Goal: Task Accomplishment & Management: Complete application form

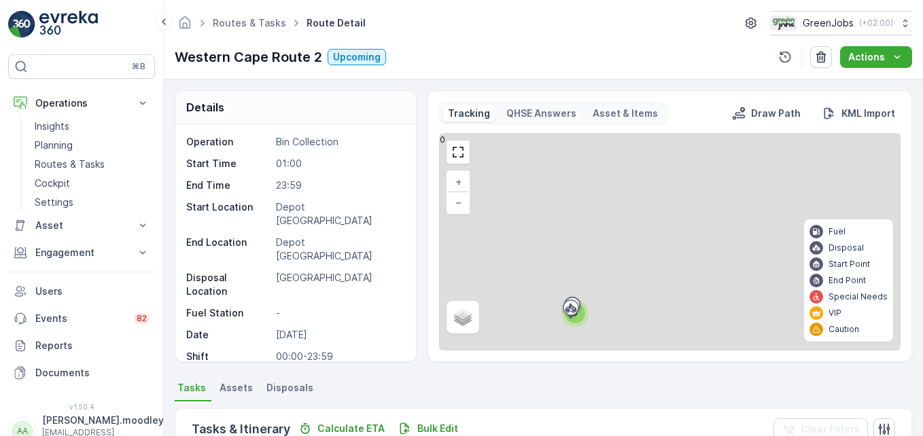
scroll to position [272, 0]
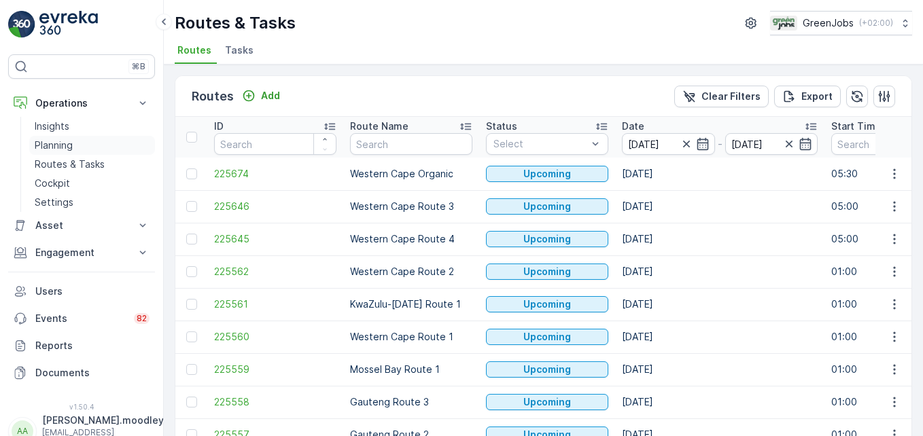
click at [59, 144] on p "Planning" at bounding box center [54, 146] width 38 height 14
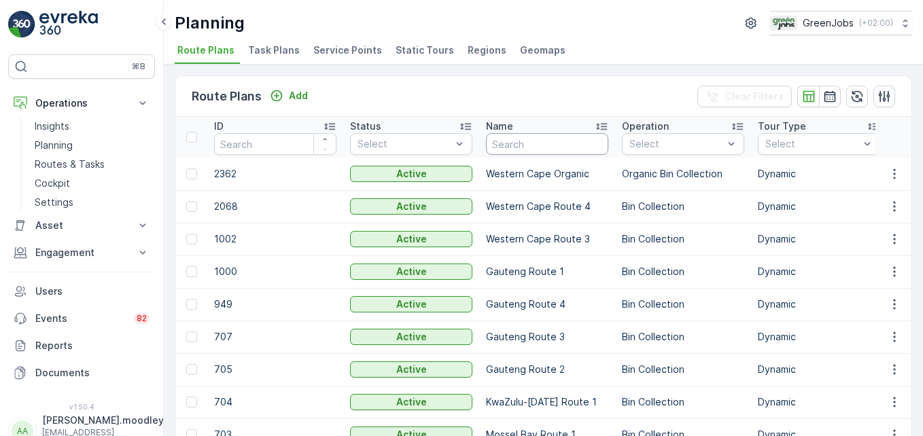
click at [512, 148] on input "text" at bounding box center [547, 144] width 122 height 22
click at [329, 49] on span "Service Points" at bounding box center [347, 50] width 69 height 14
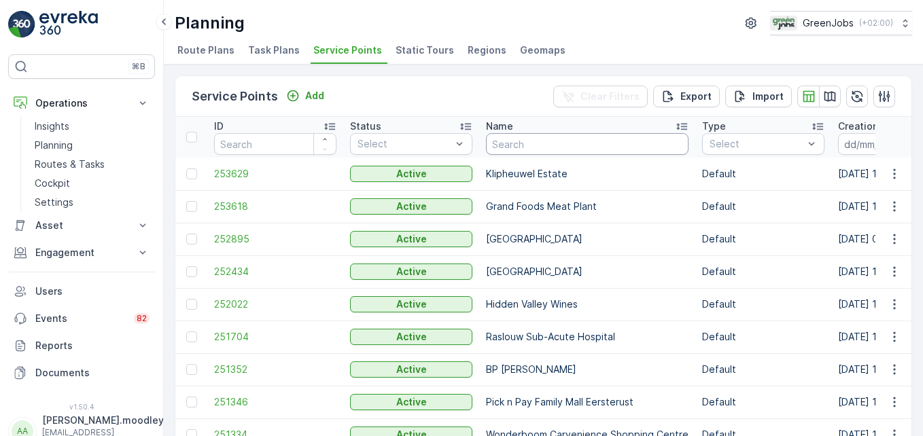
click at [510, 141] on input "text" at bounding box center [587, 144] width 203 height 22
type input "GRAND"
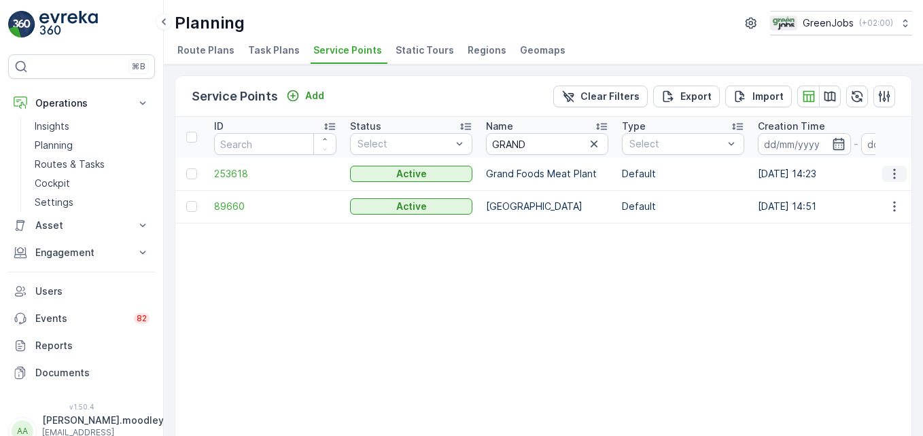
click at [895, 176] on icon "button" at bounding box center [895, 174] width 14 height 14
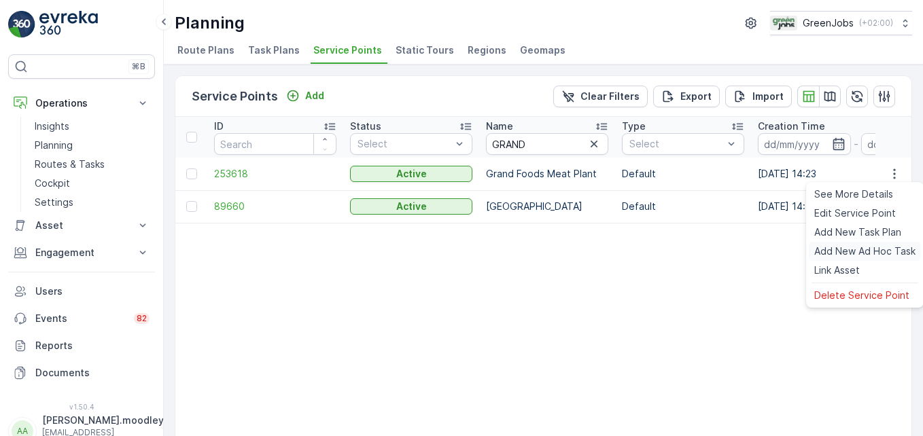
click at [875, 250] on span "Add New Ad Hoc Task" at bounding box center [864, 252] width 101 height 14
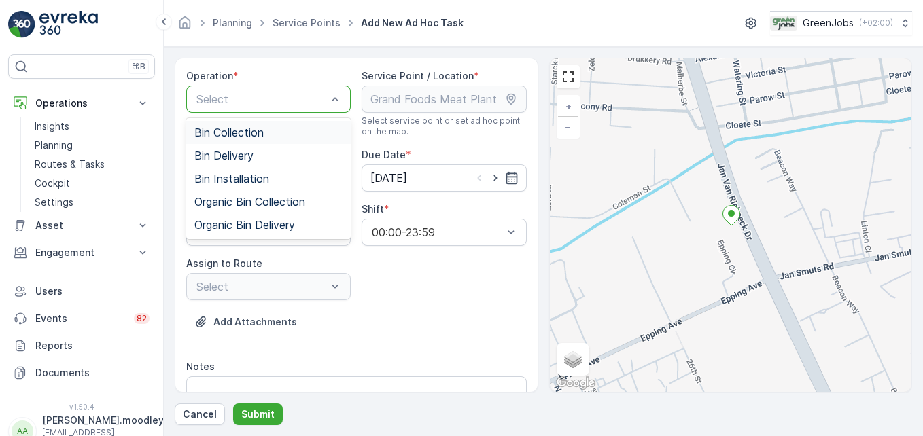
click at [247, 133] on span "Bin Collection" at bounding box center [228, 132] width 69 height 12
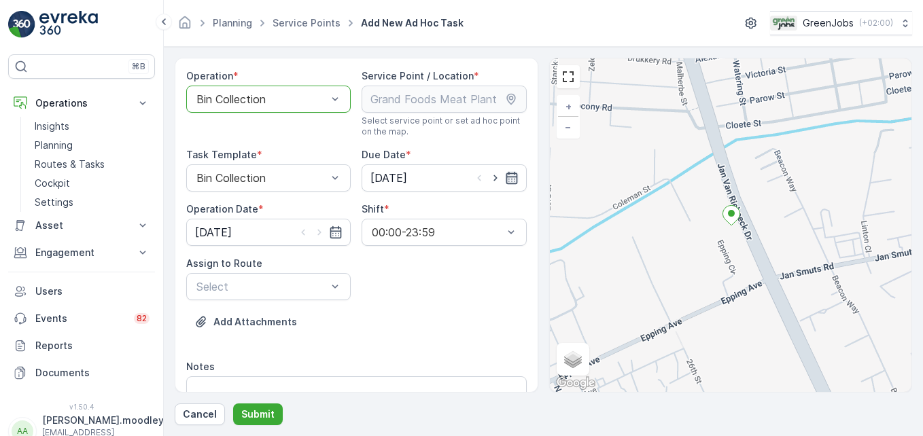
click at [510, 179] on icon "button" at bounding box center [512, 178] width 14 height 14
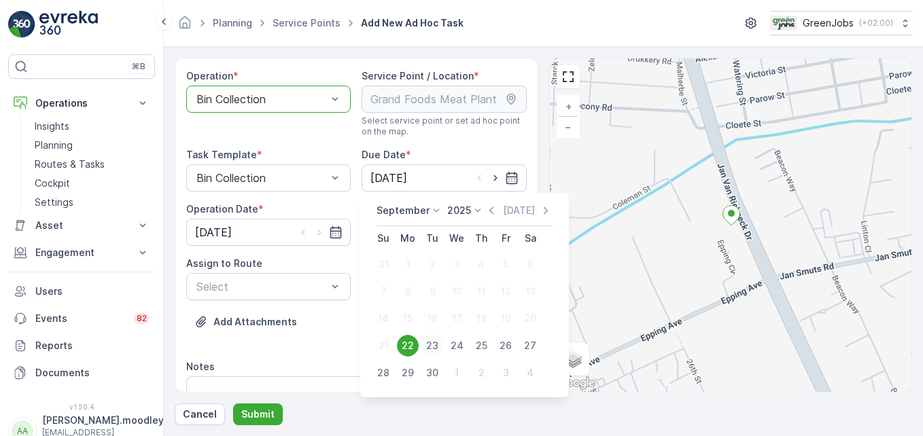
click at [431, 344] on div "23" at bounding box center [432, 346] width 22 height 22
type input "[DATE]"
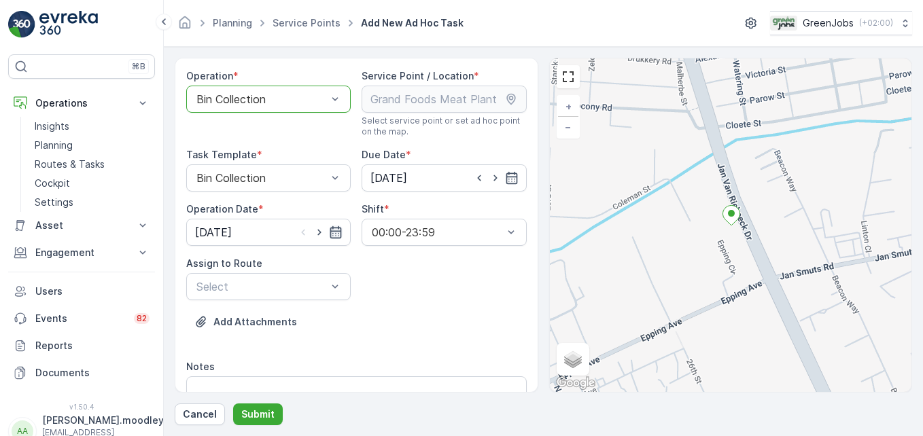
click at [334, 228] on icon "button" at bounding box center [336, 232] width 12 height 12
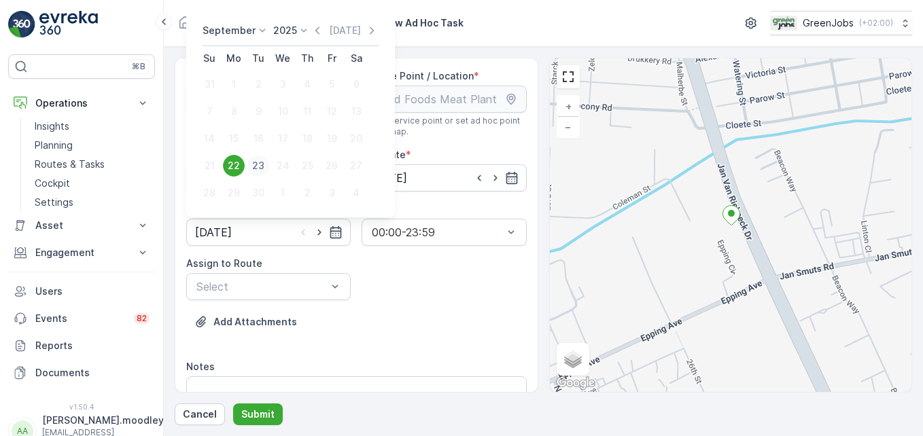
click at [258, 165] on div "23" at bounding box center [258, 166] width 22 height 22
type input "[DATE]"
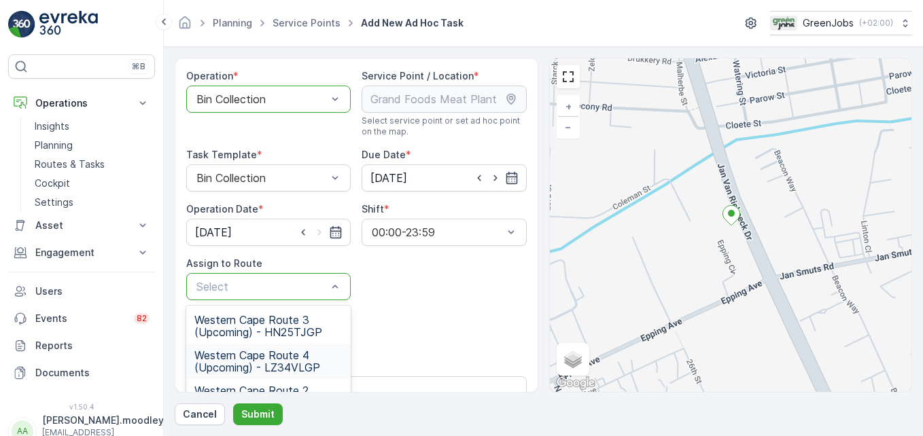
click at [270, 360] on span "Western Cape Route 4 (Upcoming) - LZ34VLGP" at bounding box center [268, 361] width 148 height 24
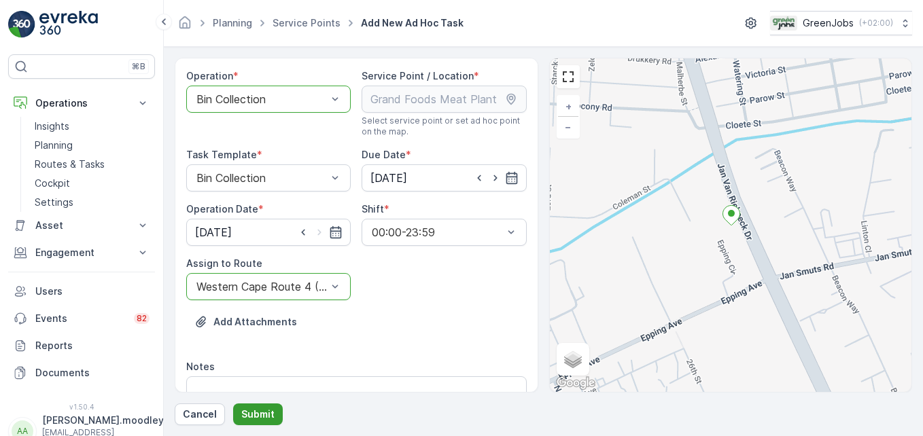
click at [263, 411] on p "Submit" at bounding box center [257, 415] width 33 height 14
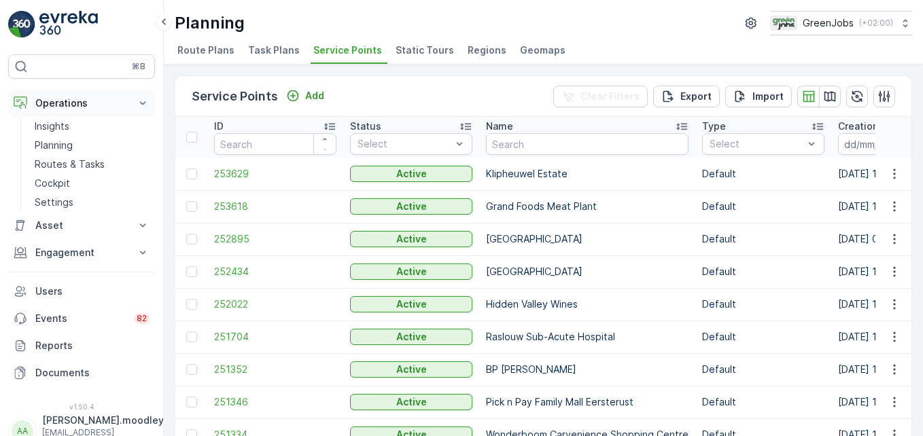
click at [147, 101] on icon at bounding box center [143, 104] width 14 height 14
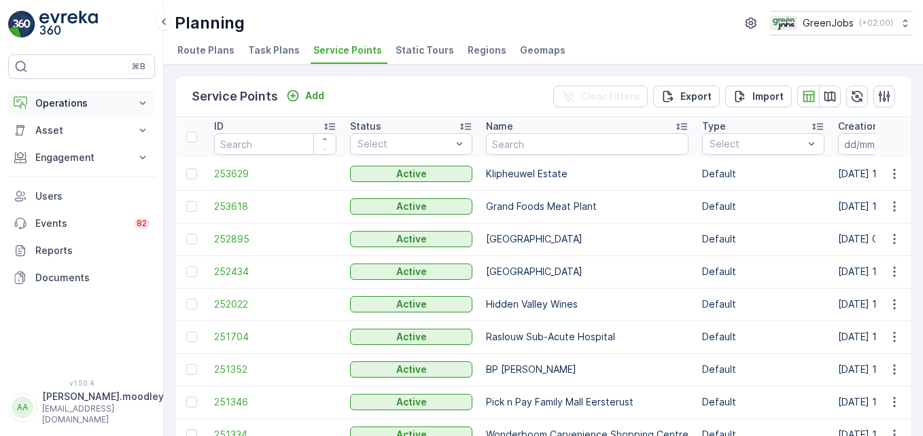
click at [140, 103] on icon at bounding box center [143, 104] width 14 height 14
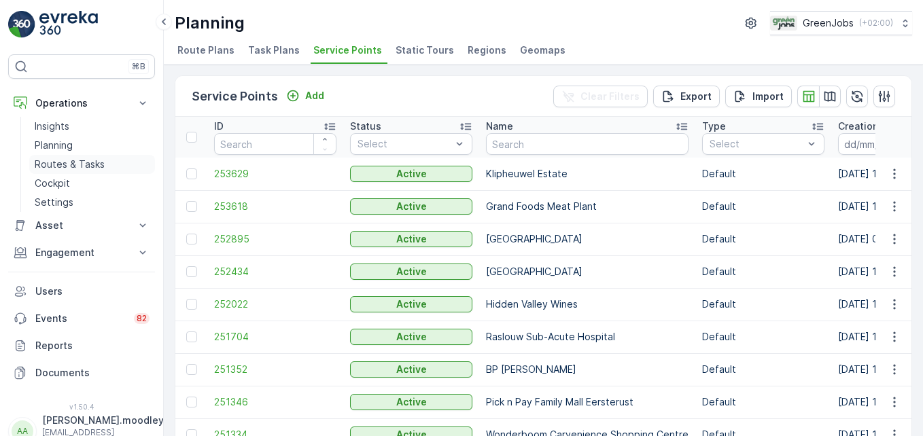
click at [69, 162] on p "Routes & Tasks" at bounding box center [70, 165] width 70 height 14
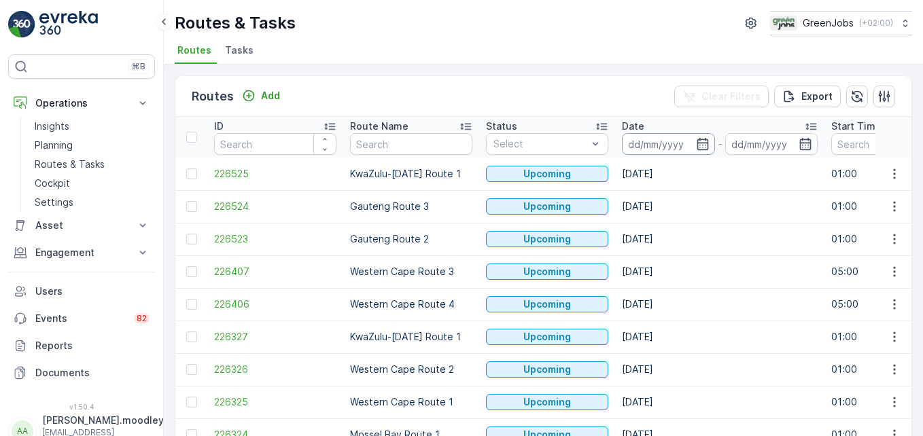
click at [653, 143] on input at bounding box center [668, 144] width 93 height 22
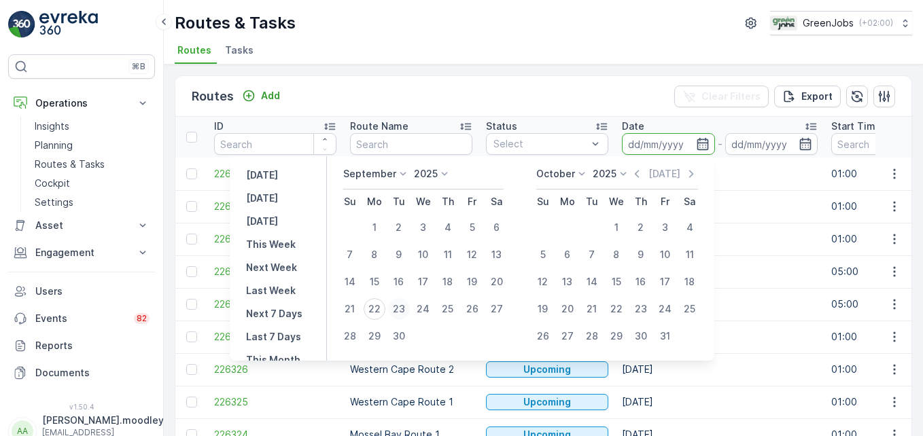
click at [404, 306] on div "23" at bounding box center [399, 309] width 22 height 22
type input "[DATE]"
click at [404, 306] on div "23" at bounding box center [399, 309] width 22 height 22
type input "[DATE]"
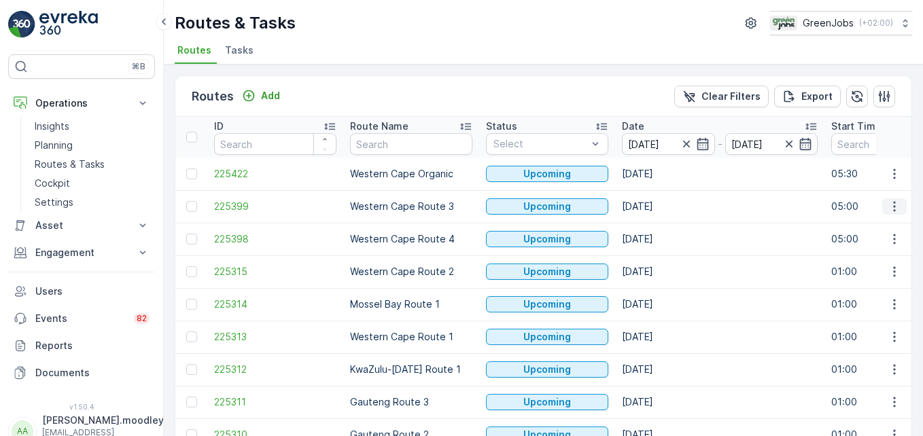
click at [894, 208] on icon "button" at bounding box center [895, 207] width 14 height 14
click at [861, 228] on span "See More Details" at bounding box center [862, 227] width 79 height 14
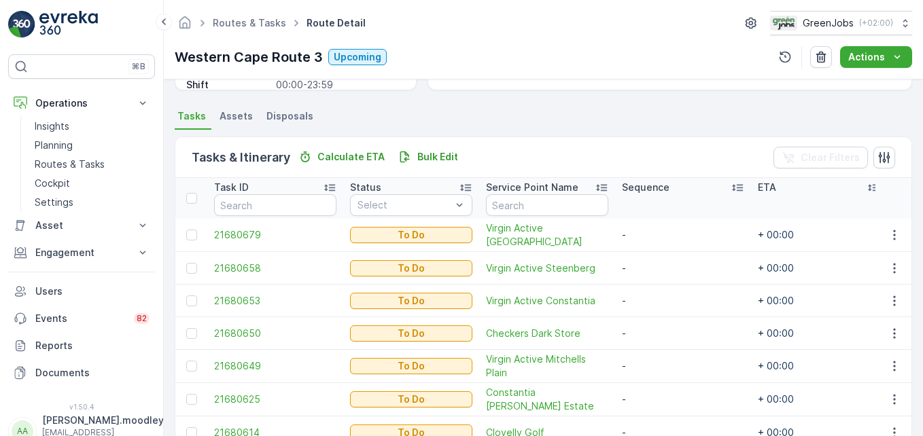
scroll to position [340, 0]
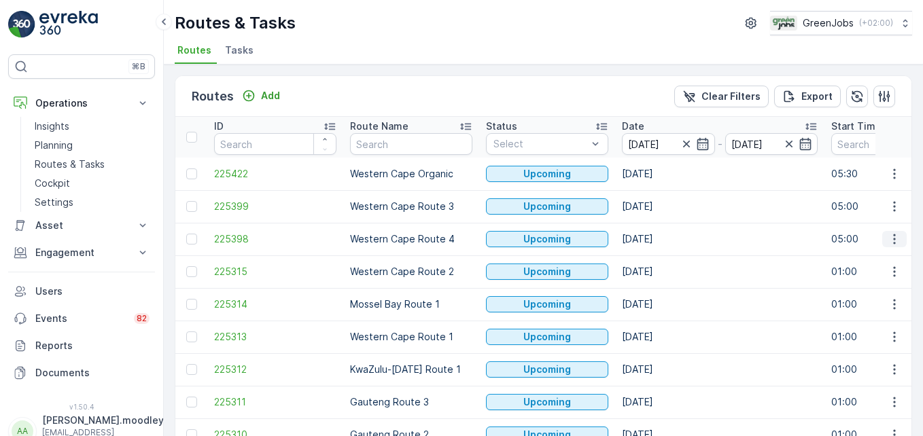
click at [896, 241] on icon "button" at bounding box center [895, 239] width 14 height 14
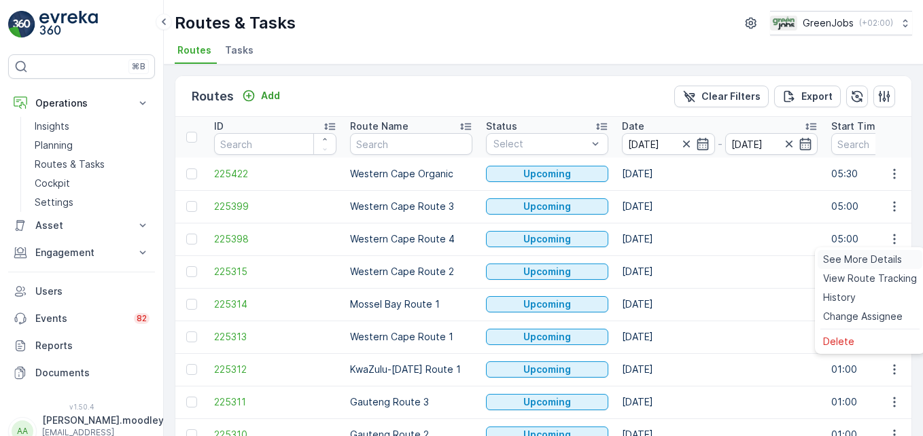
click at [883, 260] on span "See More Details" at bounding box center [862, 260] width 79 height 14
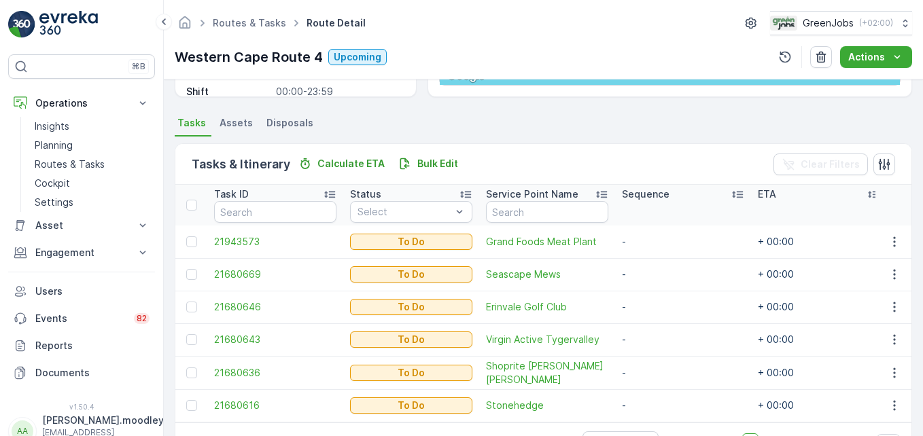
scroll to position [315, 0]
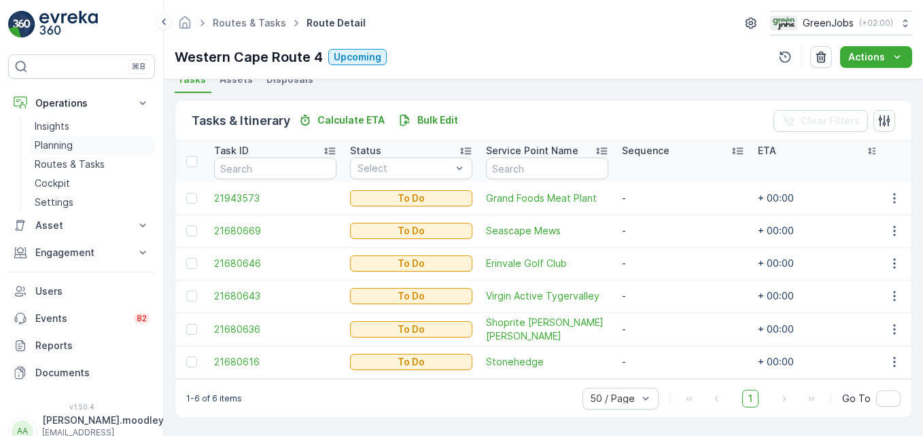
click at [67, 143] on p "Planning" at bounding box center [54, 146] width 38 height 14
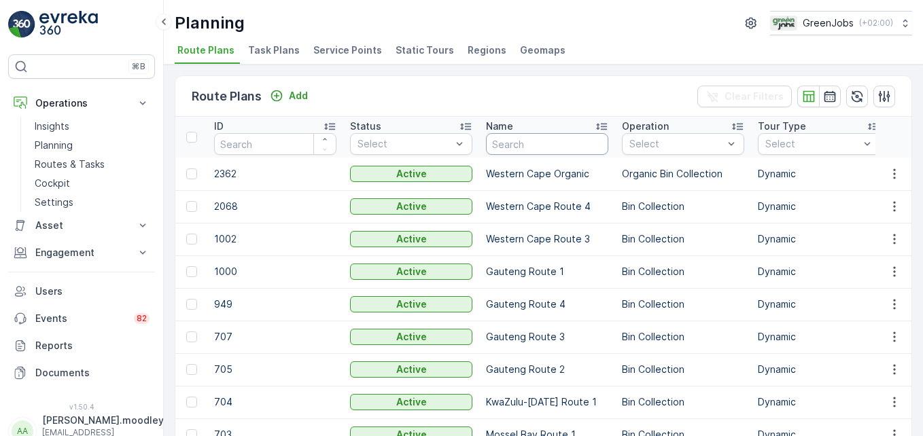
click at [534, 142] on input "text" at bounding box center [547, 144] width 122 height 22
click at [353, 52] on span "Service Points" at bounding box center [347, 50] width 69 height 14
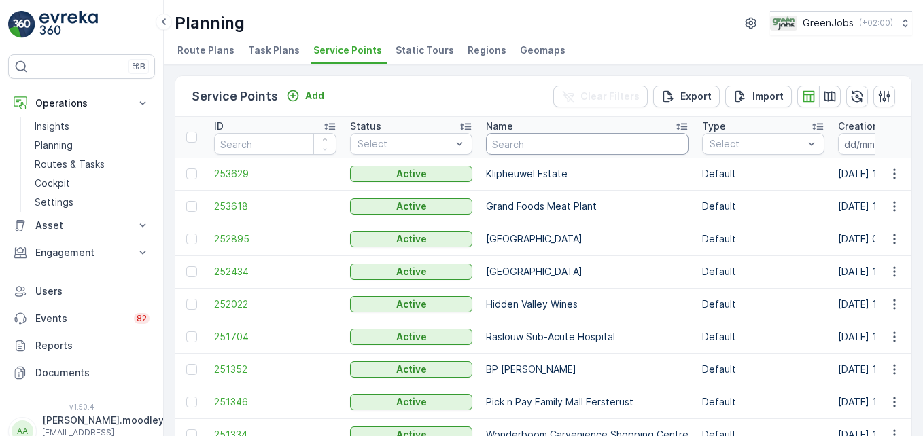
click at [572, 150] on input "text" at bounding box center [587, 144] width 203 height 22
type input "GRAND"
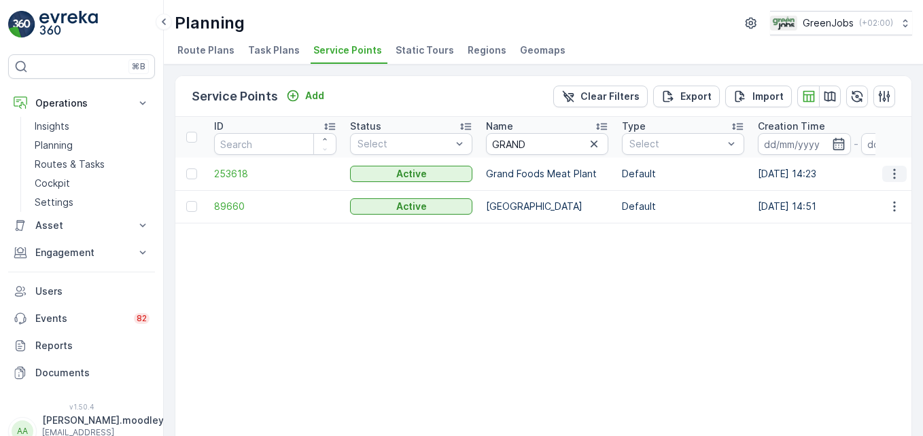
click at [893, 174] on icon "button" at bounding box center [894, 174] width 2 height 10
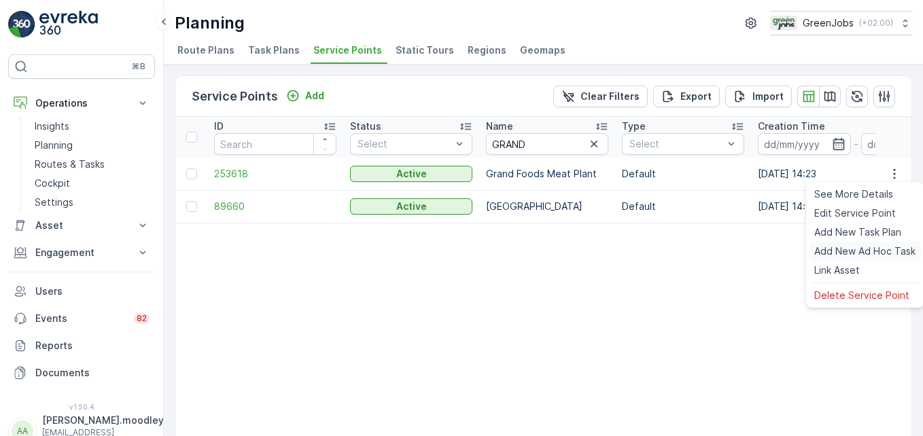
click at [882, 250] on span "Add New Ad Hoc Task" at bounding box center [864, 252] width 101 height 14
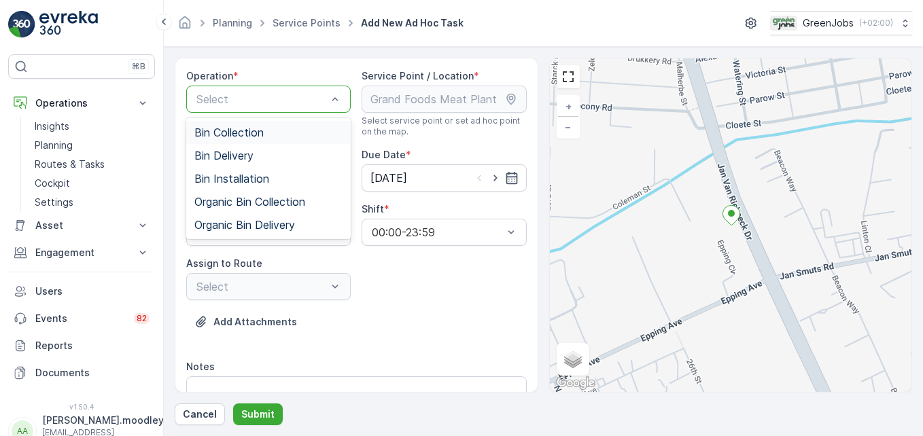
click at [268, 130] on div "Bin Collection" at bounding box center [268, 132] width 148 height 12
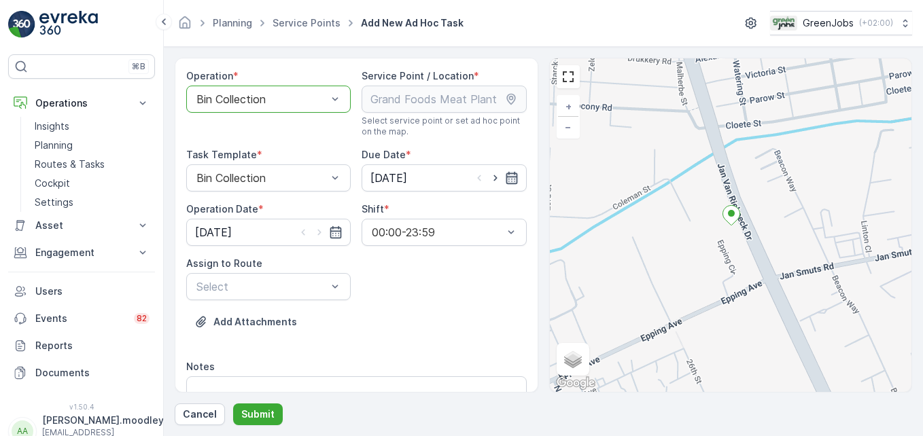
click at [508, 181] on icon "button" at bounding box center [512, 178] width 14 height 14
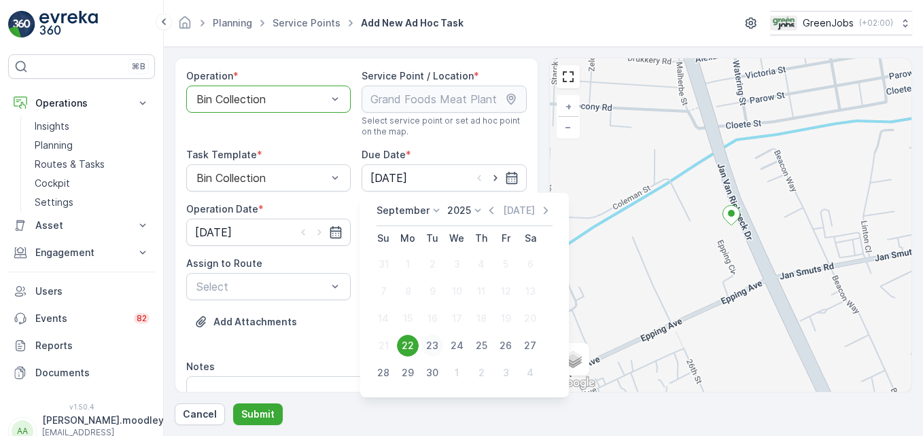
click at [436, 346] on div "23" at bounding box center [432, 346] width 22 height 22
type input "[DATE]"
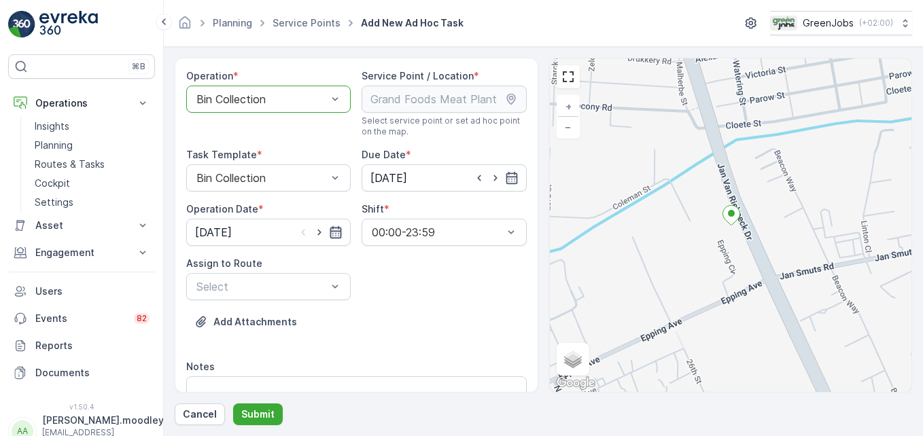
click at [334, 234] on icon "button" at bounding box center [336, 232] width 12 height 12
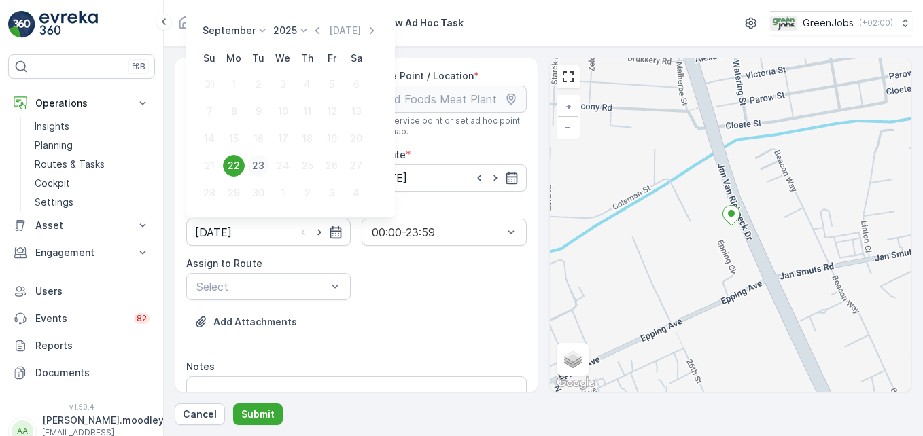
click at [260, 164] on div "23" at bounding box center [258, 166] width 22 height 22
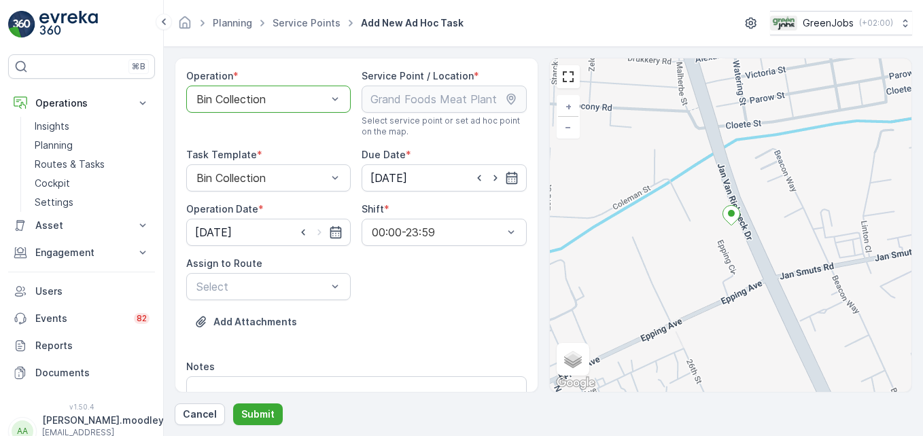
type input "[DATE]"
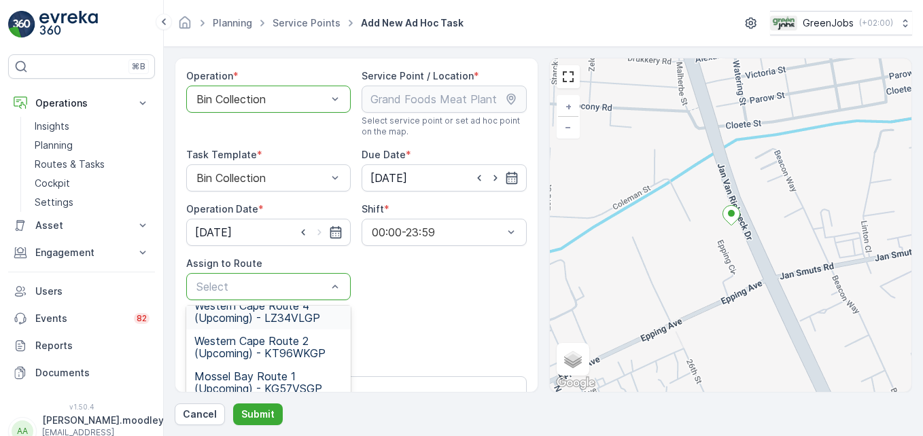
scroll to position [68, 0]
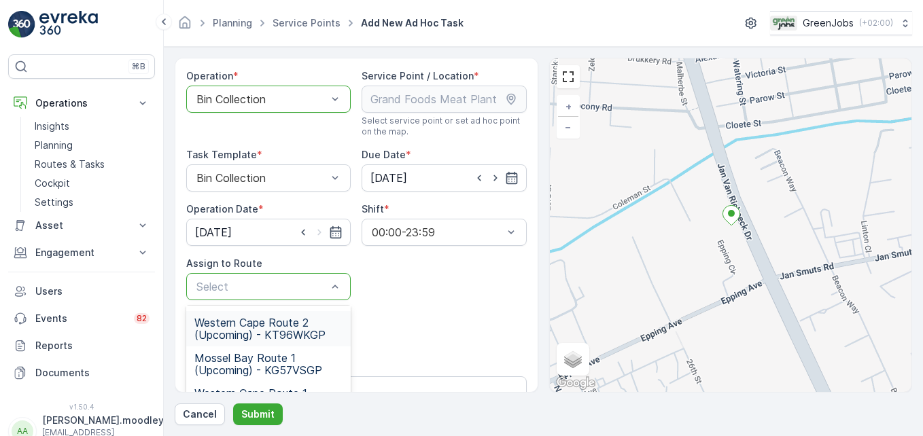
click at [278, 328] on span "Western Cape Route 2 (Upcoming) - KT96WKGP" at bounding box center [268, 329] width 148 height 24
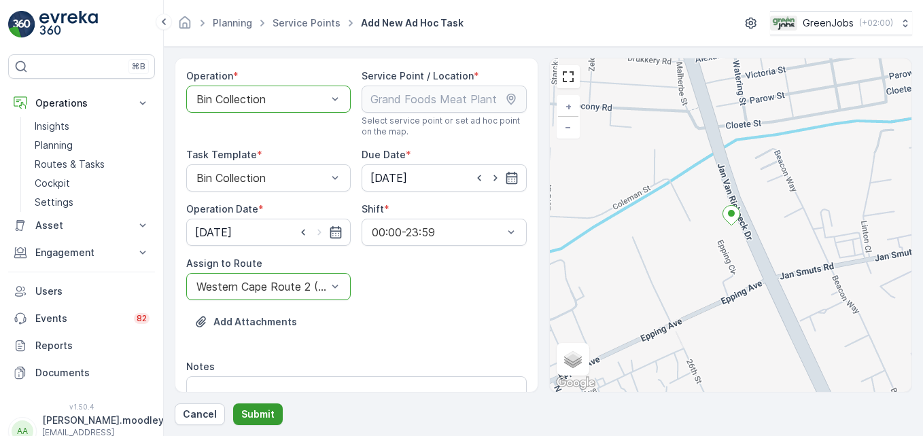
click at [268, 416] on p "Submit" at bounding box center [257, 415] width 33 height 14
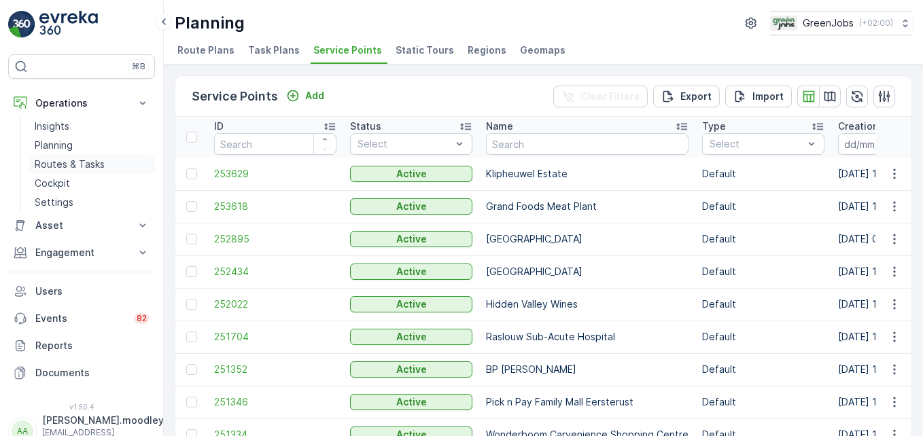
drag, startPoint x: 97, startPoint y: 164, endPoint x: 124, endPoint y: 165, distance: 27.2
click at [97, 164] on p "Routes & Tasks" at bounding box center [70, 165] width 70 height 14
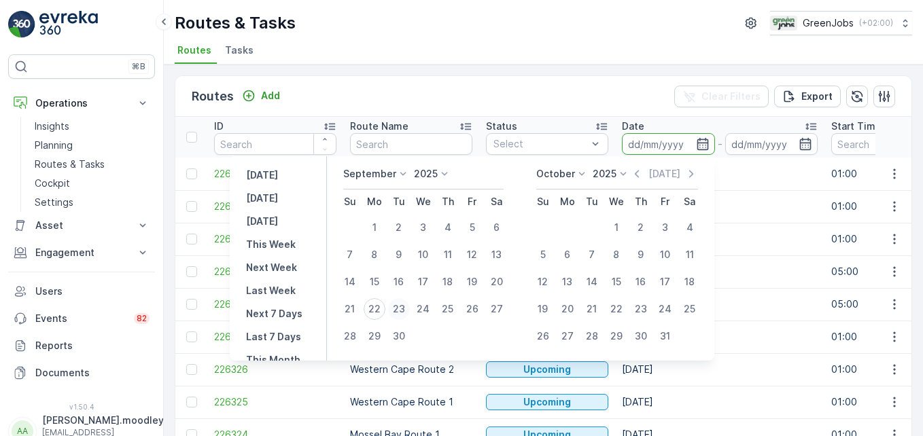
click at [406, 309] on div "23" at bounding box center [399, 309] width 22 height 22
type input "[DATE]"
click at [406, 309] on div "23" at bounding box center [399, 309] width 22 height 22
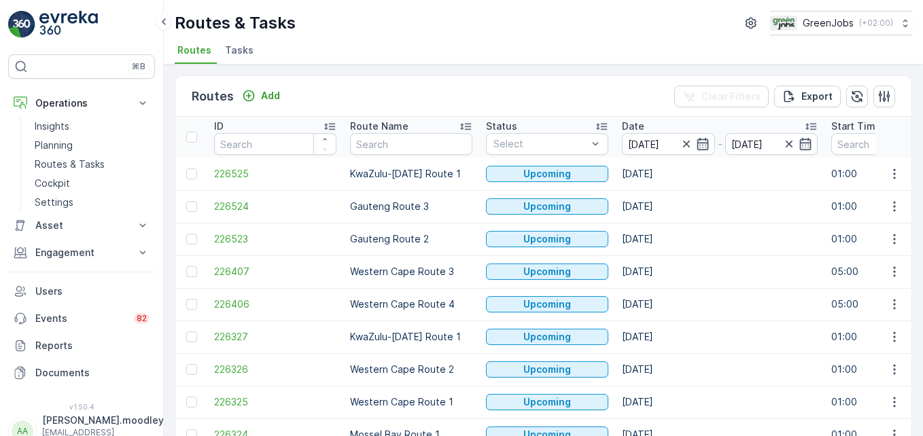
type input "[DATE]"
click at [893, 207] on icon "button" at bounding box center [894, 207] width 2 height 10
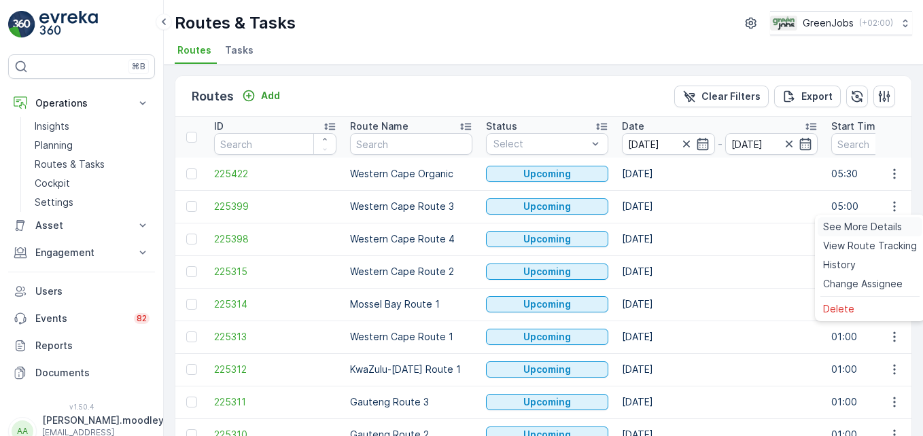
click at [873, 226] on span "See More Details" at bounding box center [862, 227] width 79 height 14
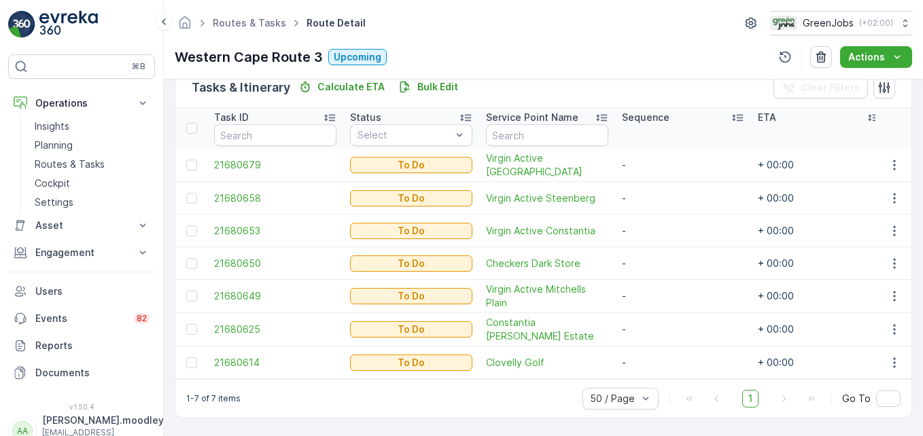
scroll to position [348, 0]
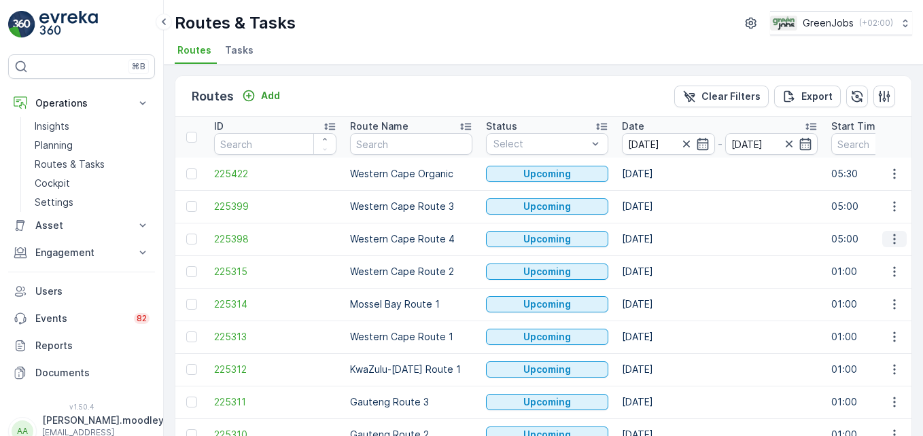
click at [884, 241] on button "button" at bounding box center [894, 239] width 24 height 16
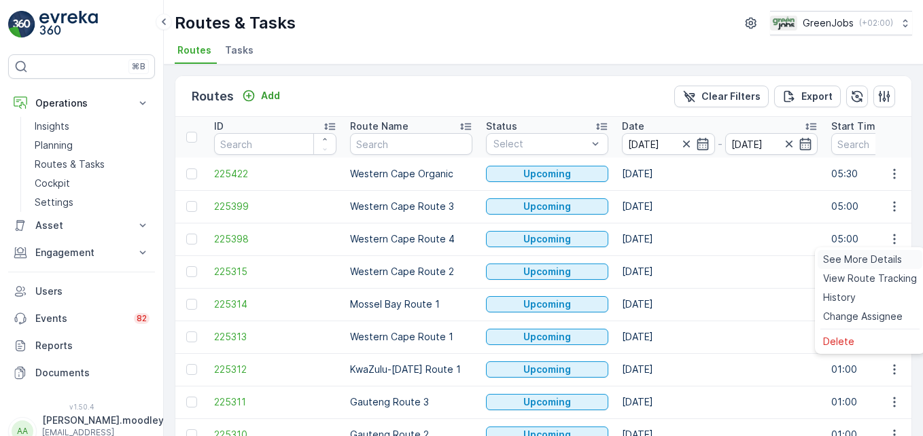
click at [872, 260] on span "See More Details" at bounding box center [862, 260] width 79 height 14
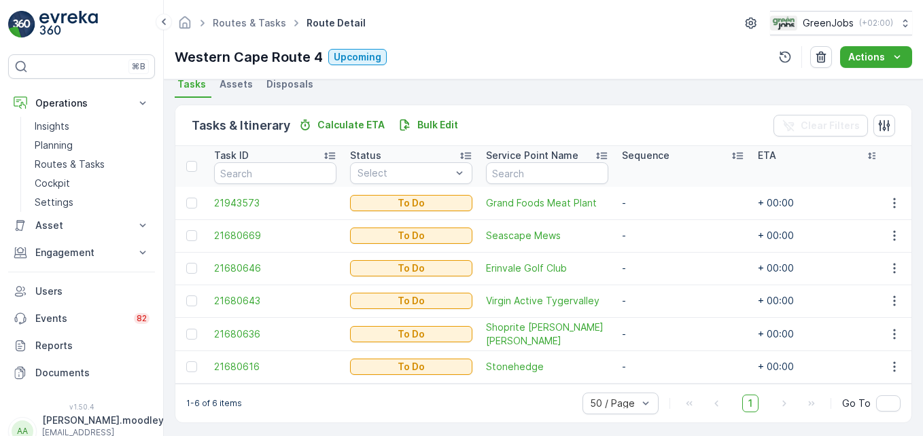
scroll to position [315, 0]
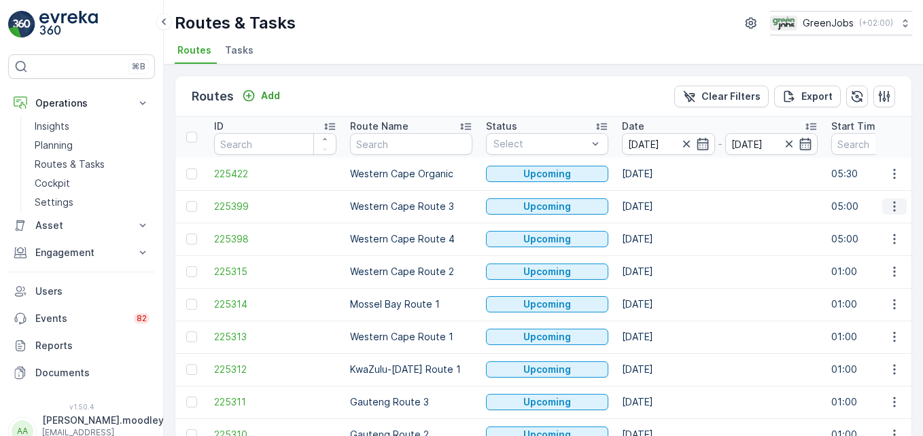
click at [888, 208] on icon "button" at bounding box center [895, 207] width 14 height 14
click at [884, 224] on span "See More Details" at bounding box center [862, 227] width 79 height 14
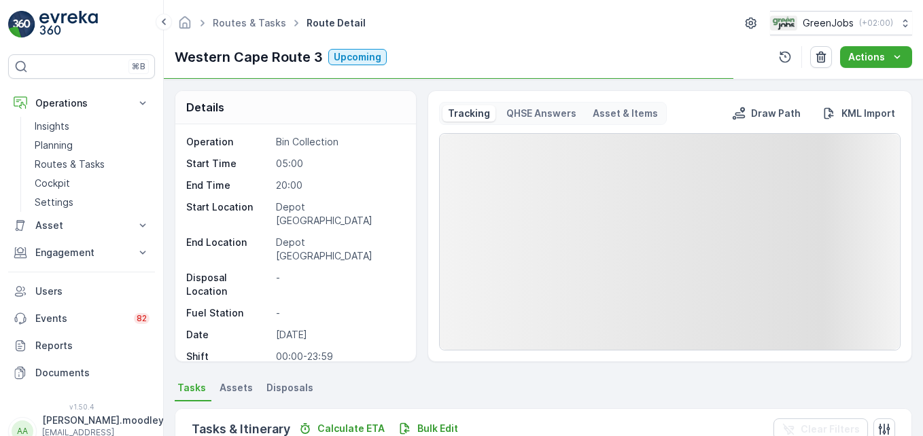
scroll to position [340, 0]
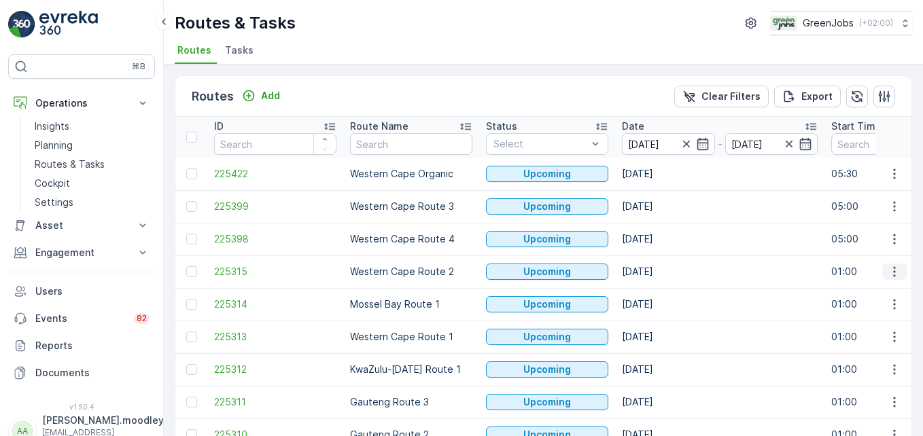
click at [890, 277] on icon "button" at bounding box center [895, 272] width 14 height 14
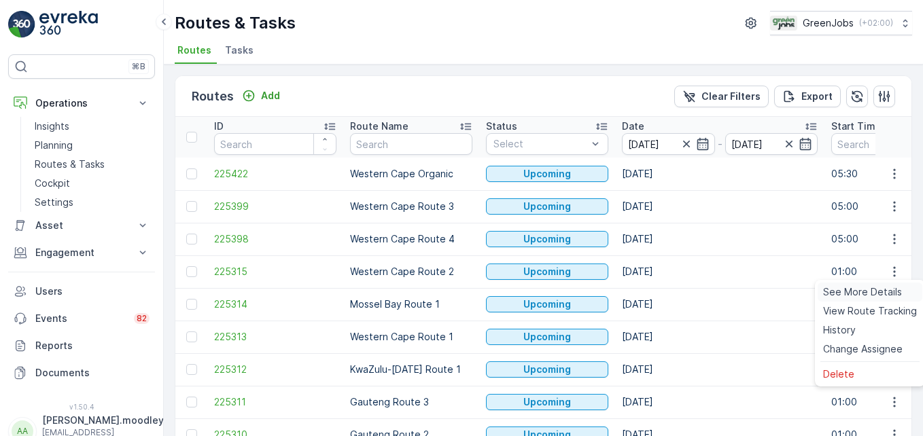
click at [884, 290] on span "See More Details" at bounding box center [862, 292] width 79 height 14
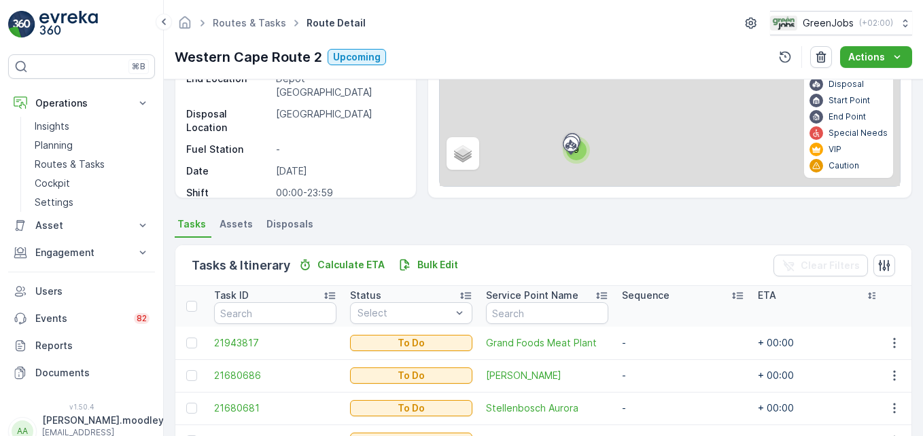
scroll to position [142, 0]
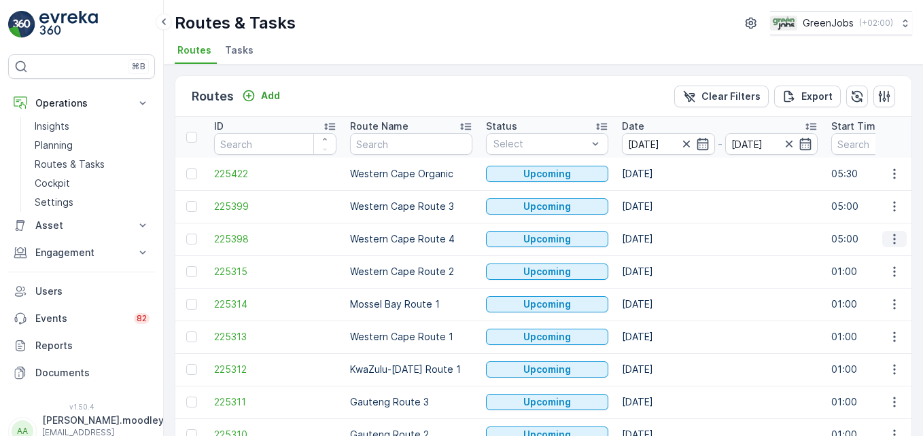
click at [888, 243] on icon "button" at bounding box center [895, 239] width 14 height 14
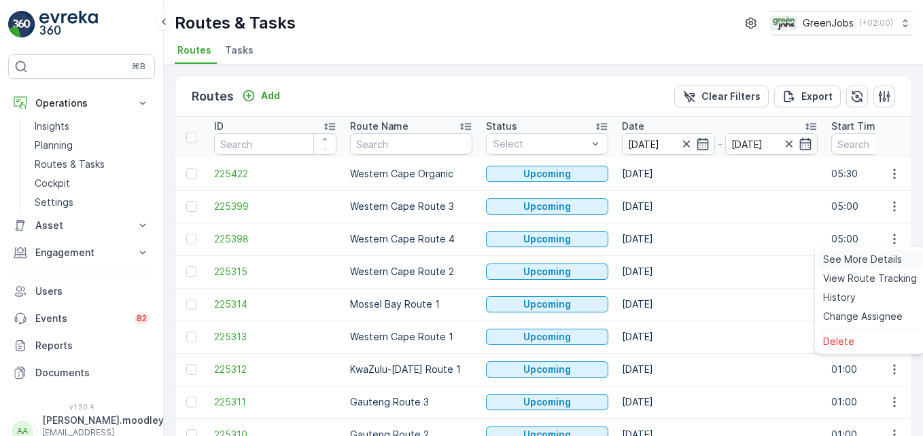
click at [885, 255] on span "See More Details" at bounding box center [862, 260] width 79 height 14
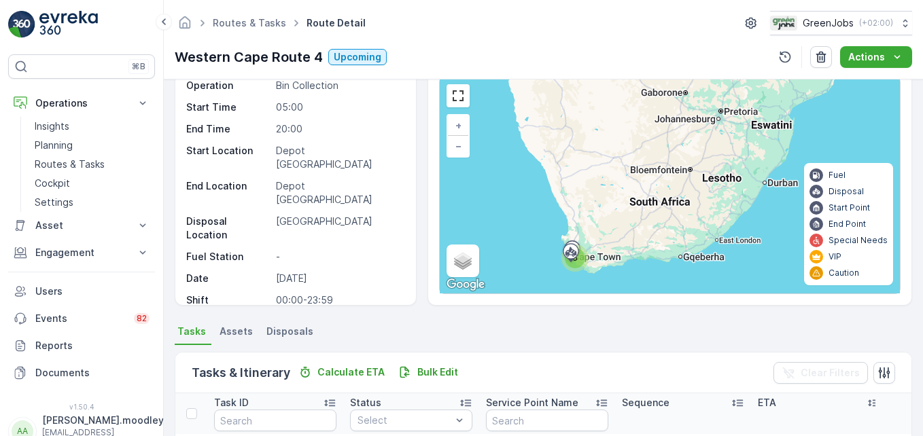
scroll to position [315, 0]
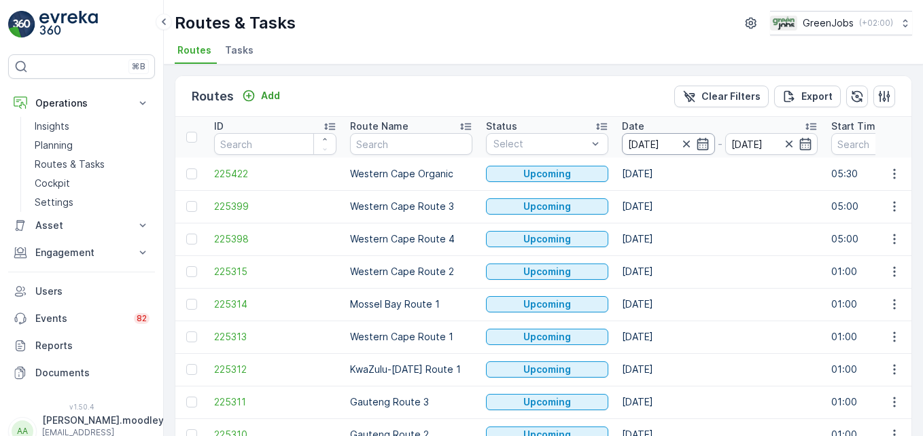
click at [644, 141] on input "[DATE]" at bounding box center [668, 144] width 93 height 22
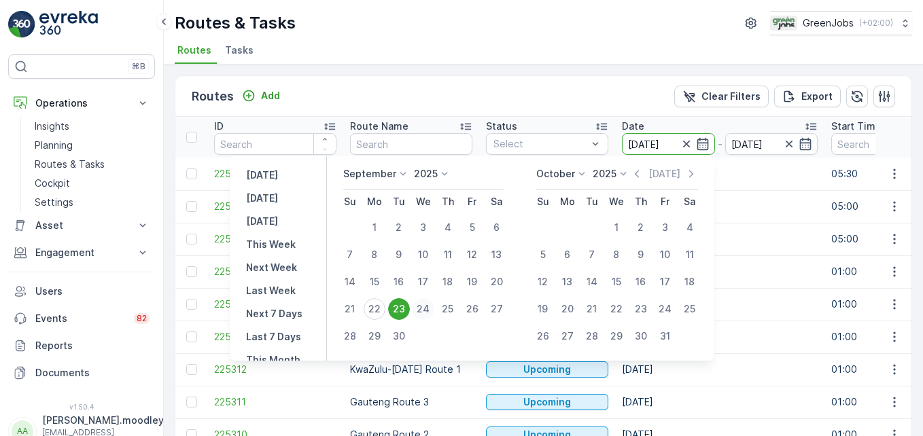
click at [425, 305] on div "24" at bounding box center [424, 309] width 22 height 22
type input "[DATE]"
click at [424, 304] on div "24" at bounding box center [424, 309] width 22 height 22
type input "[DATE]"
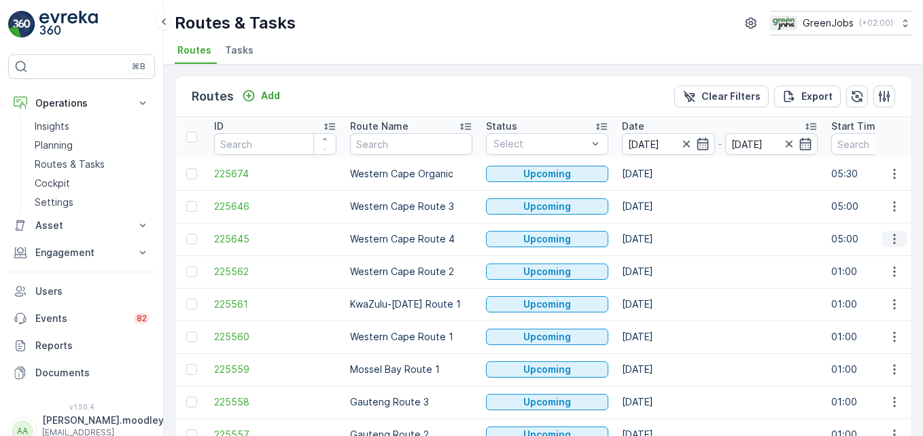
click at [888, 239] on icon "button" at bounding box center [895, 239] width 14 height 14
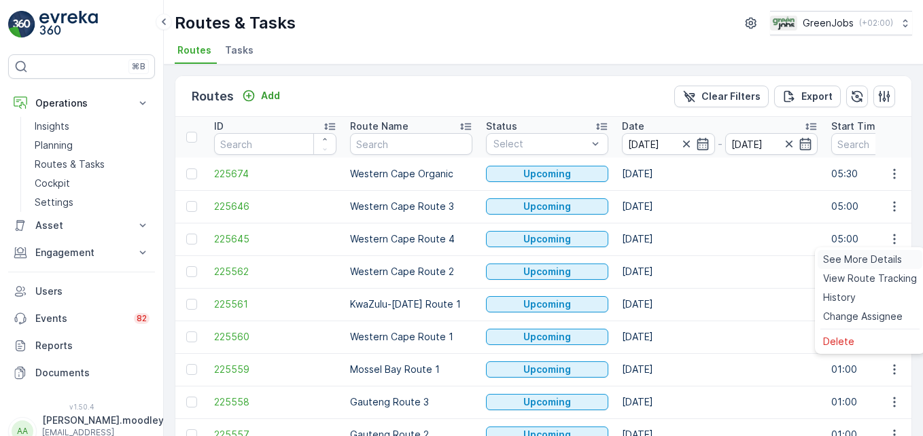
click at [880, 260] on span "See More Details" at bounding box center [862, 260] width 79 height 14
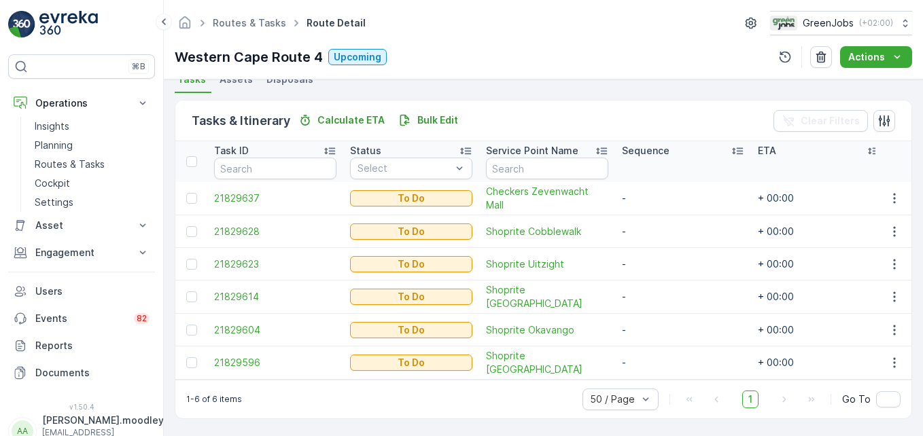
scroll to position [315, 0]
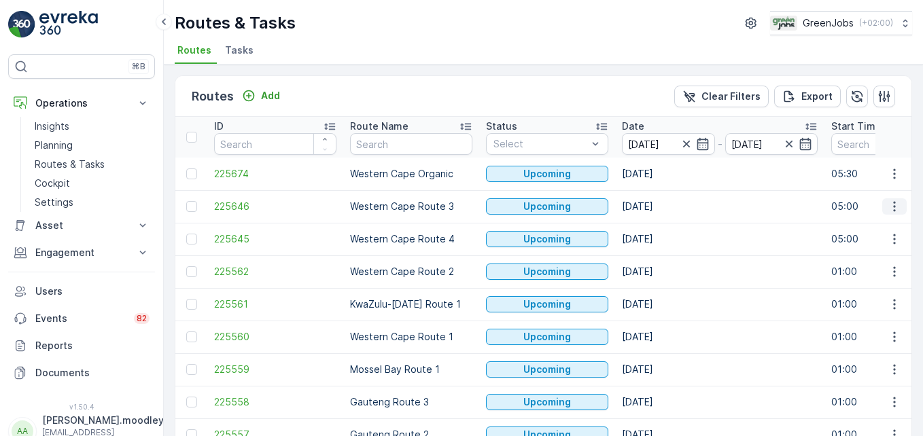
click at [888, 209] on icon "button" at bounding box center [895, 207] width 14 height 14
click at [876, 220] on div "See More Details" at bounding box center [870, 226] width 105 height 19
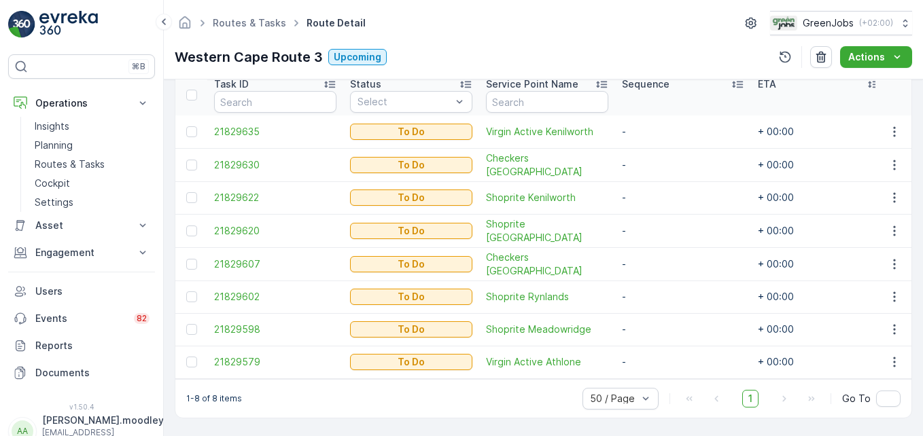
scroll to position [381, 0]
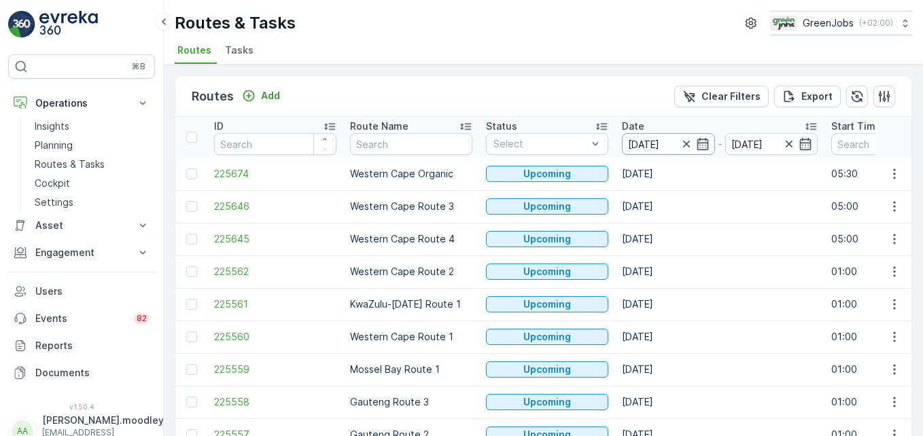
click at [640, 143] on input "[DATE]" at bounding box center [668, 144] width 93 height 22
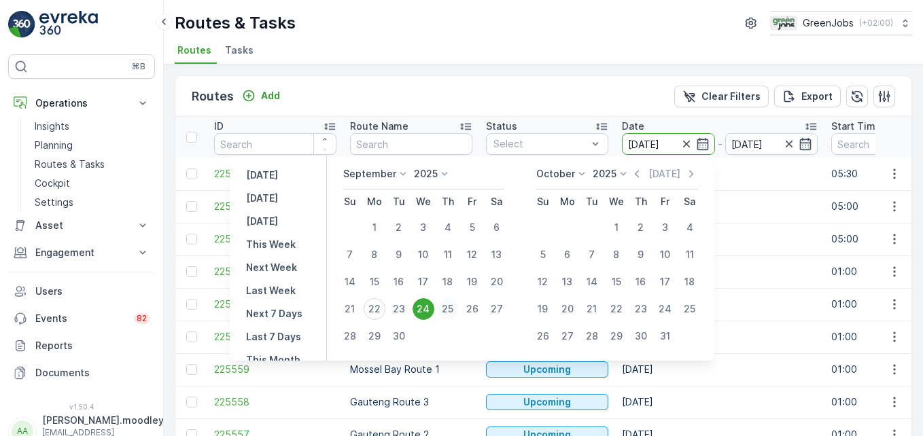
click at [454, 307] on div "25" at bounding box center [448, 309] width 22 height 22
type input "[DATE]"
click at [454, 307] on div "25" at bounding box center [448, 309] width 22 height 22
type input "[DATE]"
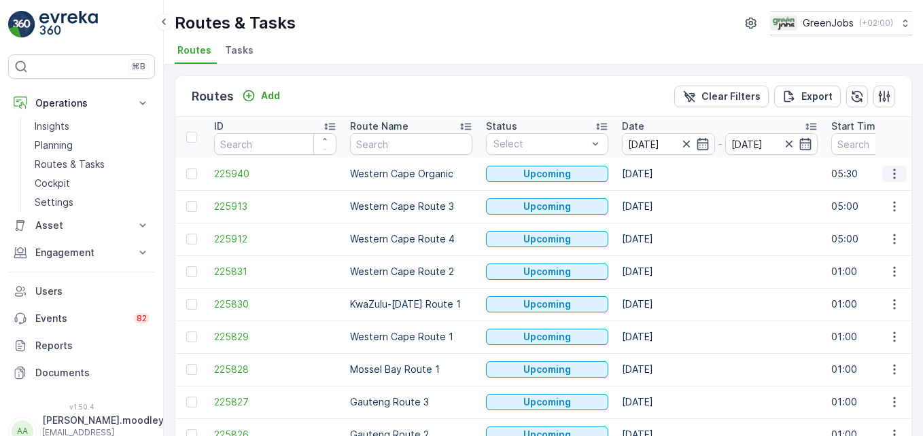
click at [888, 172] on icon "button" at bounding box center [895, 174] width 14 height 14
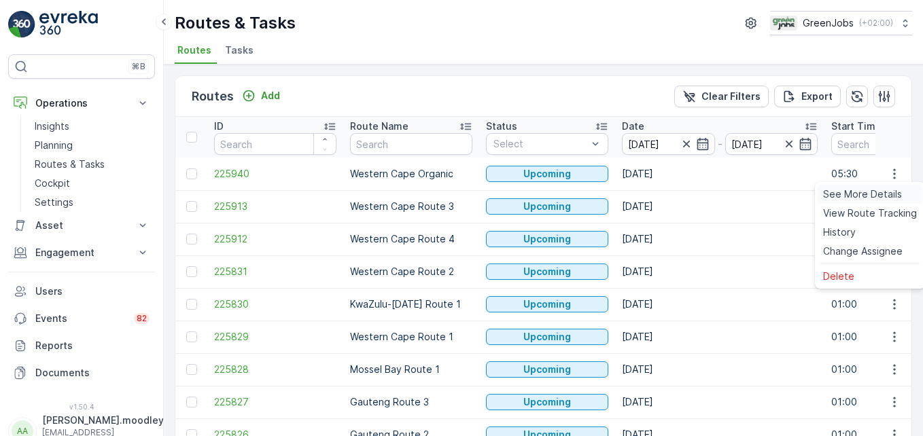
click at [878, 197] on span "See More Details" at bounding box center [862, 195] width 79 height 14
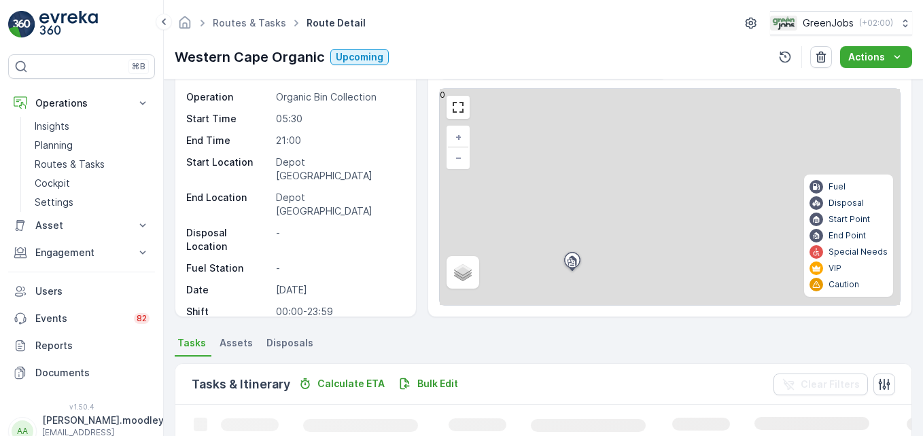
scroll to position [272, 0]
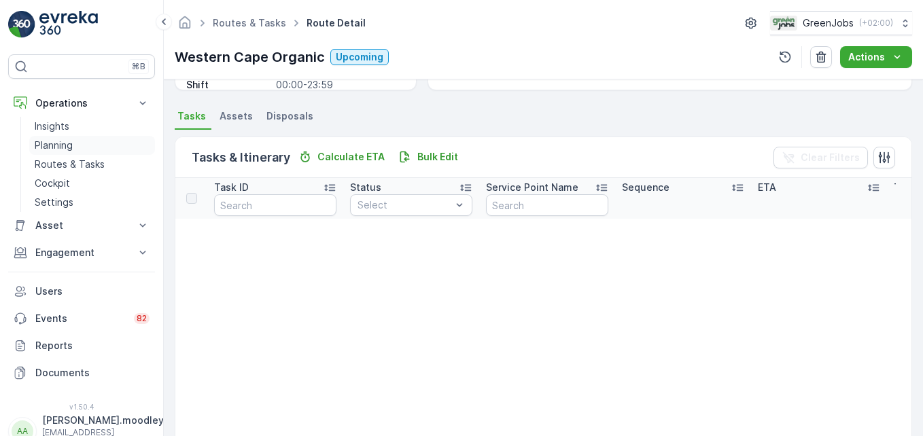
click at [54, 143] on p "Planning" at bounding box center [54, 146] width 38 height 14
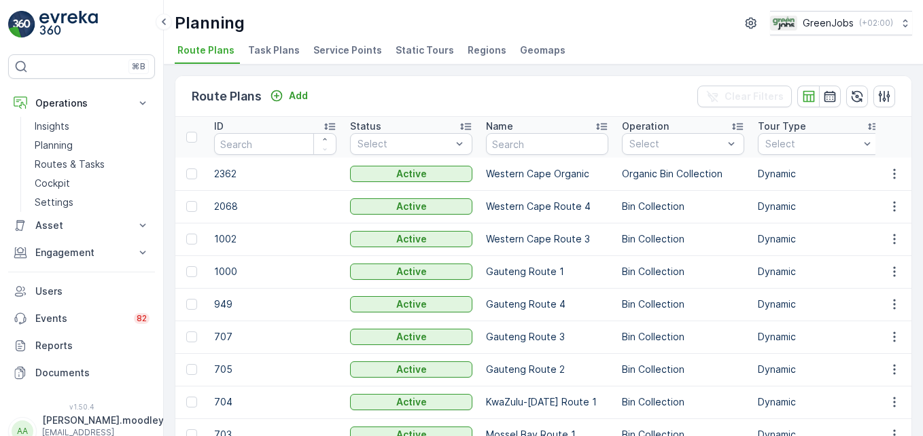
click at [351, 50] on span "Service Points" at bounding box center [347, 50] width 69 height 14
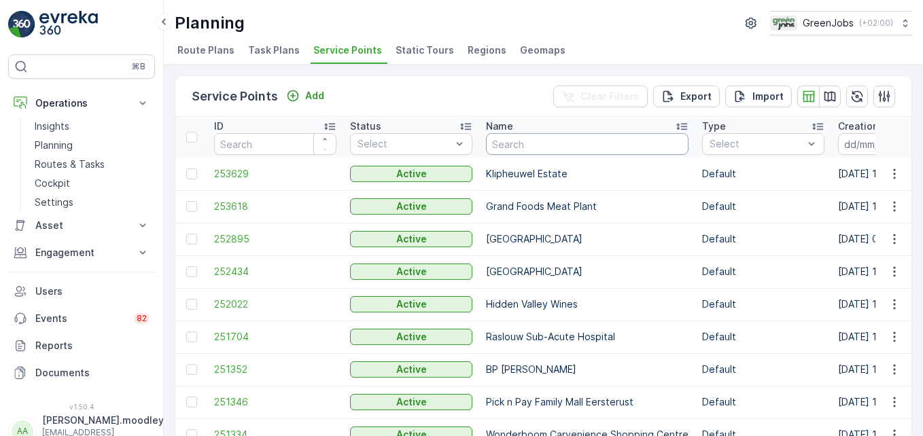
click at [536, 142] on input "text" at bounding box center [587, 144] width 203 height 22
type input "GRAND"
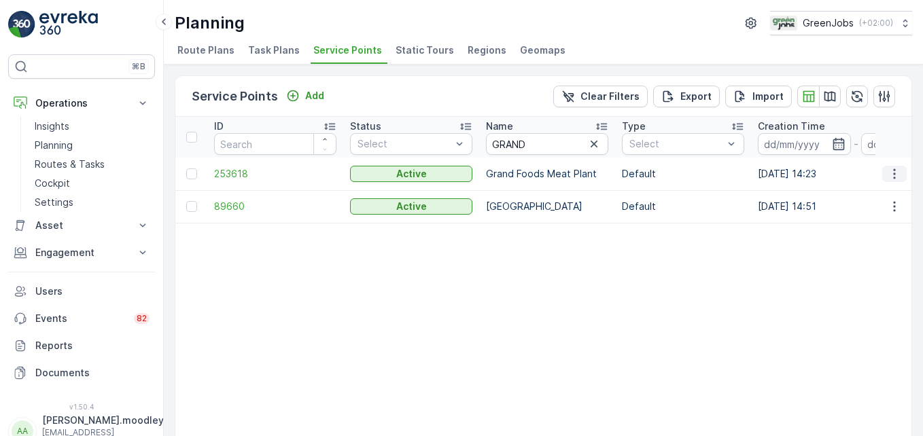
click at [892, 175] on icon "button" at bounding box center [895, 174] width 14 height 14
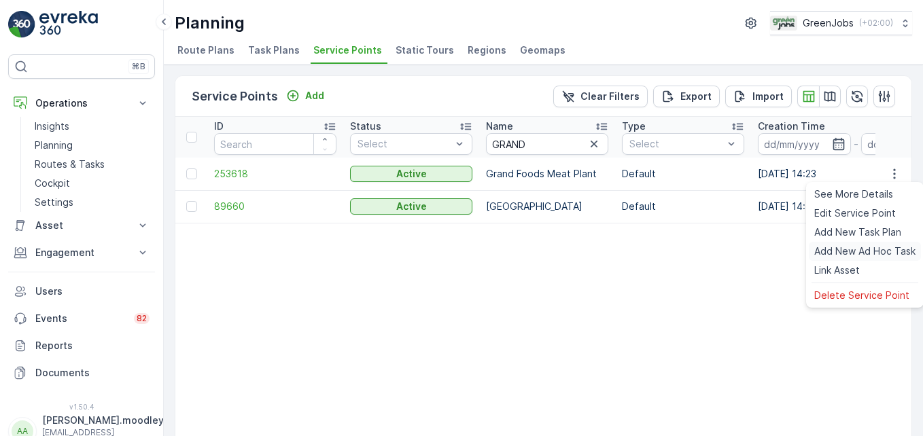
click at [884, 249] on span "Add New Ad Hoc Task" at bounding box center [864, 252] width 101 height 14
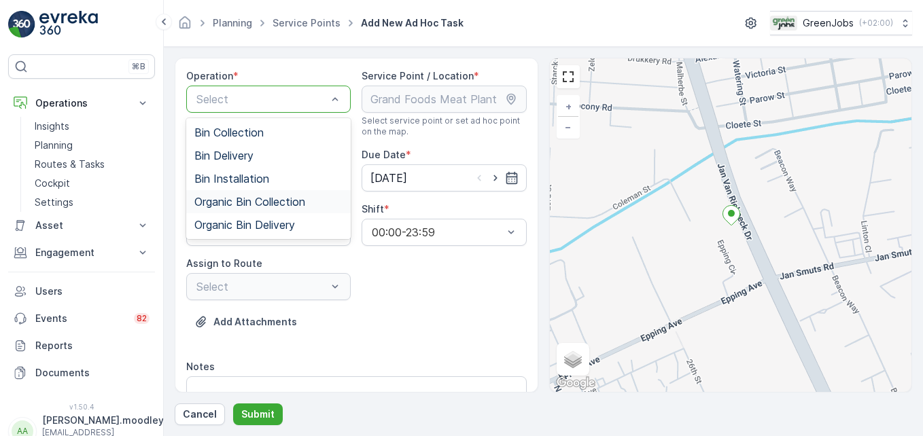
click at [267, 200] on span "Organic Bin Collection" at bounding box center [249, 202] width 111 height 12
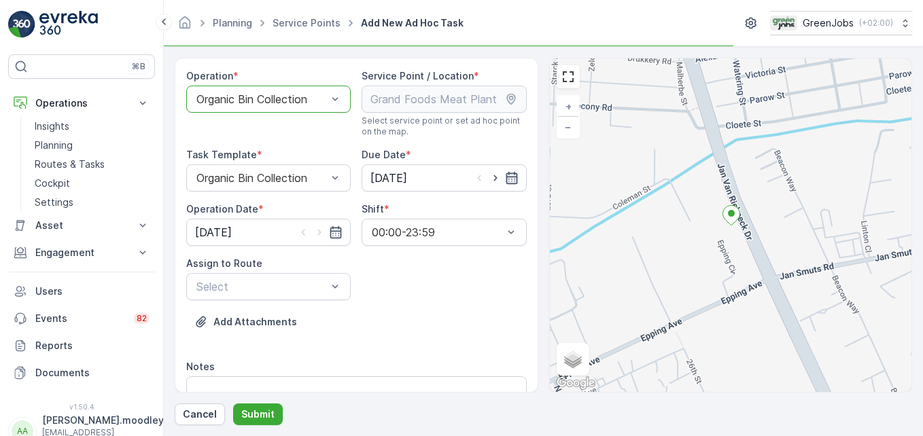
click at [509, 175] on icon "button" at bounding box center [512, 178] width 14 height 14
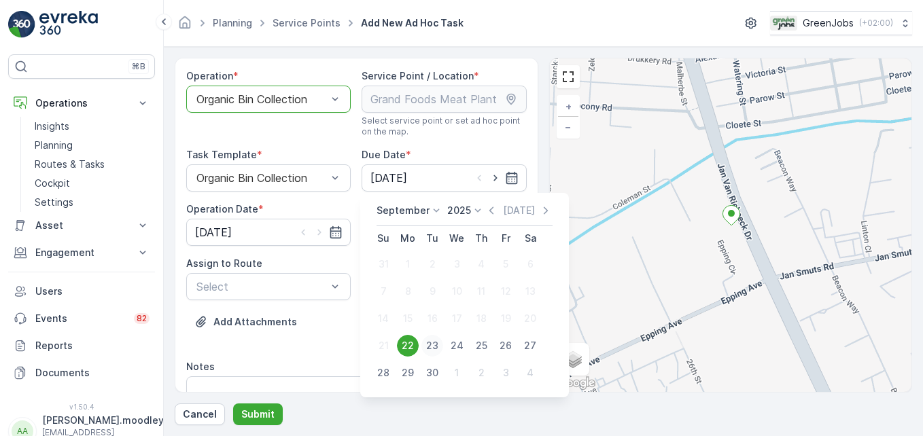
click at [435, 338] on div "23" at bounding box center [432, 346] width 22 height 22
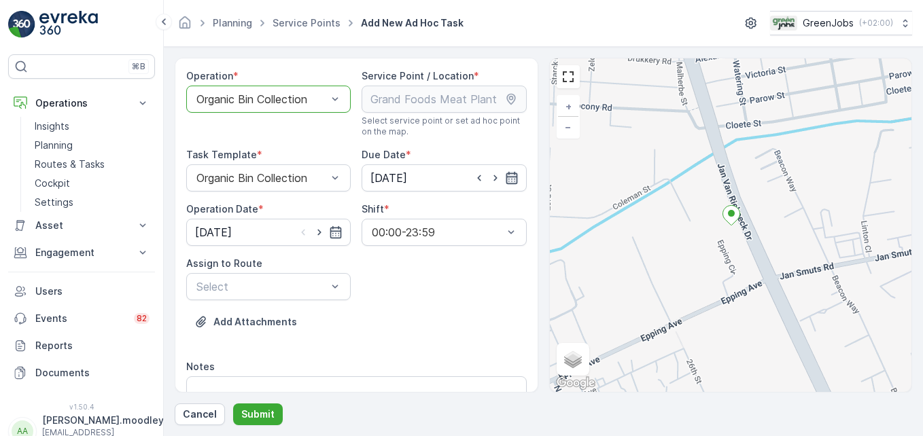
click at [513, 177] on icon "button" at bounding box center [512, 178] width 12 height 12
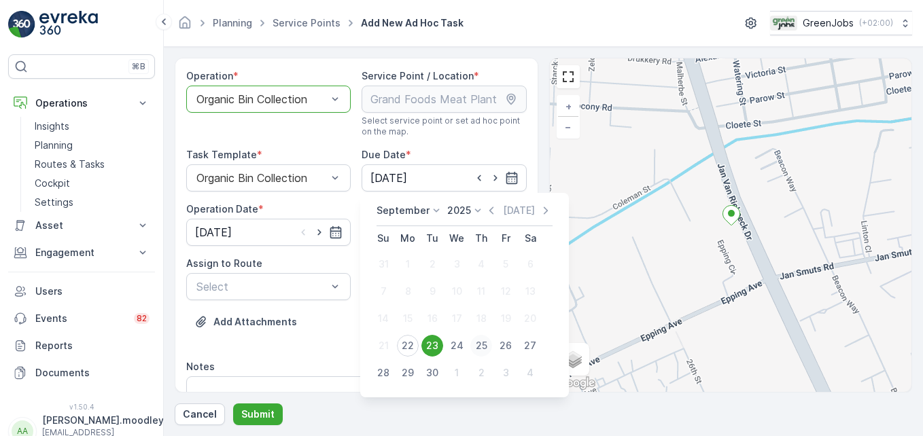
click at [485, 349] on div "25" at bounding box center [481, 346] width 22 height 22
type input "[DATE]"
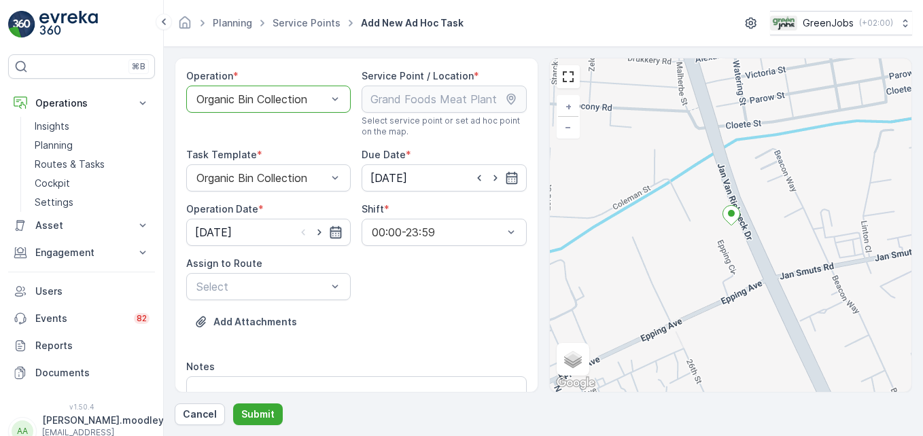
click at [334, 229] on icon "button" at bounding box center [336, 233] width 14 height 14
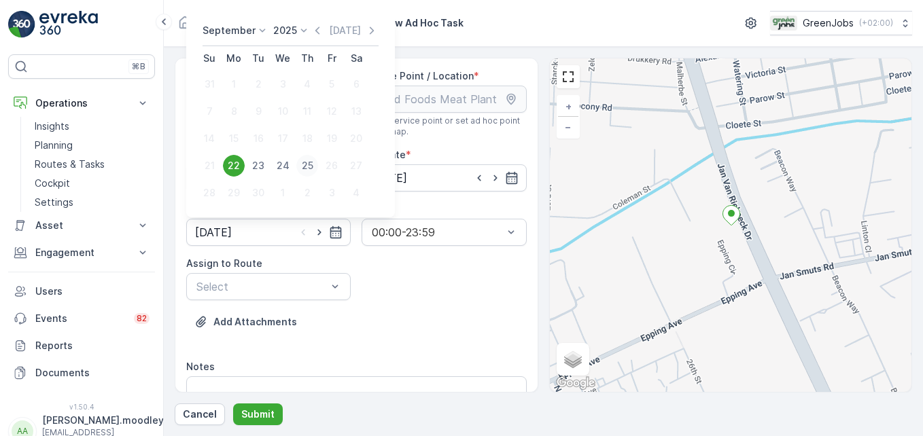
click at [310, 164] on div "25" at bounding box center [307, 166] width 22 height 22
type input "[DATE]"
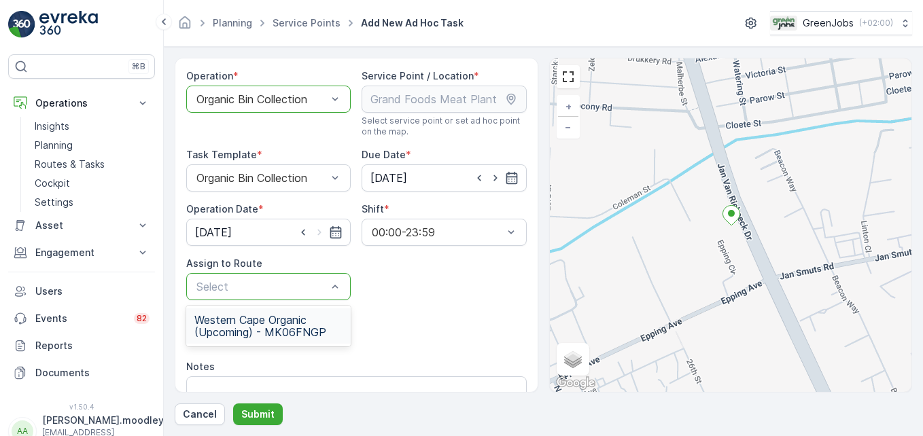
click at [294, 331] on span "Western Cape Organic (Upcoming) - MK06FNGP" at bounding box center [268, 326] width 148 height 24
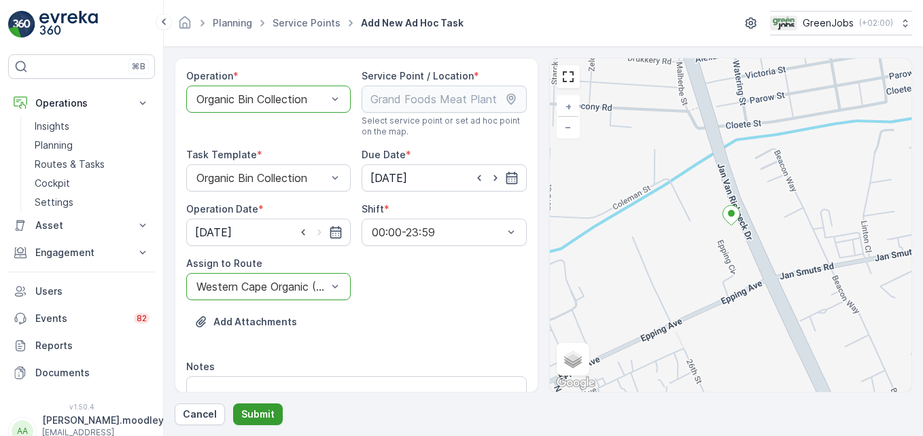
click at [257, 412] on p "Submit" at bounding box center [257, 415] width 33 height 14
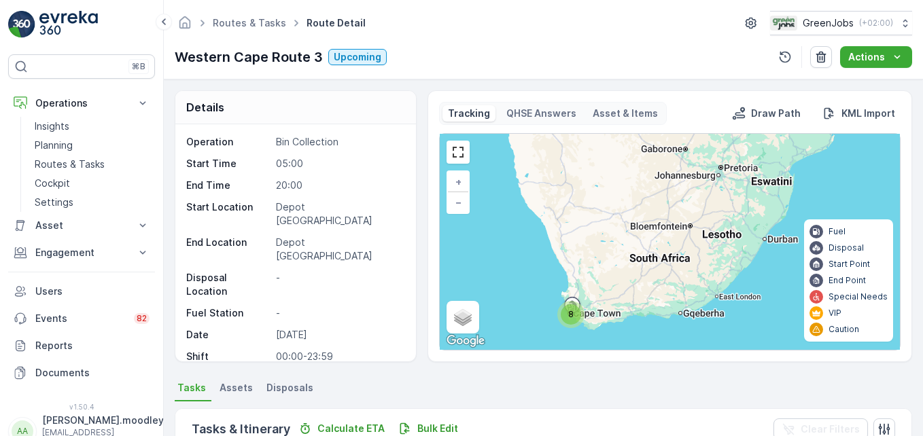
scroll to position [340, 0]
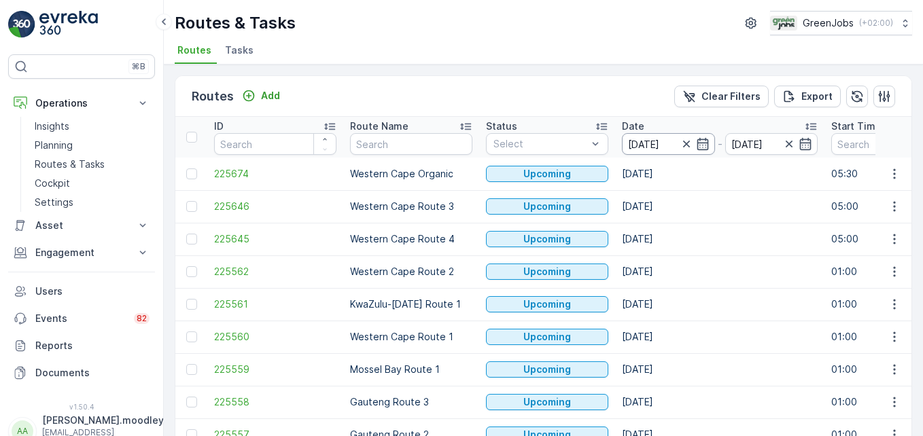
click at [661, 139] on input "[DATE]" at bounding box center [668, 144] width 93 height 22
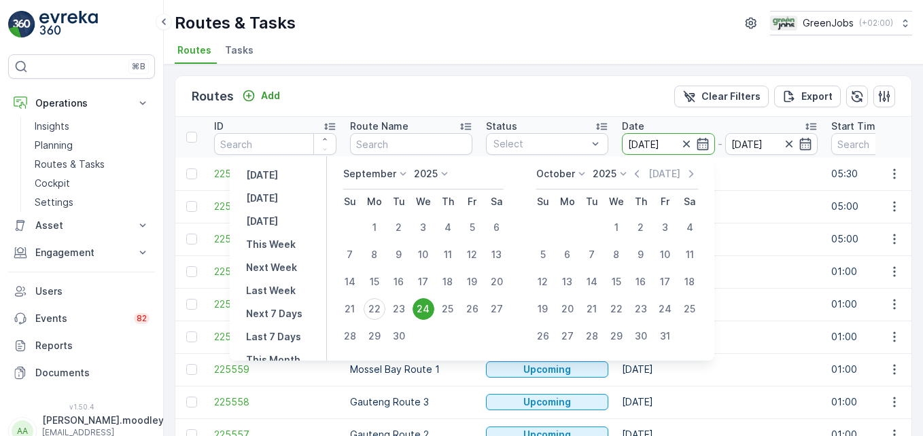
click at [466, 398] on p "Gauteng Route 3" at bounding box center [411, 403] width 122 height 14
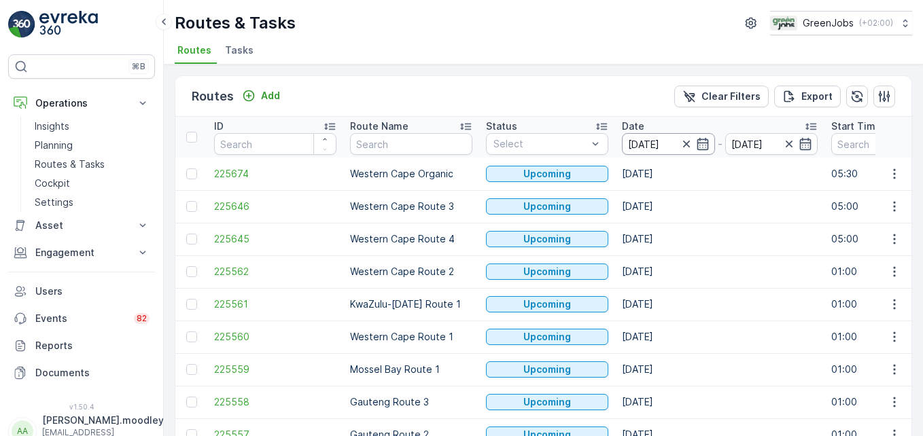
click at [639, 138] on input "[DATE]" at bounding box center [668, 144] width 93 height 22
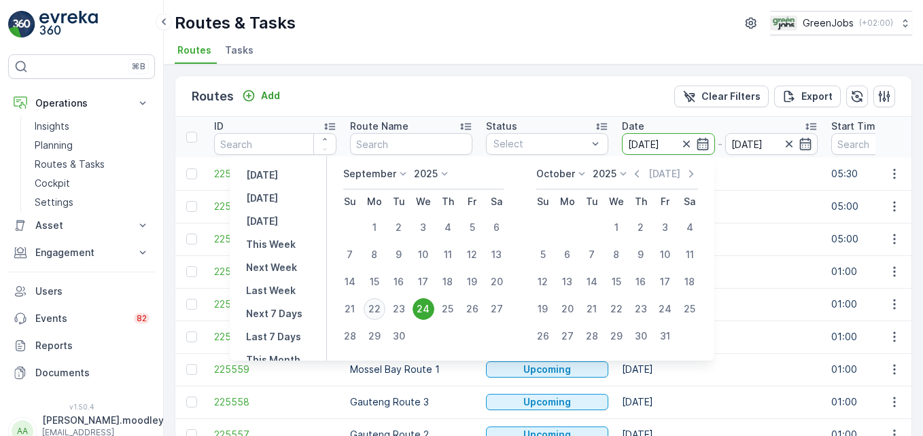
click at [379, 306] on div "22" at bounding box center [375, 309] width 22 height 22
type input "[DATE]"
click at [379, 307] on div "22" at bounding box center [375, 309] width 22 height 22
type input "[DATE]"
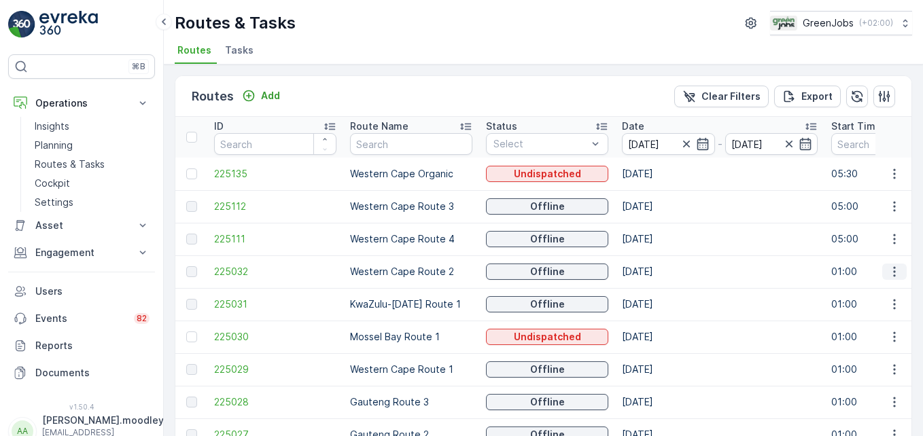
click at [894, 270] on icon "button" at bounding box center [895, 272] width 14 height 14
click at [882, 288] on span "See More Details" at bounding box center [862, 292] width 79 height 14
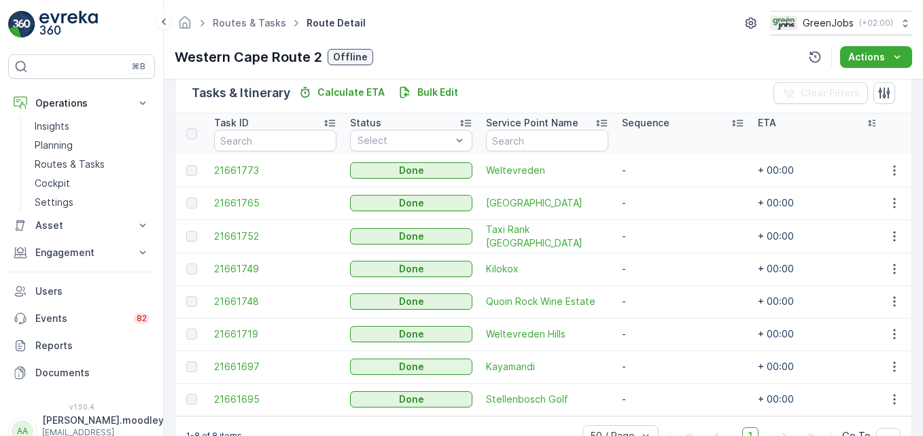
scroll to position [340, 0]
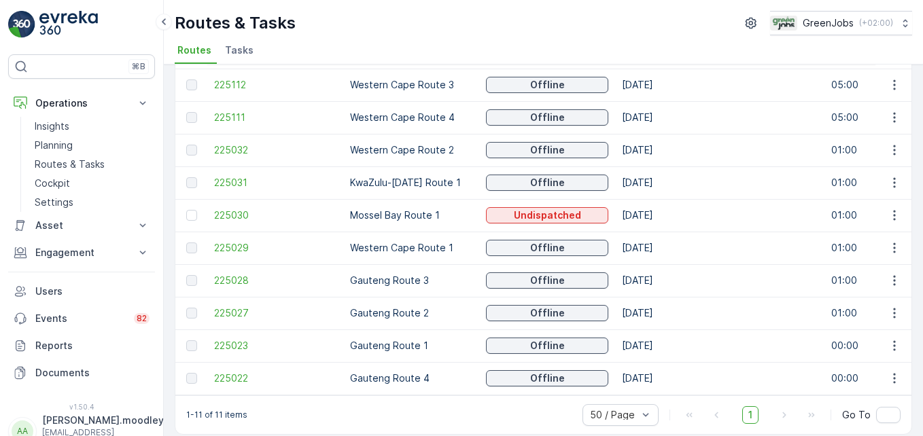
scroll to position [136, 0]
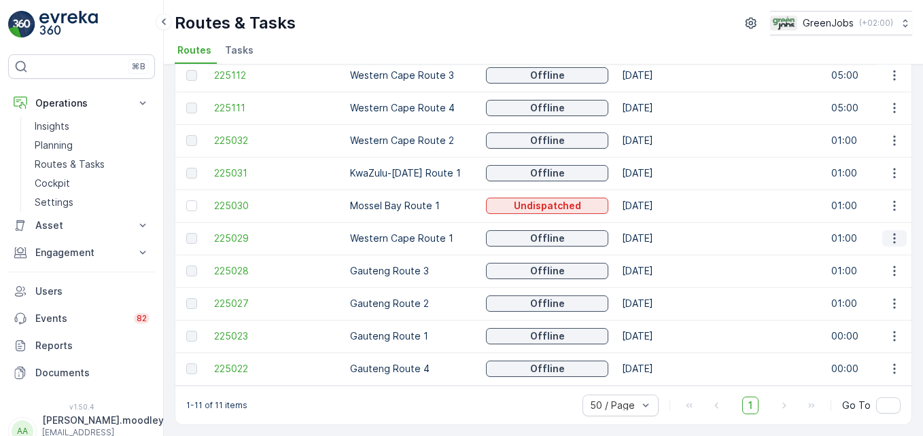
click at [895, 234] on icon "button" at bounding box center [895, 239] width 14 height 14
click at [848, 253] on span "See More Details" at bounding box center [862, 254] width 79 height 14
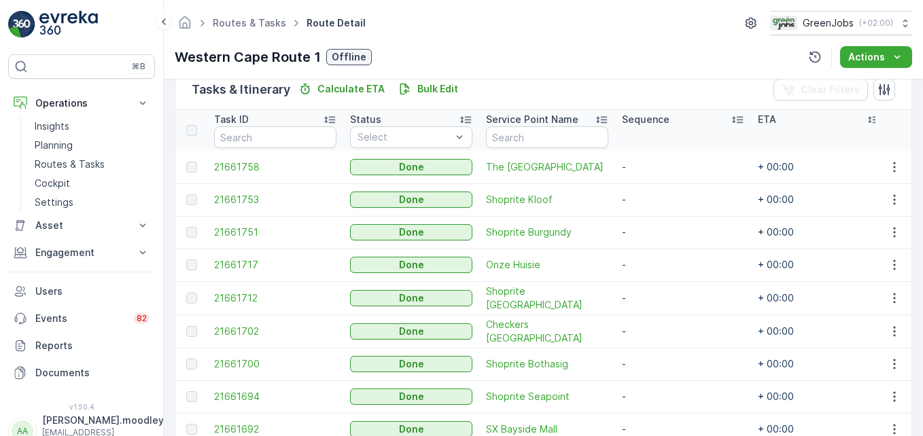
scroll to position [408, 0]
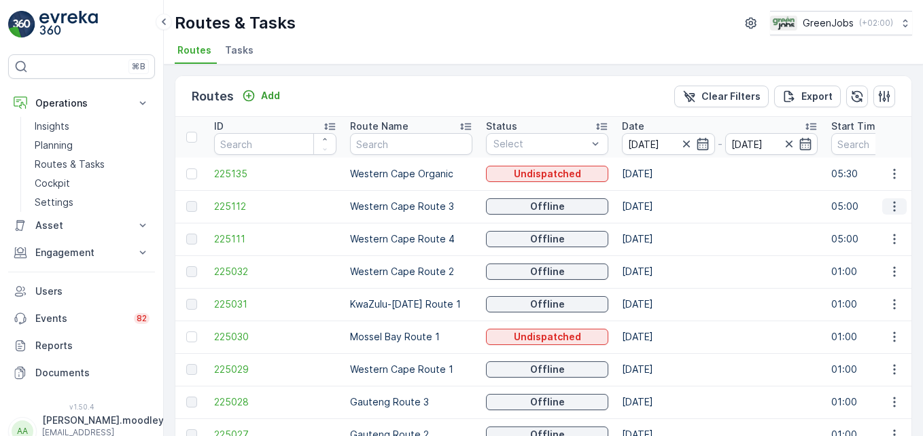
click at [894, 204] on icon "button" at bounding box center [895, 207] width 14 height 14
click at [886, 226] on span "See More Details" at bounding box center [862, 227] width 79 height 14
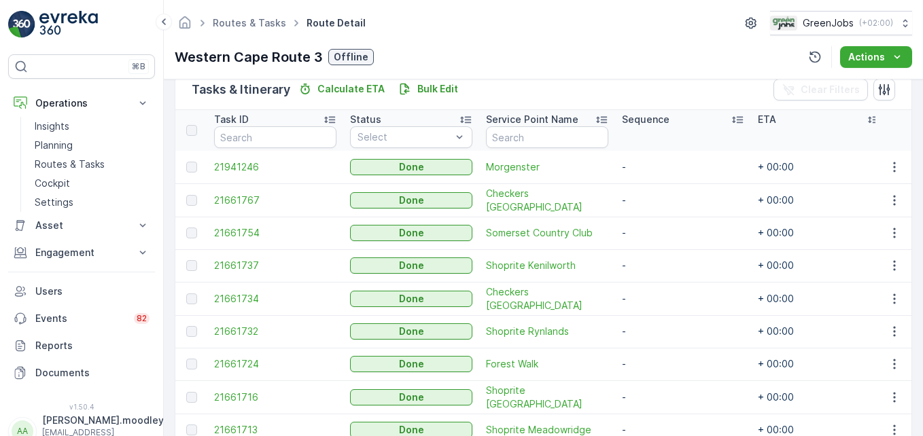
scroll to position [408, 0]
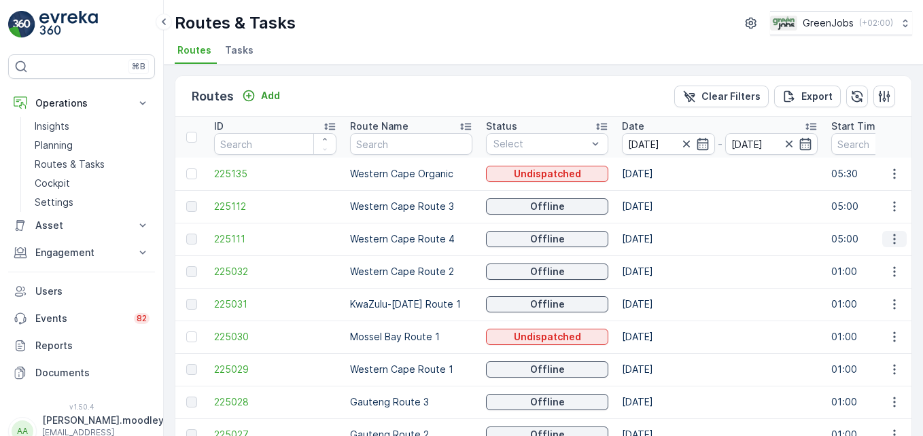
click at [892, 239] on icon "button" at bounding box center [895, 239] width 14 height 14
click at [895, 260] on span "See More Details" at bounding box center [862, 260] width 79 height 14
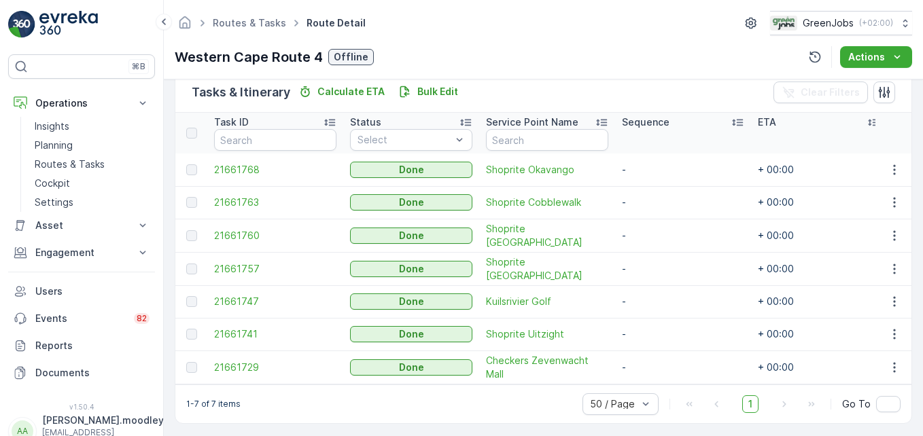
scroll to position [340, 0]
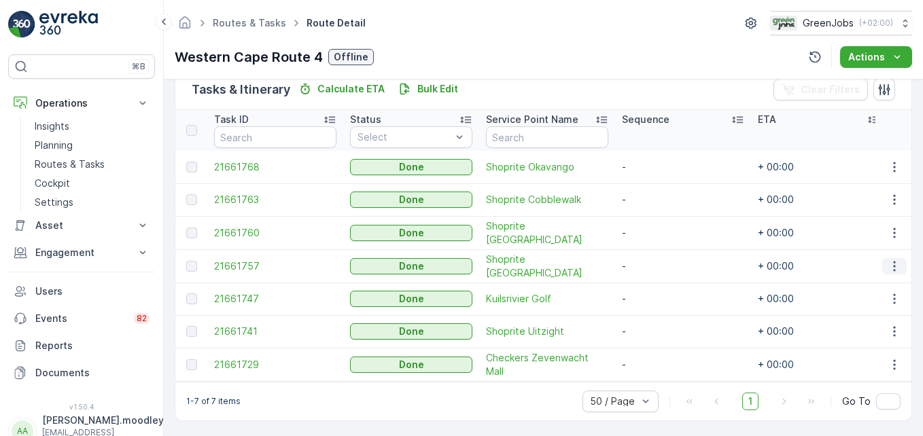
click at [892, 262] on icon "button" at bounding box center [895, 267] width 14 height 14
click at [886, 283] on span "See More Details" at bounding box center [878, 286] width 79 height 14
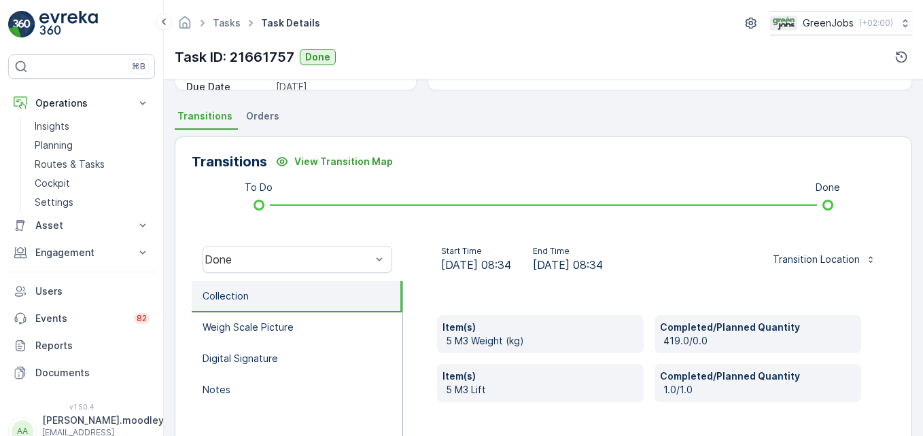
scroll to position [340, 0]
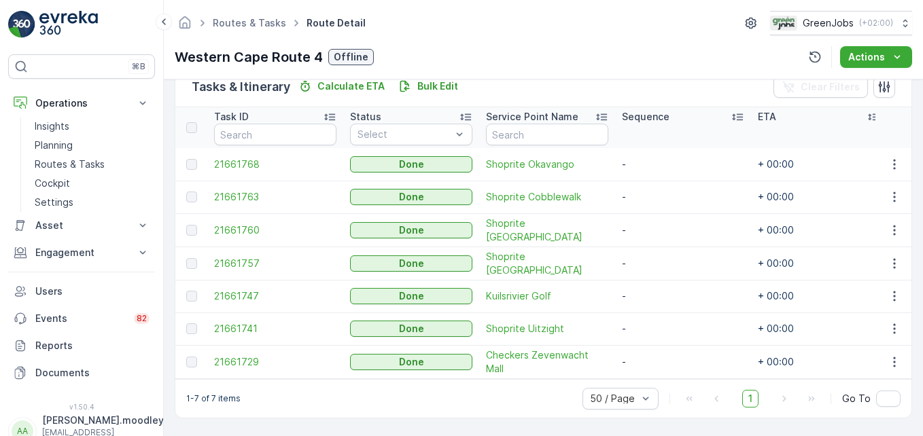
scroll to position [347, 0]
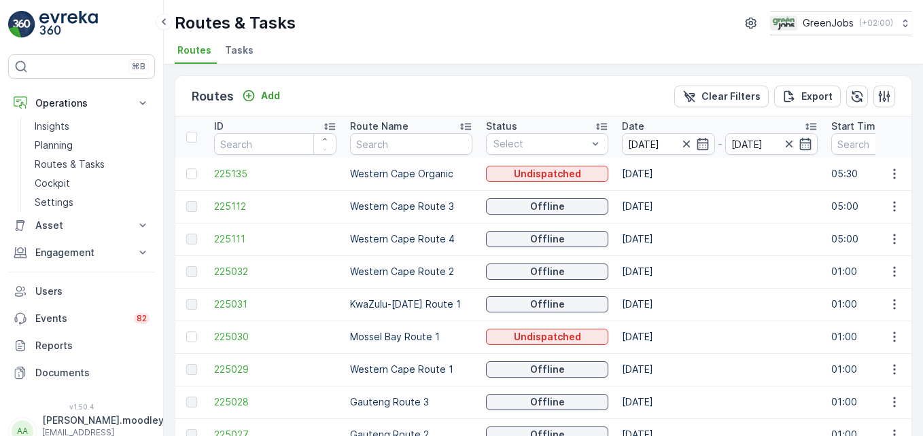
click at [752, 287] on td "22.09.2025" at bounding box center [719, 272] width 209 height 33
click at [651, 143] on input "22.09.2025" at bounding box center [668, 144] width 93 height 22
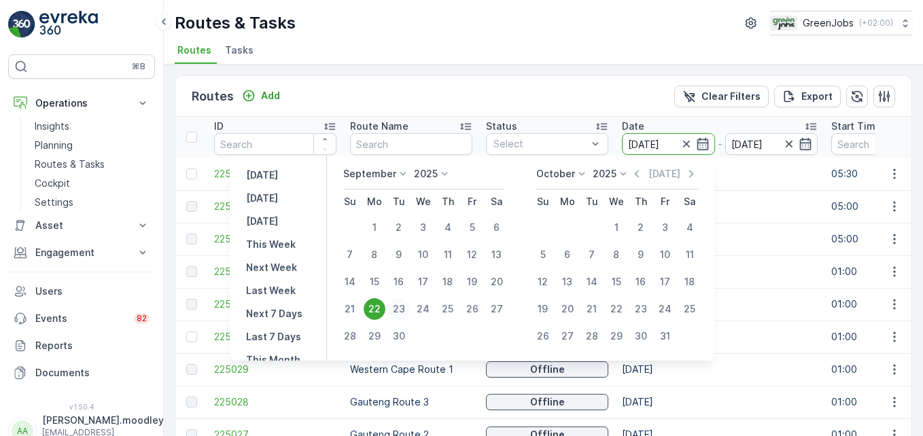
click at [400, 311] on div "23" at bounding box center [399, 309] width 22 height 22
type input "[DATE]"
click at [400, 311] on div "23" at bounding box center [399, 309] width 22 height 22
type input "[DATE]"
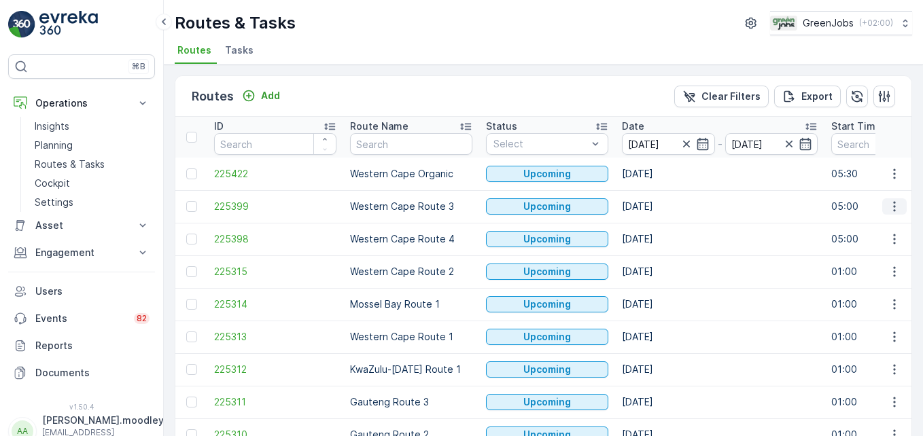
click at [888, 207] on icon "button" at bounding box center [895, 207] width 14 height 14
click at [875, 225] on span "See More Details" at bounding box center [862, 227] width 79 height 14
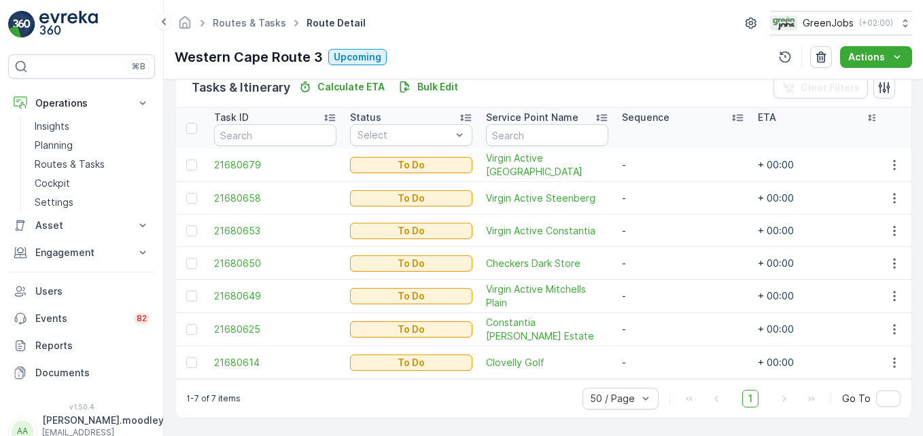
scroll to position [348, 0]
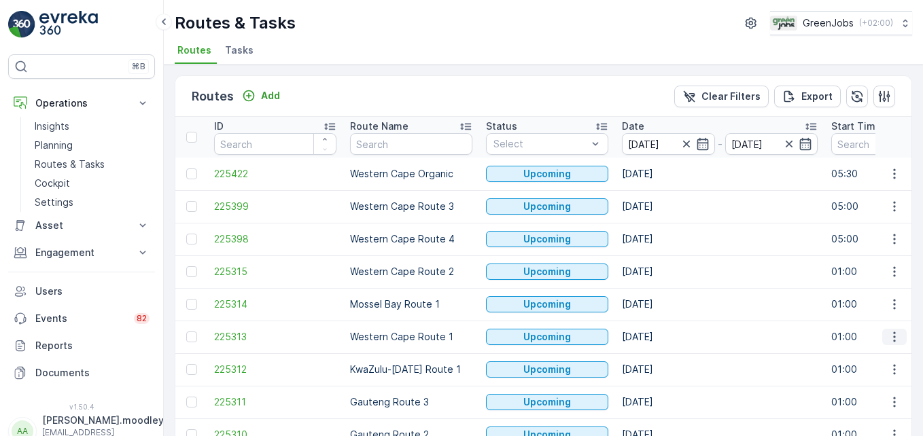
click at [890, 339] on icon "button" at bounding box center [895, 337] width 14 height 14
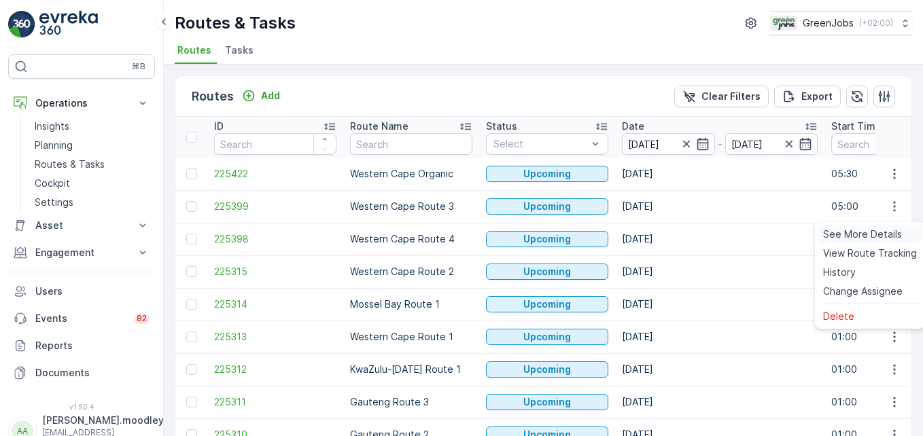
click at [865, 232] on span "See More Details" at bounding box center [862, 235] width 79 height 14
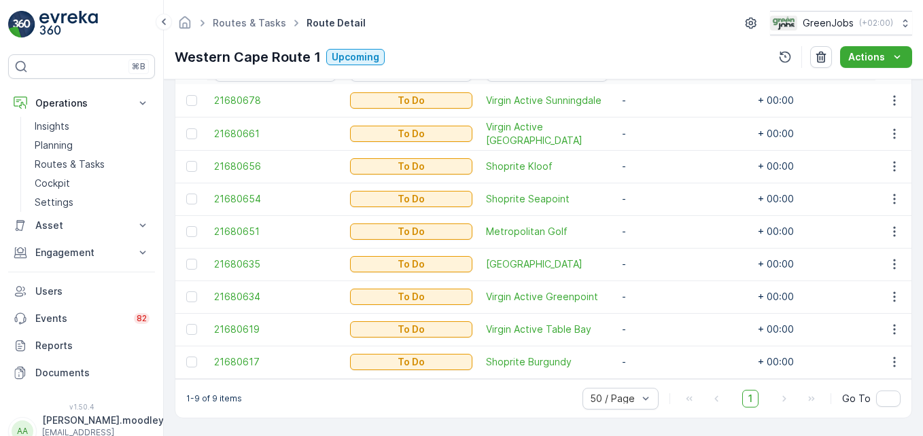
scroll to position [413, 0]
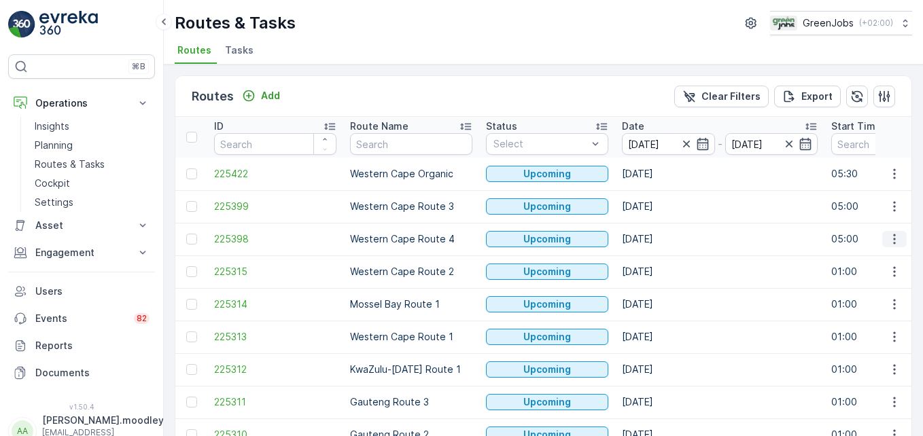
click at [893, 239] on icon "button" at bounding box center [894, 239] width 2 height 10
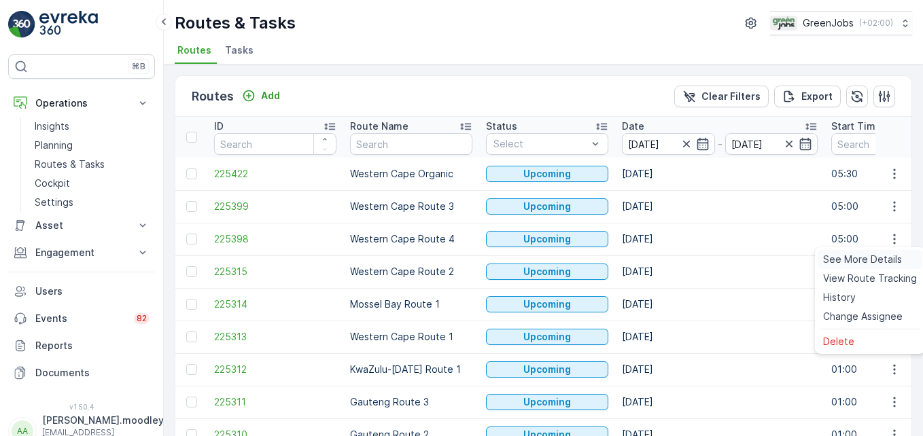
click at [884, 255] on span "See More Details" at bounding box center [862, 260] width 79 height 14
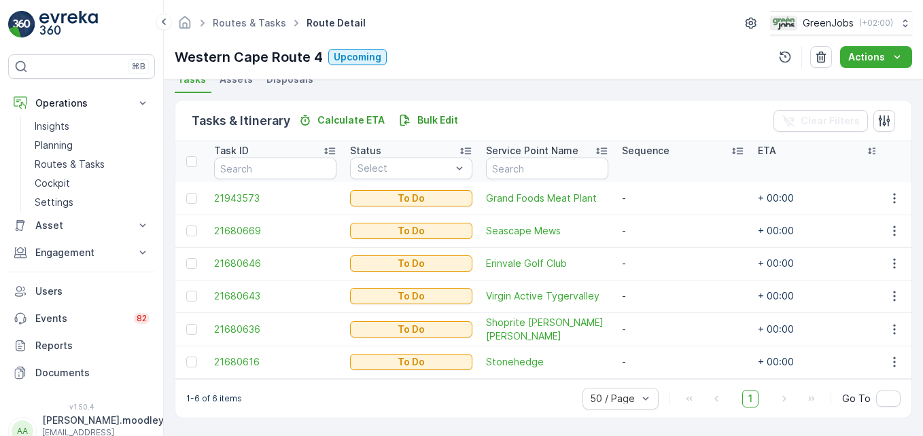
scroll to position [315, 0]
click at [893, 292] on icon "button" at bounding box center [894, 297] width 2 height 10
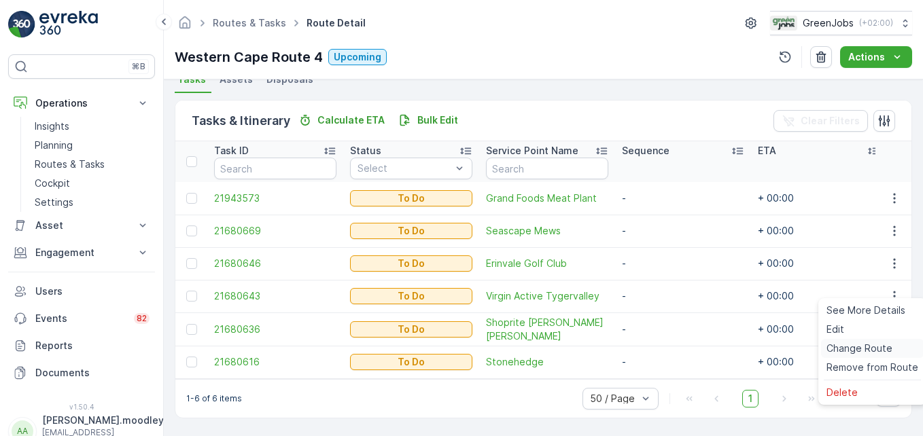
click at [873, 346] on span "Change Route" at bounding box center [859, 349] width 66 height 14
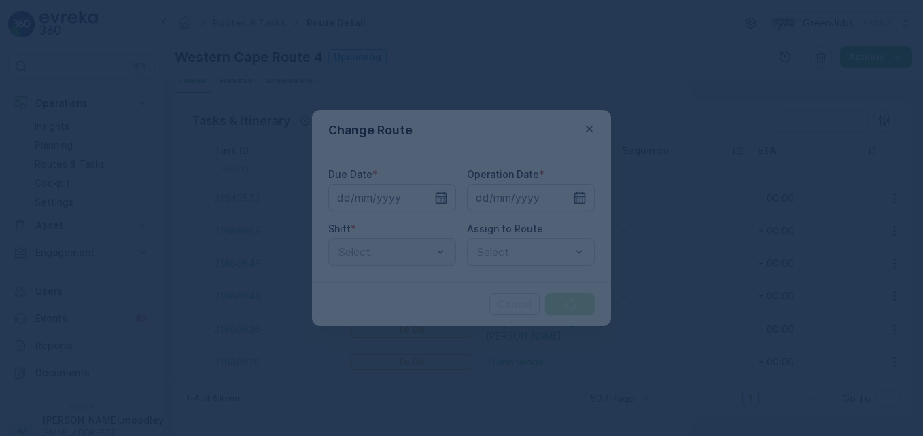
type input "[DATE]"
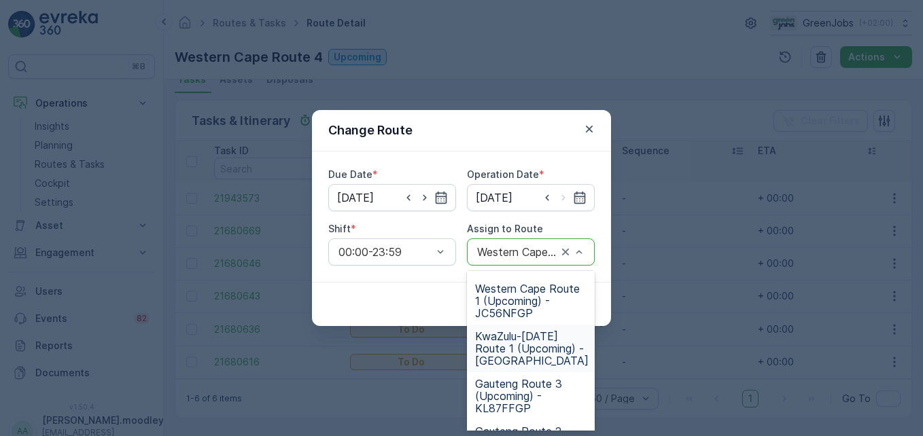
scroll to position [186, 0]
click at [517, 304] on span "Western Cape Route 1 (Upcoming) - JC56NFGP" at bounding box center [530, 302] width 111 height 37
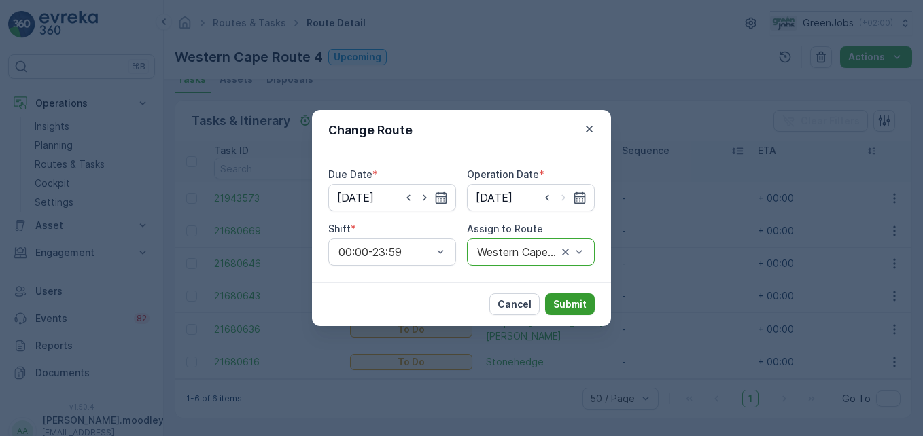
click at [572, 306] on p "Submit" at bounding box center [569, 305] width 33 height 14
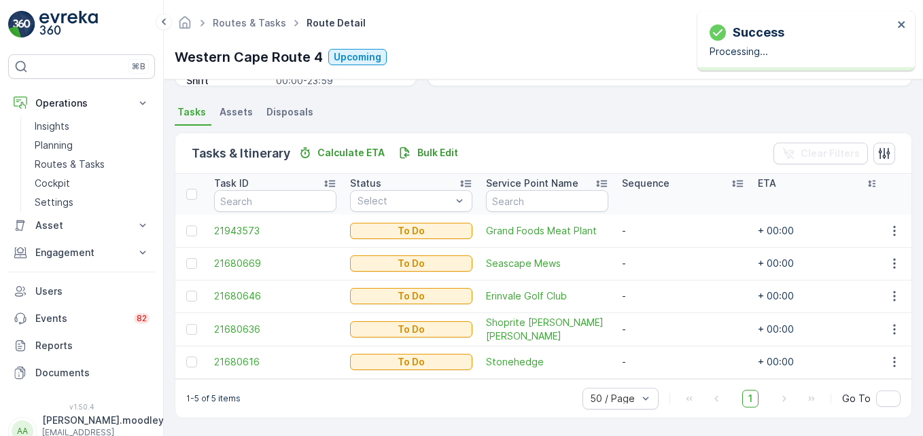
scroll to position [282, 0]
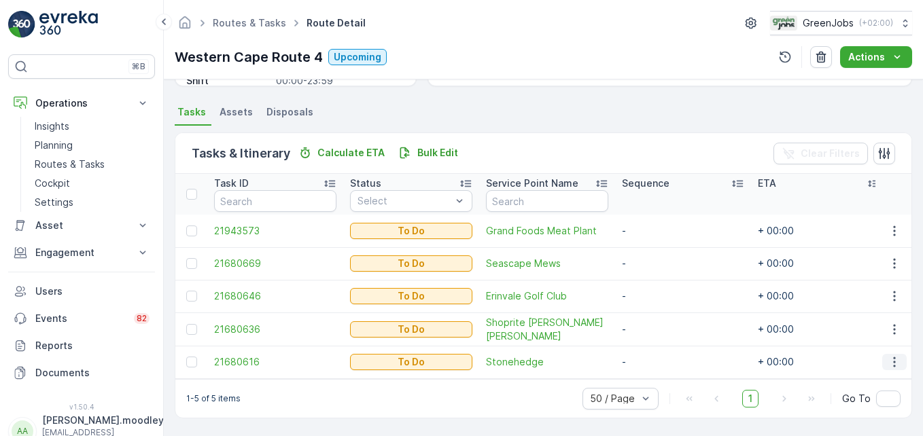
click at [893, 357] on icon "button" at bounding box center [894, 362] width 2 height 10
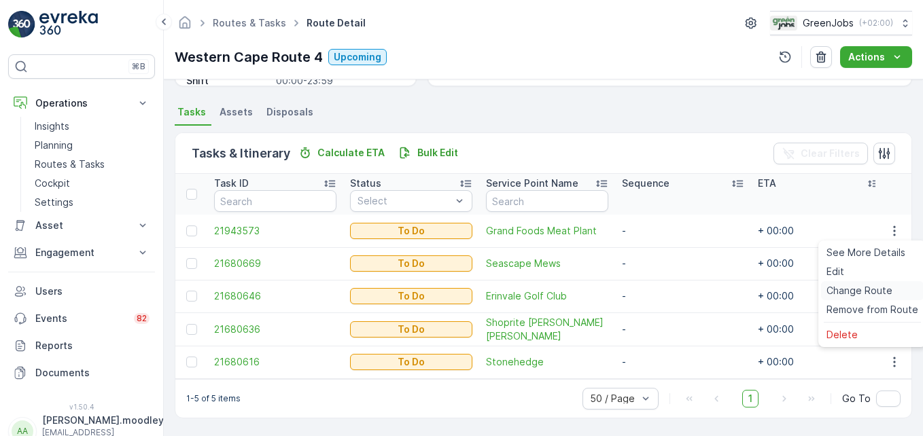
click at [879, 287] on span "Change Route" at bounding box center [859, 291] width 66 height 14
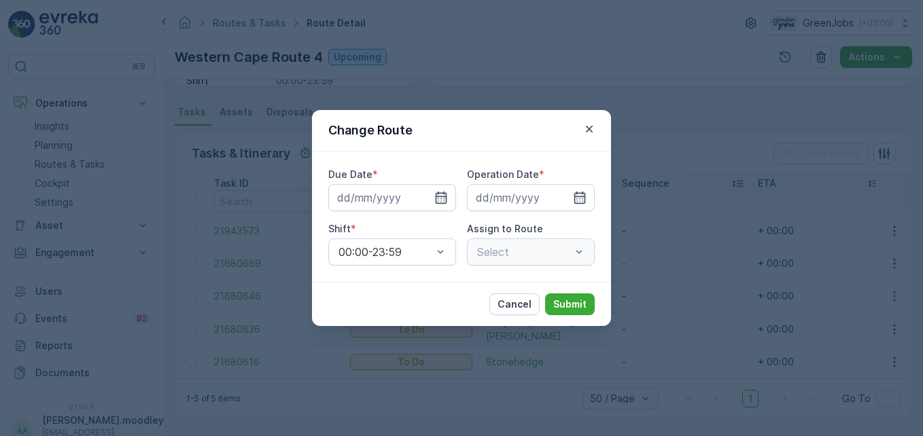
type input "[DATE]"
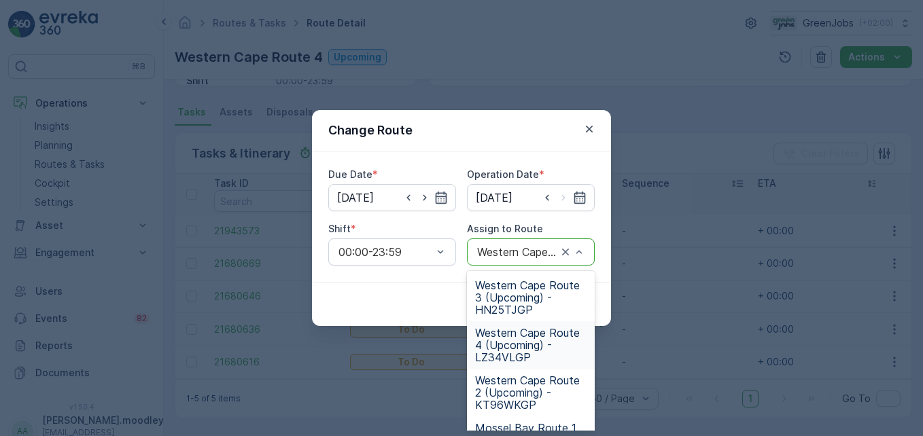
click at [515, 351] on span "Western Cape Route 4 (Upcoming) - LZ34VLGP" at bounding box center [530, 345] width 111 height 37
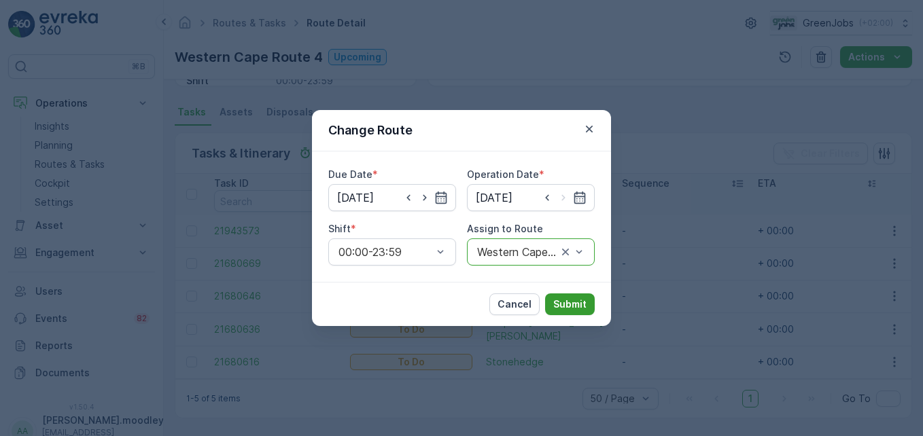
click at [577, 304] on p "Submit" at bounding box center [569, 305] width 33 height 14
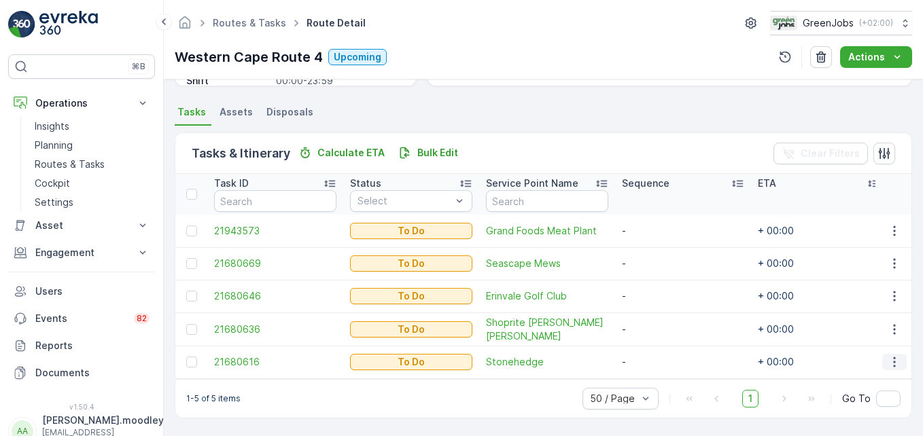
click at [888, 355] on icon "button" at bounding box center [895, 362] width 14 height 14
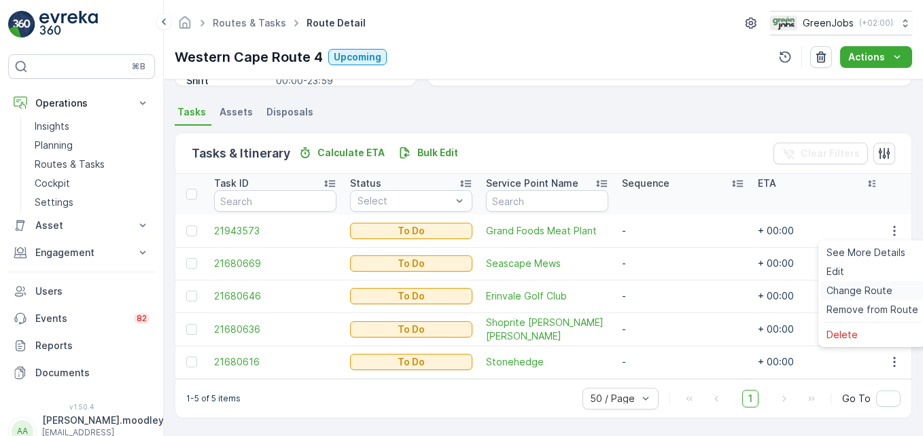
click at [870, 287] on span "Change Route" at bounding box center [859, 291] width 66 height 14
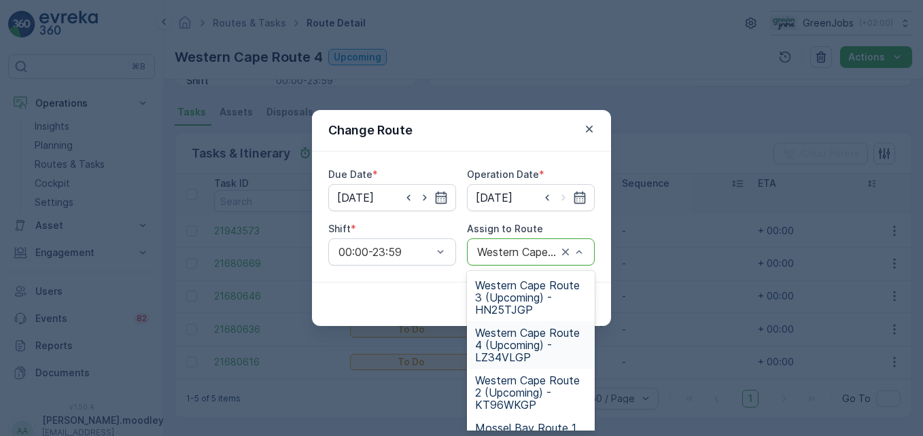
click at [519, 345] on span "Western Cape Route 4 (Upcoming) - LZ34VLGP" at bounding box center [530, 345] width 111 height 37
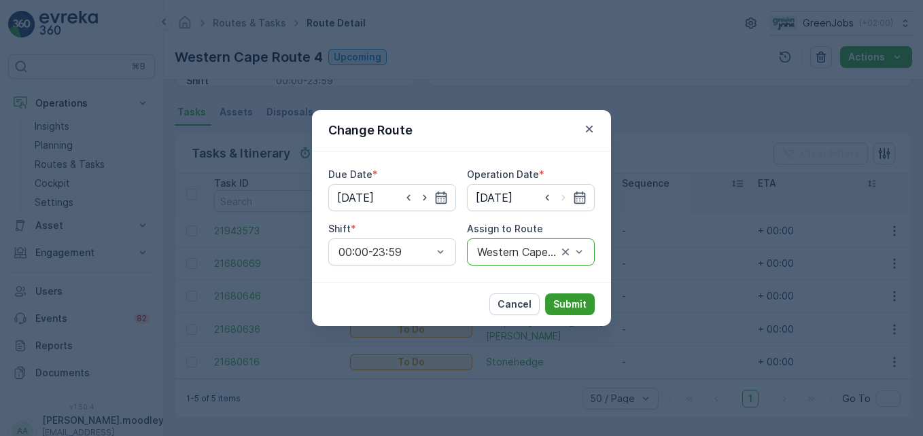
click at [587, 299] on button "Submit" at bounding box center [570, 305] width 50 height 22
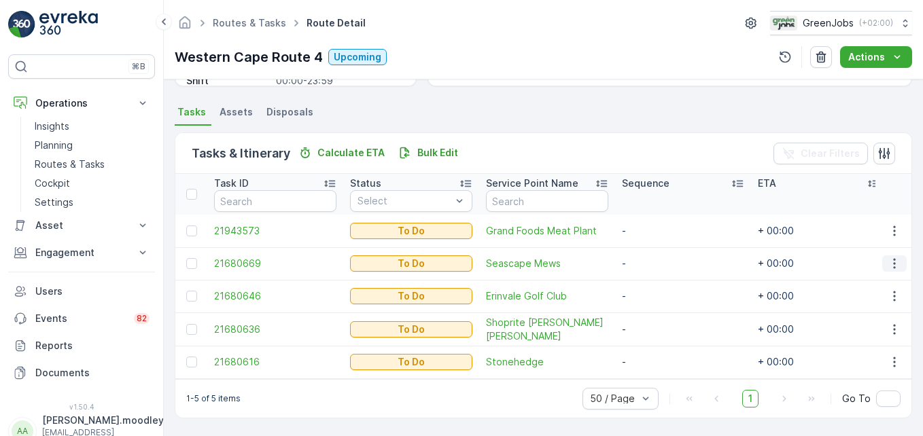
click at [888, 257] on icon "button" at bounding box center [895, 264] width 14 height 14
click at [877, 314] on span "Change Route" at bounding box center [859, 316] width 66 height 14
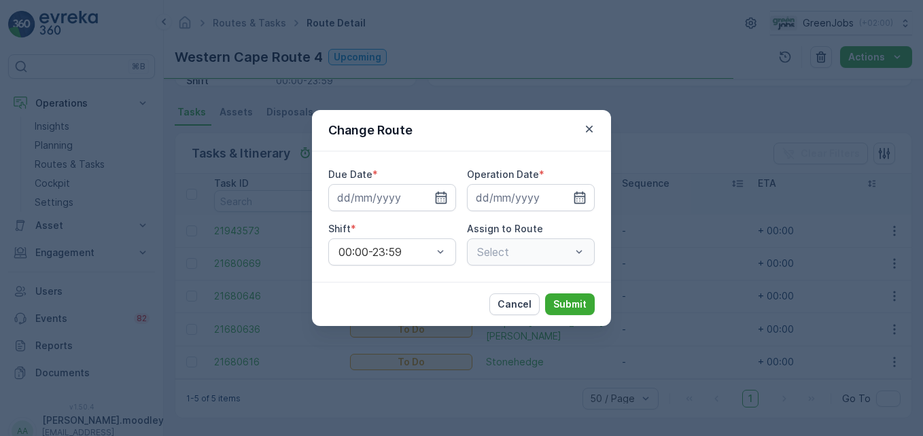
type input "[DATE]"
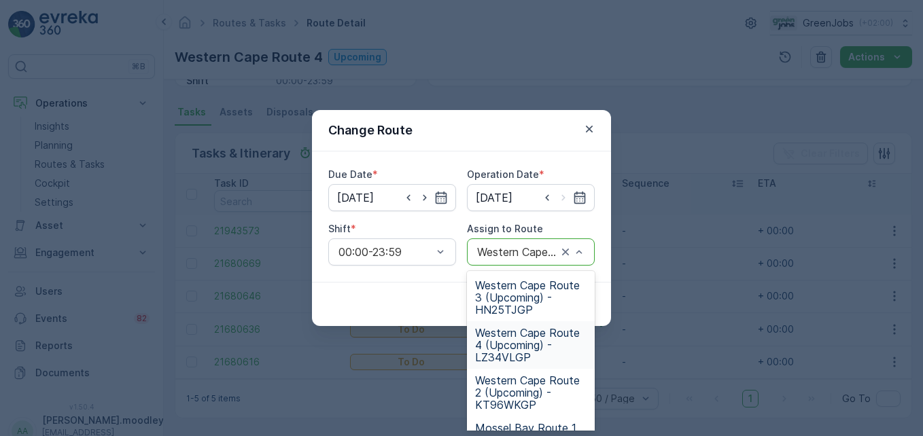
click at [527, 338] on span "Western Cape Route 4 (Upcoming) - LZ34VLGP" at bounding box center [530, 345] width 111 height 37
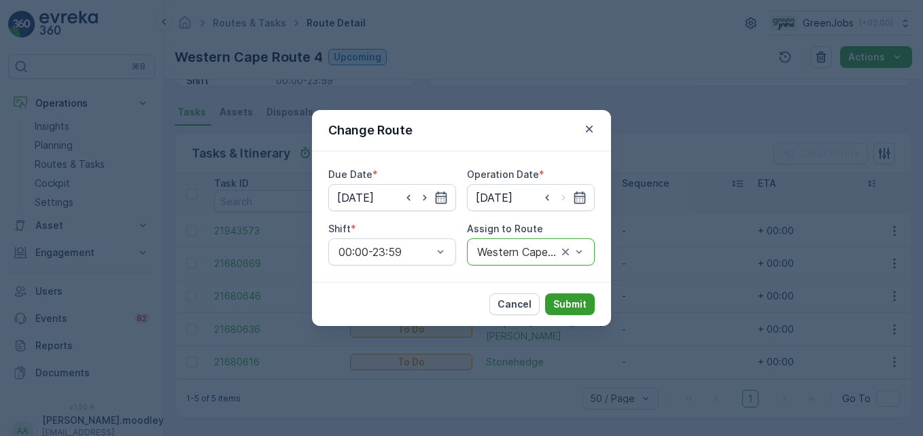
click at [573, 302] on p "Submit" at bounding box center [569, 305] width 33 height 14
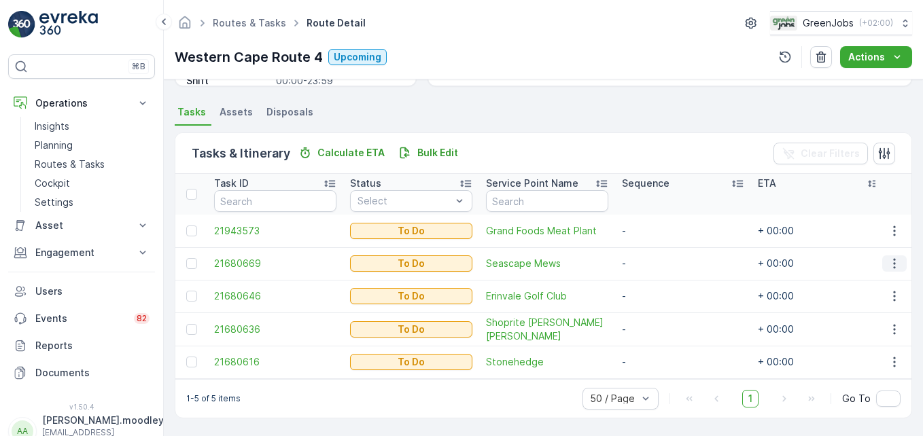
click at [893, 257] on icon "button" at bounding box center [895, 264] width 14 height 14
click at [882, 311] on span "Change Route" at bounding box center [859, 316] width 66 height 14
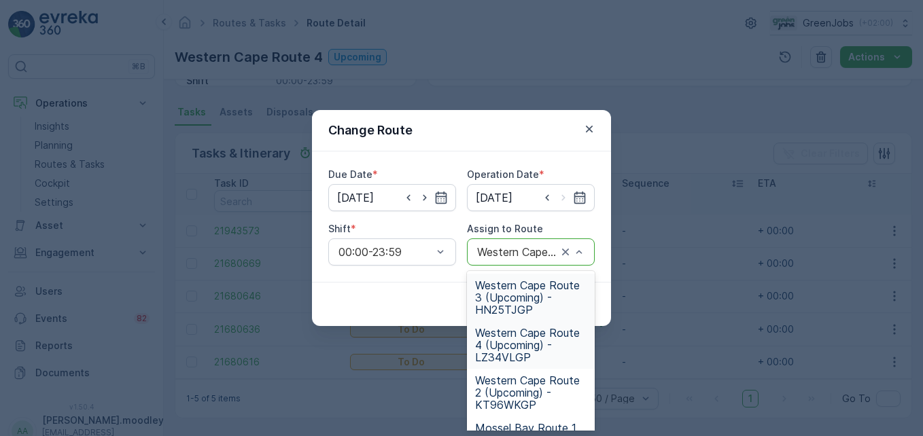
click at [524, 289] on span "Western Cape Route 3 (Upcoming) - HN25TJGP" at bounding box center [530, 297] width 111 height 37
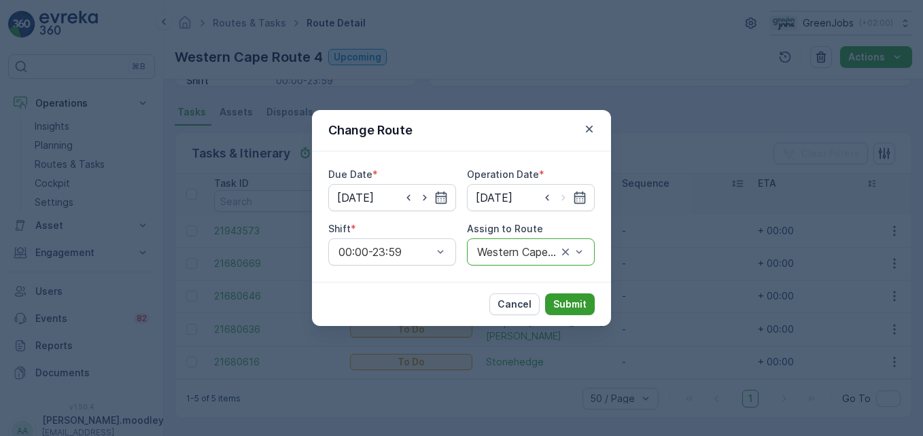
click at [570, 301] on p "Submit" at bounding box center [569, 305] width 33 height 14
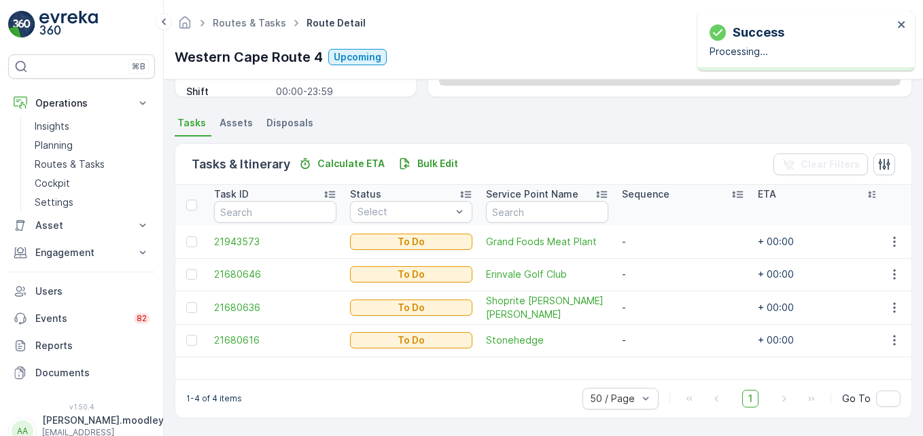
scroll to position [265, 0]
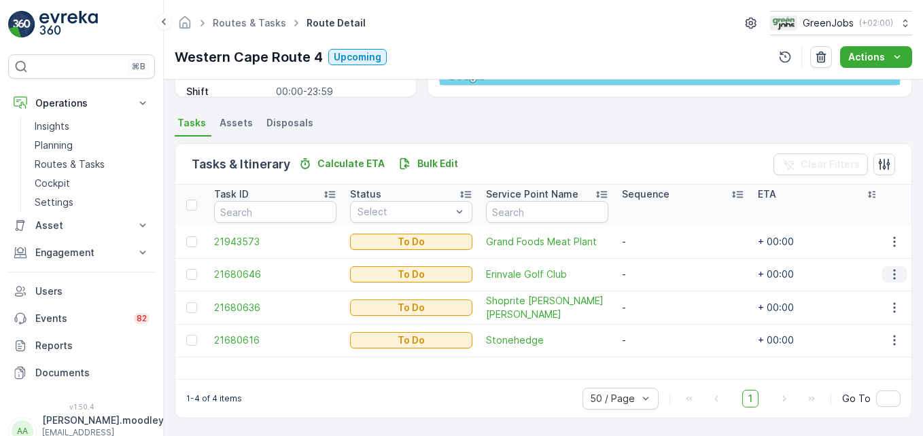
click at [892, 277] on icon "button" at bounding box center [895, 275] width 14 height 14
click at [862, 330] on span "Change Route" at bounding box center [859, 333] width 66 height 14
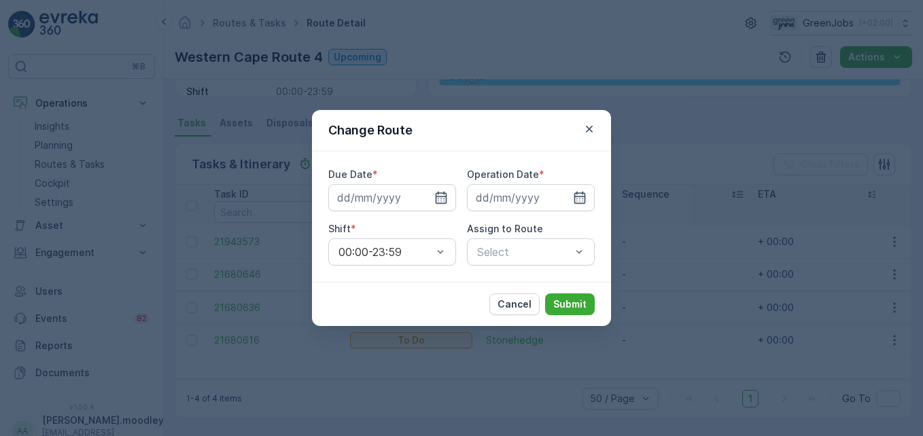
type input "[DATE]"
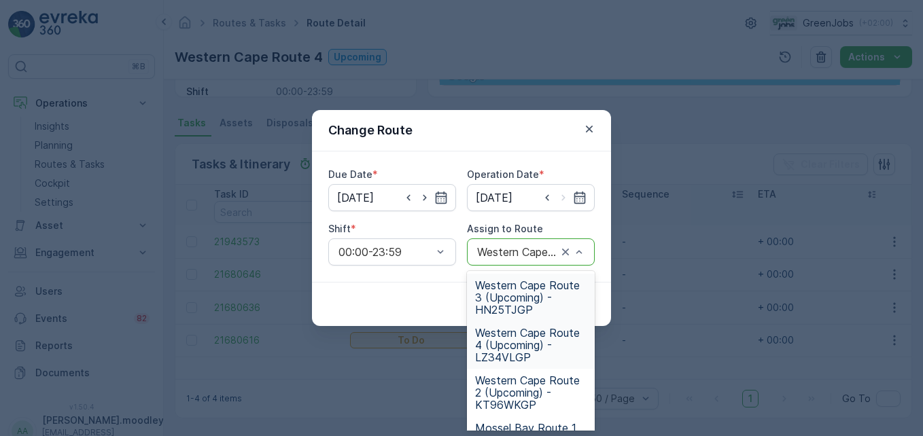
click at [512, 288] on span "Western Cape Route 3 (Upcoming) - HN25TJGP" at bounding box center [530, 297] width 111 height 37
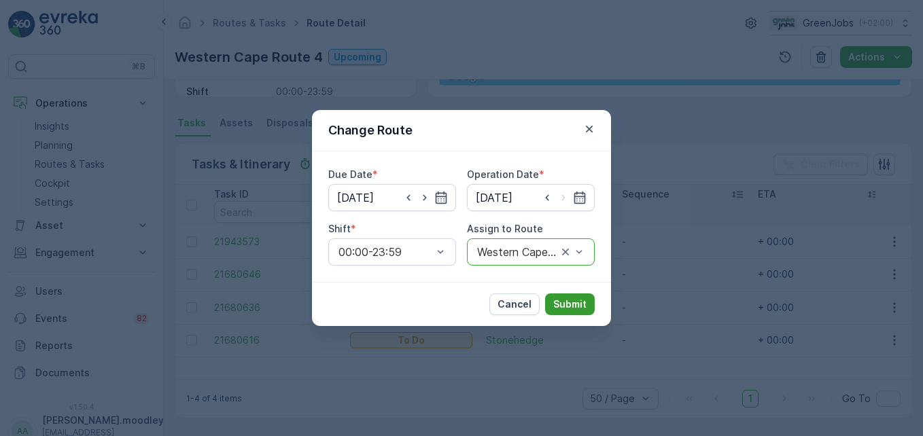
click at [565, 299] on p "Submit" at bounding box center [569, 305] width 33 height 14
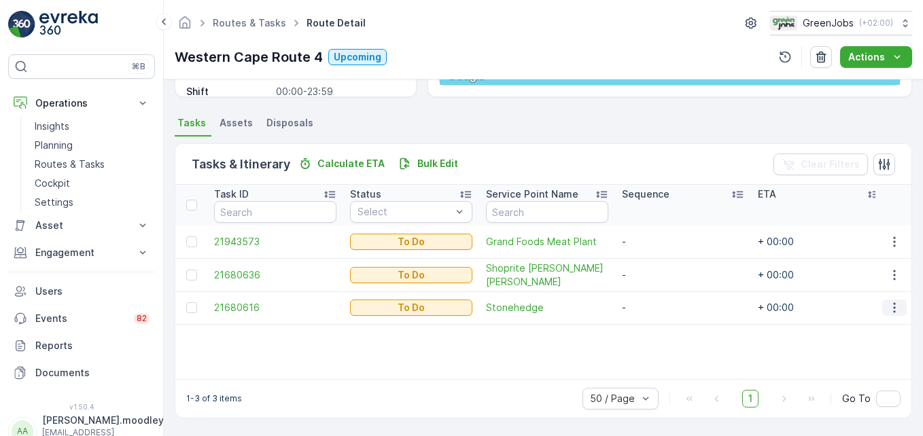
click at [893, 311] on icon "button" at bounding box center [895, 308] width 14 height 14
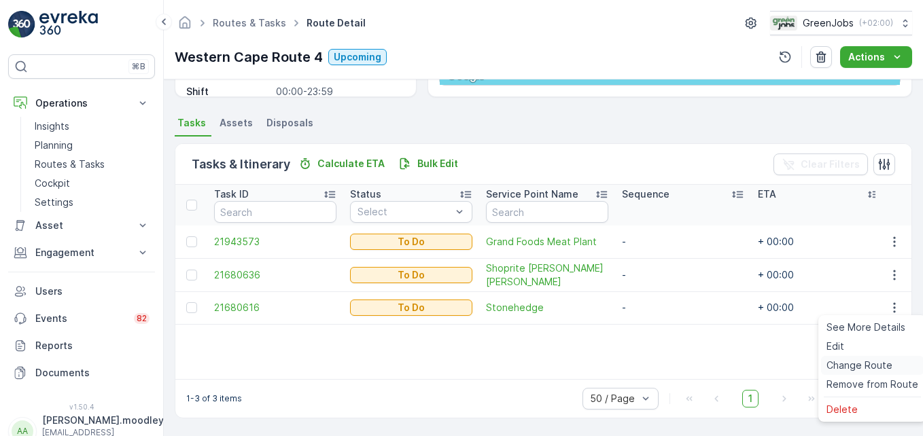
click at [877, 366] on span "Change Route" at bounding box center [859, 366] width 66 height 14
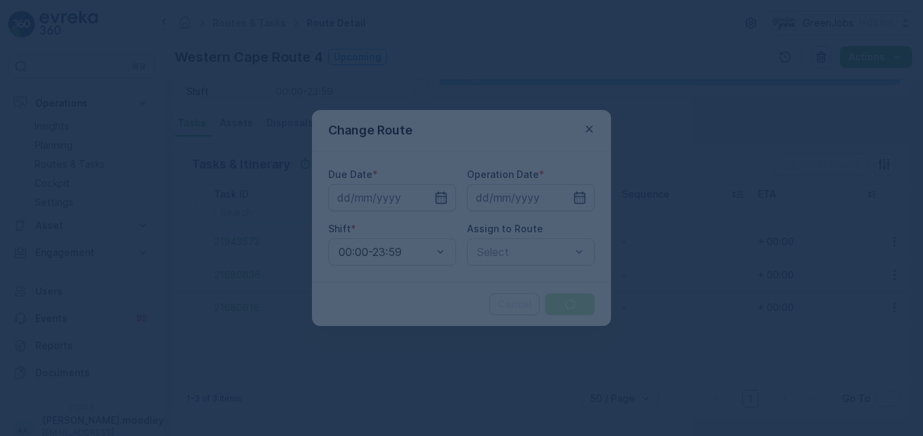
type input "[DATE]"
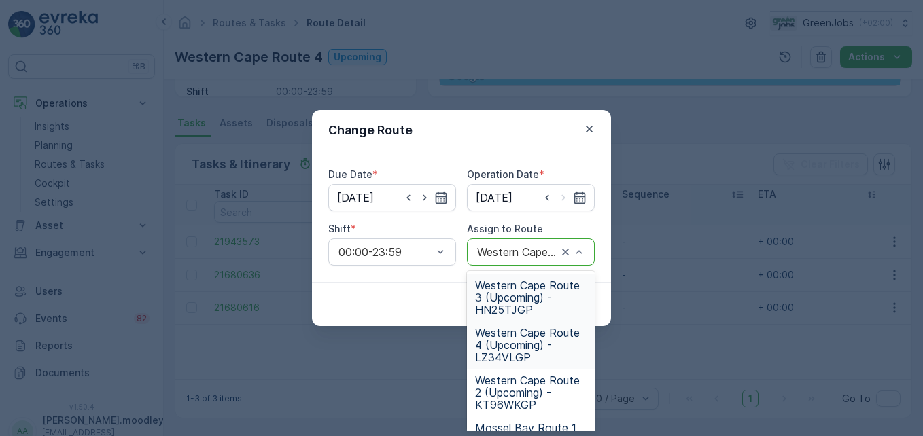
click at [507, 304] on span "Western Cape Route 3 (Upcoming) - HN25TJGP" at bounding box center [530, 297] width 111 height 37
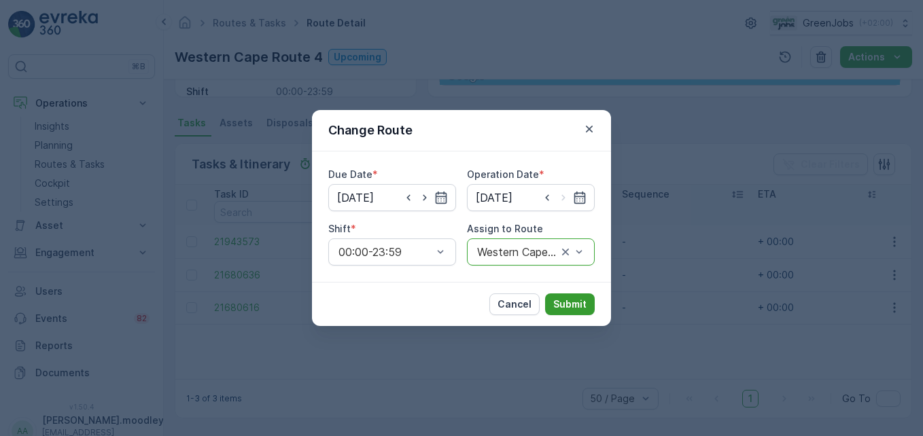
click at [565, 302] on p "Submit" at bounding box center [569, 305] width 33 height 14
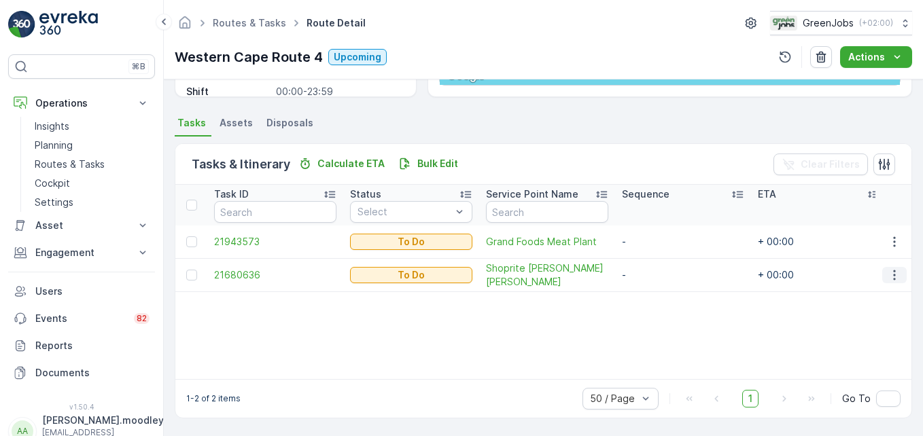
click at [893, 279] on icon "button" at bounding box center [894, 275] width 2 height 10
click at [875, 333] on span "Change Route" at bounding box center [859, 333] width 66 height 14
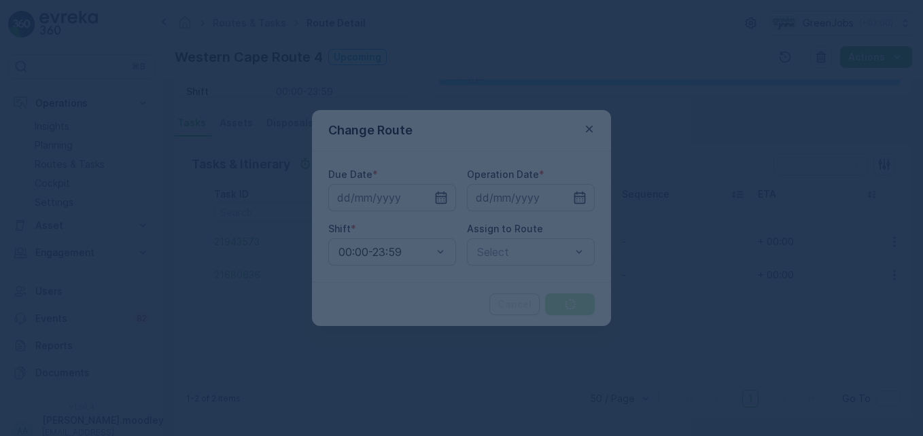
type input "[DATE]"
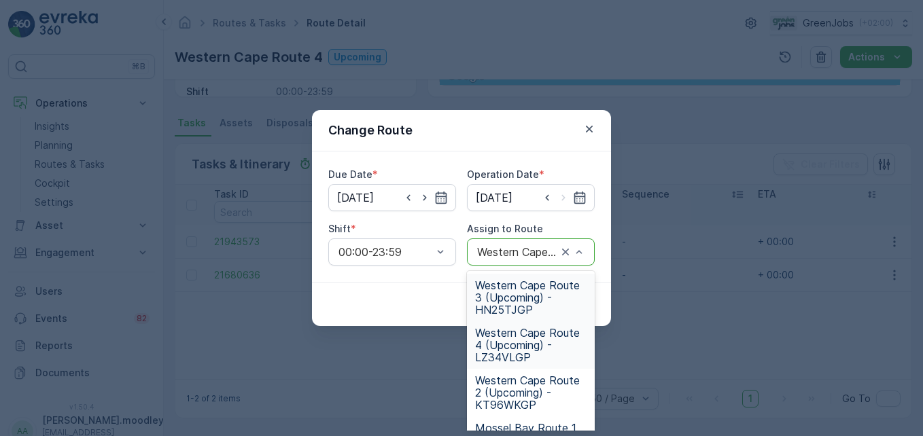
click at [533, 290] on span "Western Cape Route 3 (Upcoming) - HN25TJGP" at bounding box center [530, 297] width 111 height 37
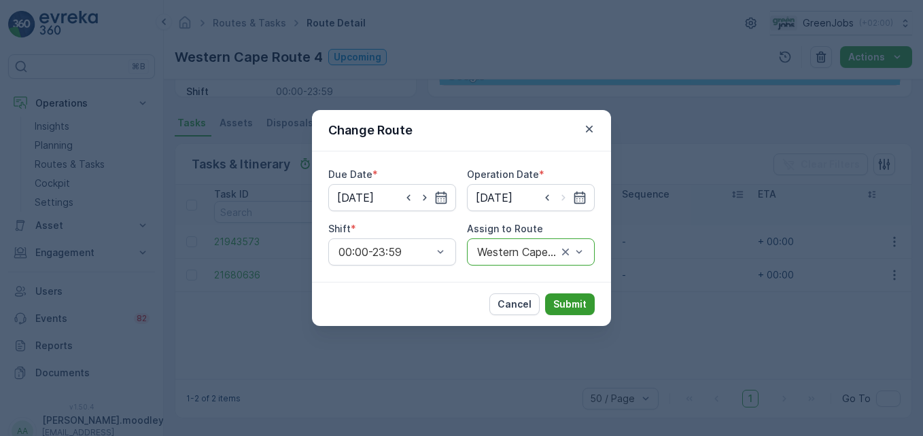
click at [578, 309] on p "Submit" at bounding box center [569, 305] width 33 height 14
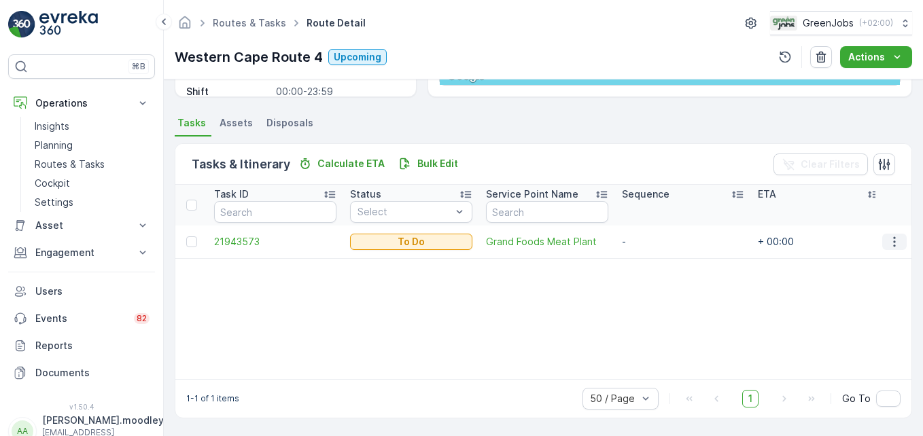
click at [894, 247] on icon "button" at bounding box center [895, 242] width 14 height 14
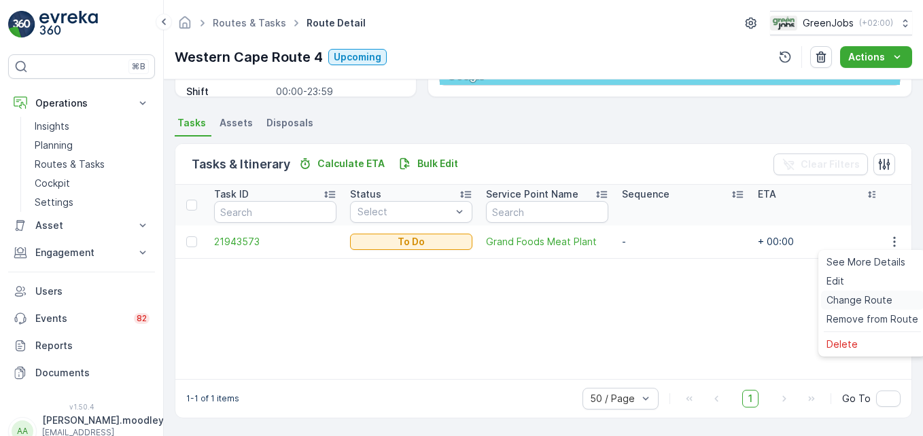
click at [880, 302] on span "Change Route" at bounding box center [859, 301] width 66 height 14
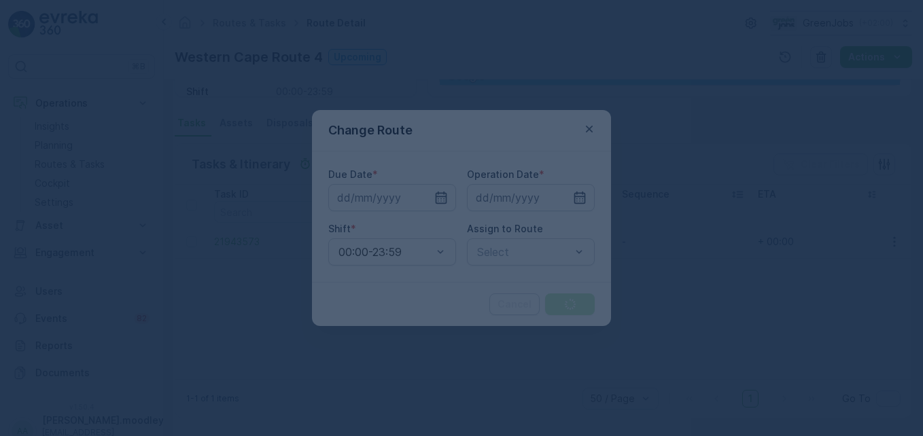
type input "[DATE]"
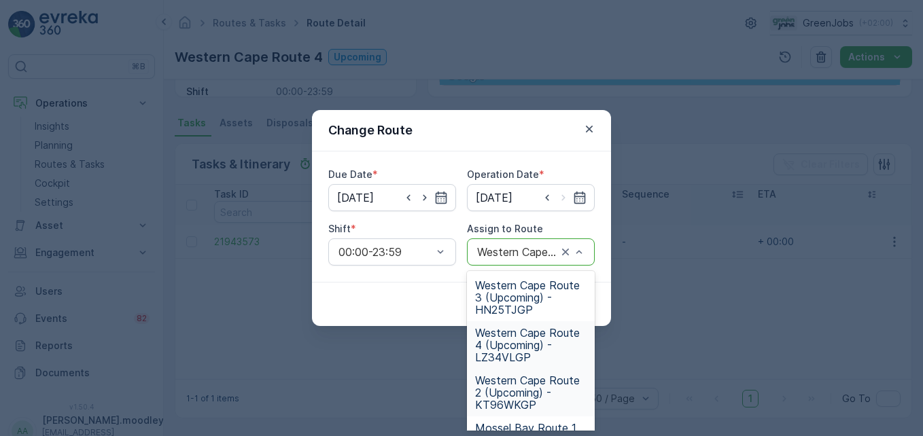
click at [529, 400] on span "Western Cape Route 2 (Upcoming) - KT96WKGP" at bounding box center [530, 392] width 111 height 37
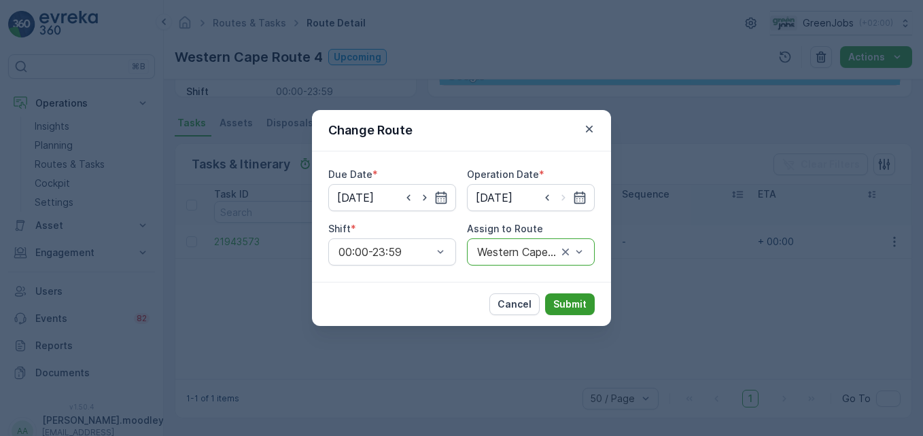
click at [560, 308] on p "Submit" at bounding box center [569, 305] width 33 height 14
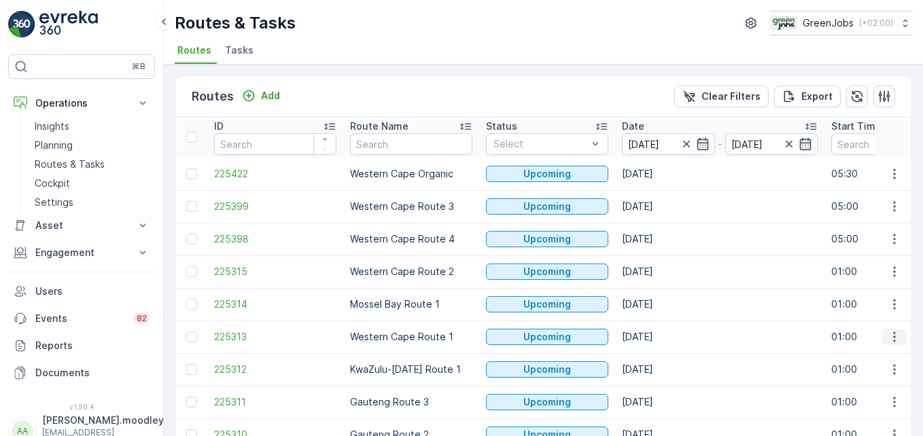
click at [888, 339] on icon "button" at bounding box center [895, 337] width 14 height 14
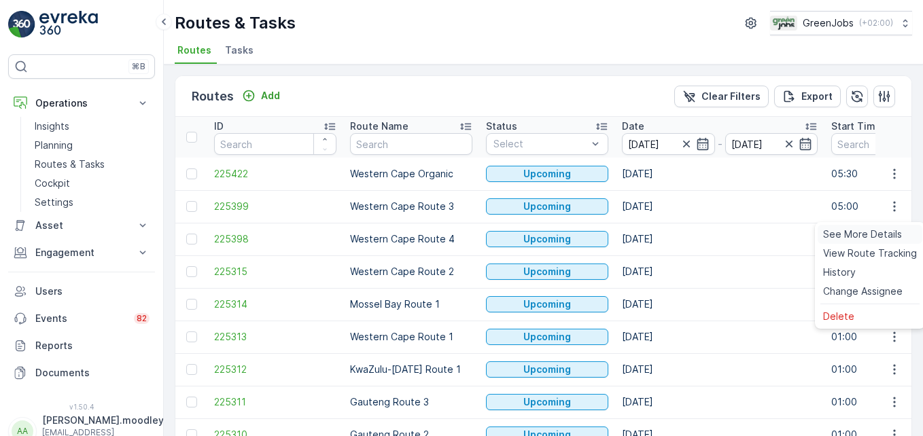
click at [874, 234] on span "See More Details" at bounding box center [862, 235] width 79 height 14
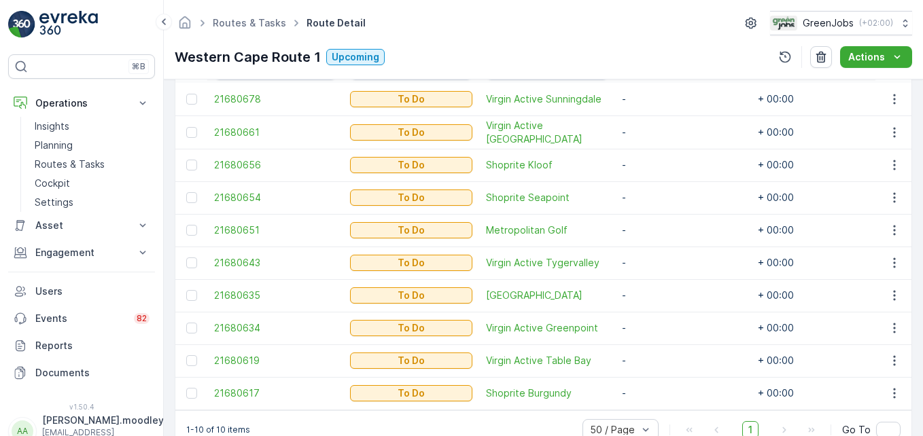
scroll to position [445, 0]
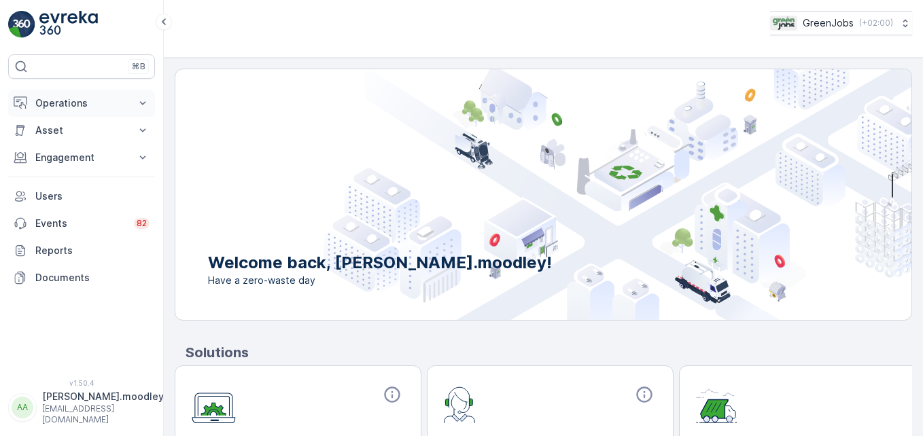
click at [147, 99] on icon at bounding box center [143, 104] width 14 height 14
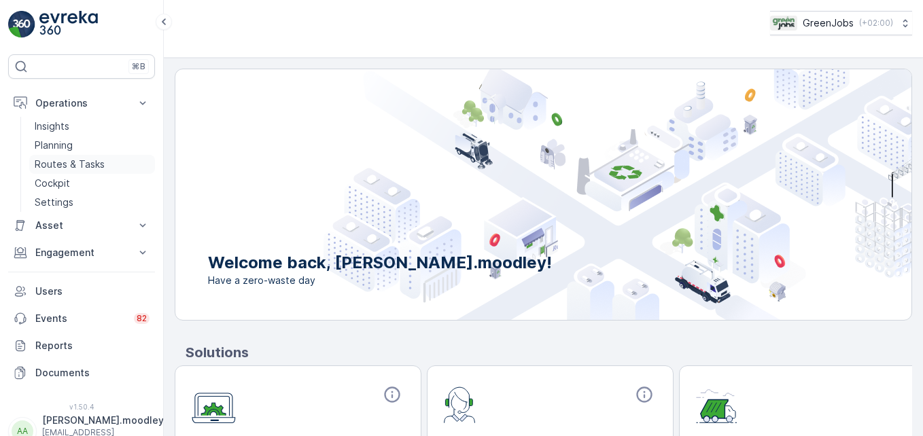
click at [75, 164] on p "Routes & Tasks" at bounding box center [70, 165] width 70 height 14
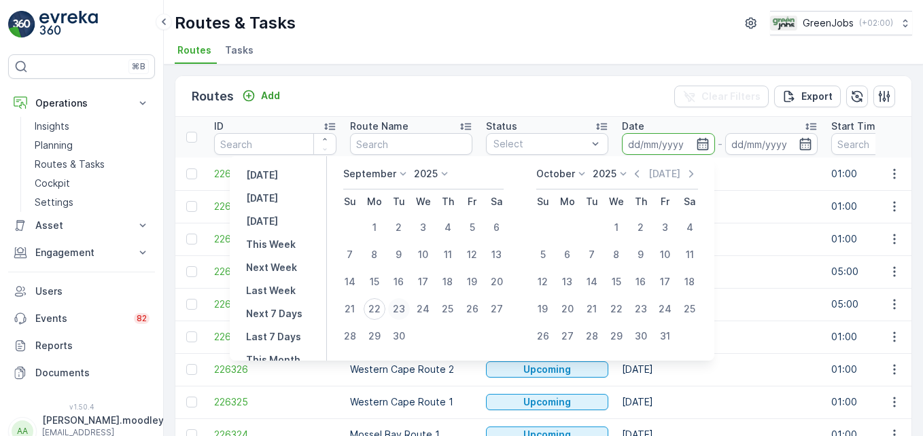
click at [404, 308] on div "23" at bounding box center [399, 309] width 22 height 22
type input "[DATE]"
click at [404, 308] on div "23" at bounding box center [399, 309] width 22 height 22
type input "[DATE]"
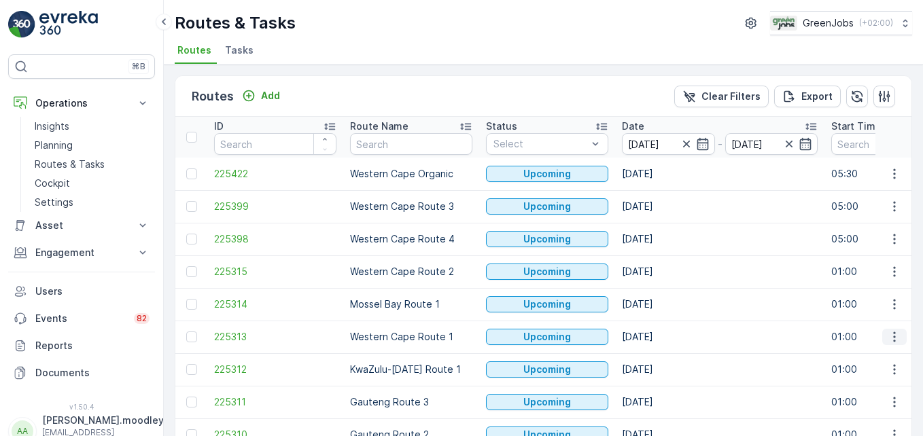
click at [660, 337] on icon "button" at bounding box center [895, 337] width 14 height 14
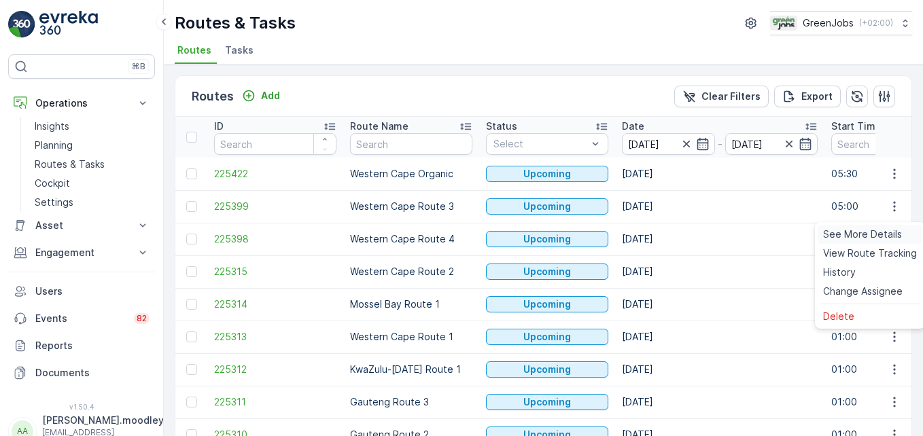
click at [660, 233] on span "See More Details" at bounding box center [862, 235] width 79 height 14
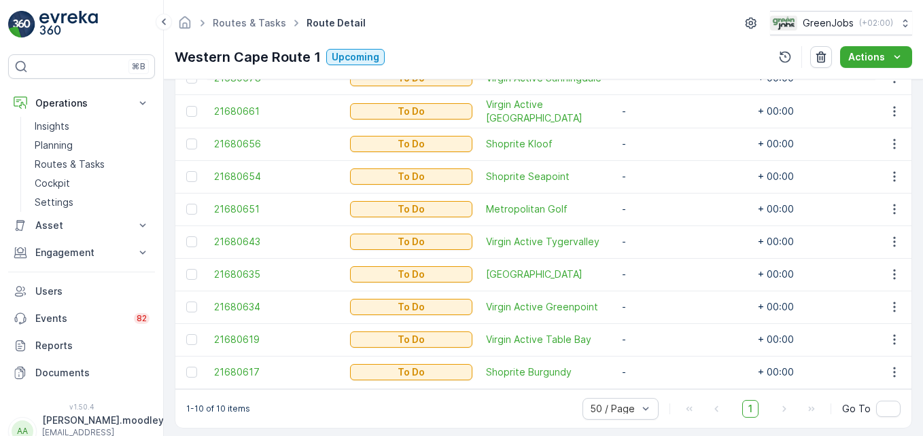
scroll to position [445, 0]
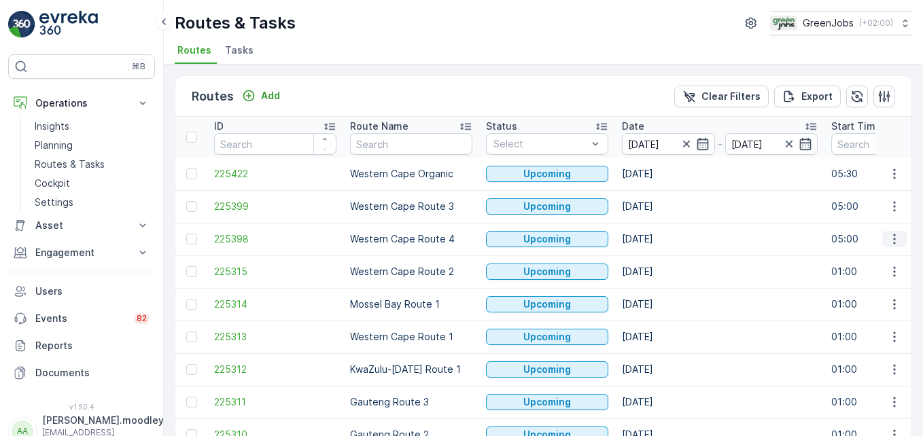
click at [660, 238] on icon "button" at bounding box center [895, 239] width 14 height 14
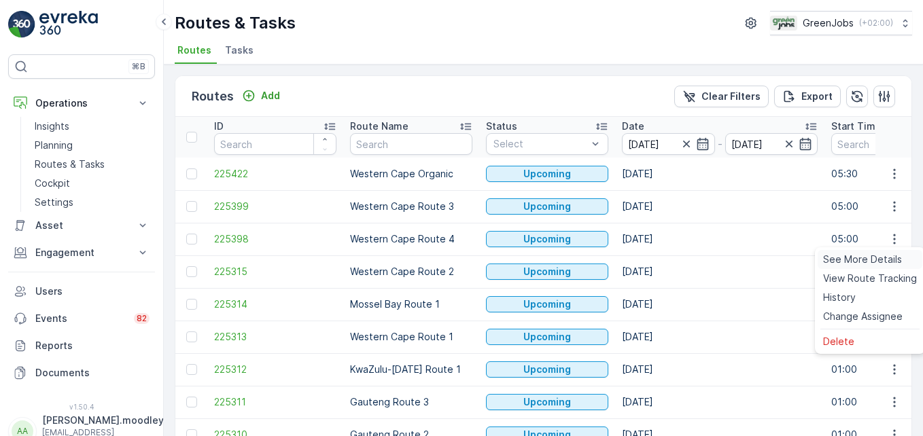
click at [660, 253] on span "See More Details" at bounding box center [862, 260] width 79 height 14
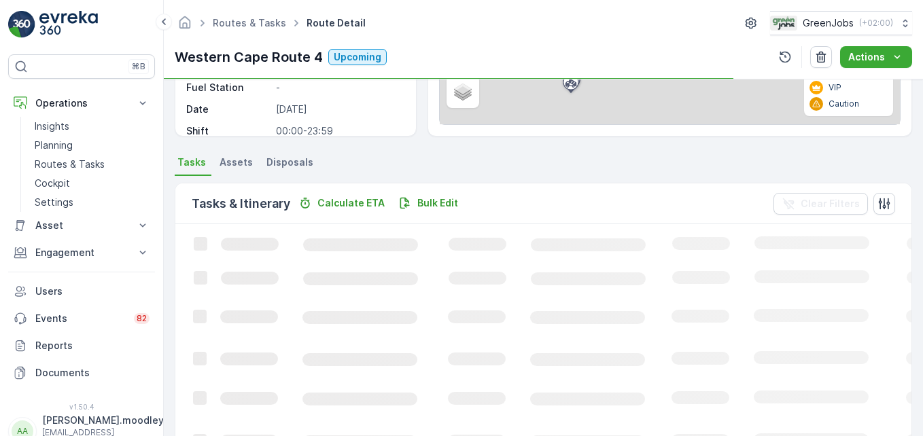
scroll to position [272, 0]
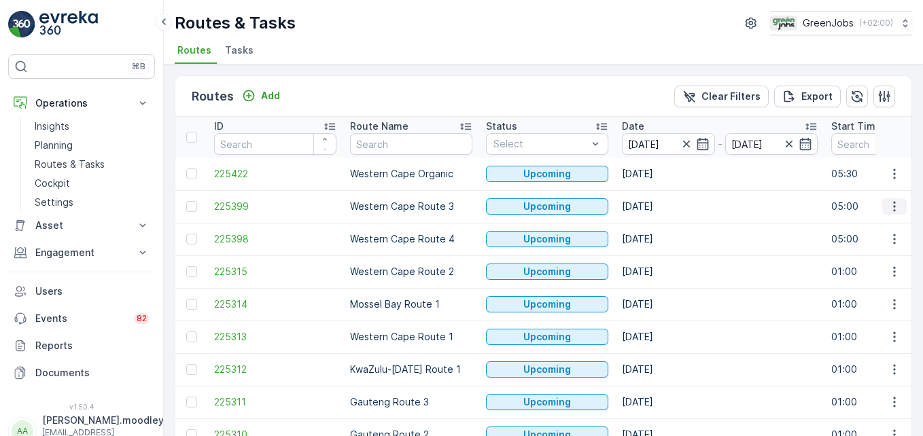
click at [660, 209] on icon "button" at bounding box center [895, 207] width 14 height 14
click at [660, 230] on span "See More Details" at bounding box center [862, 227] width 79 height 14
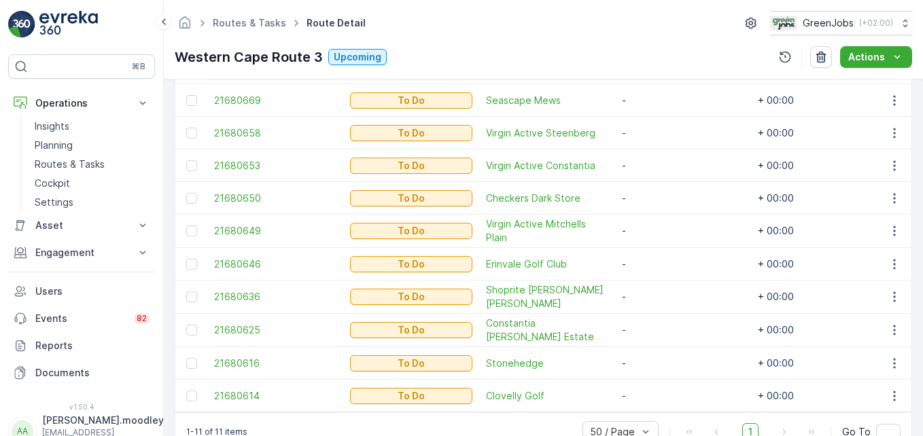
scroll to position [469, 0]
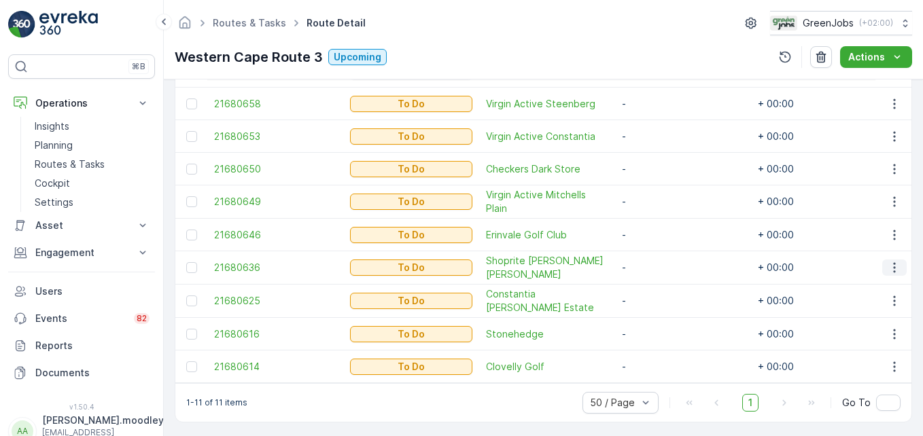
click at [660, 266] on icon "button" at bounding box center [895, 268] width 14 height 14
click at [660, 329] on span "Change Route" at bounding box center [859, 326] width 66 height 14
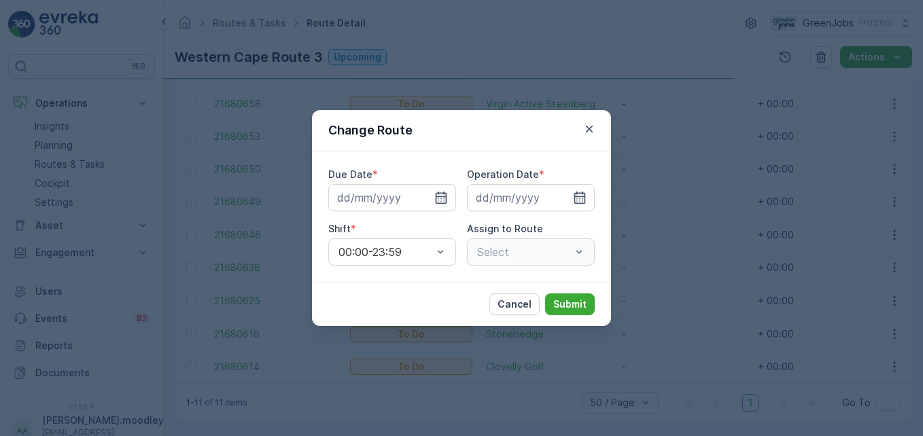
type input "[DATE]"
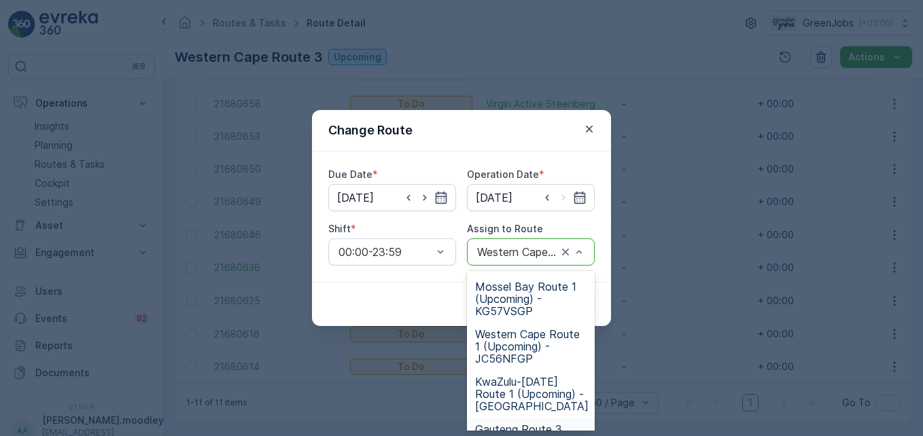
scroll to position [118, 0]
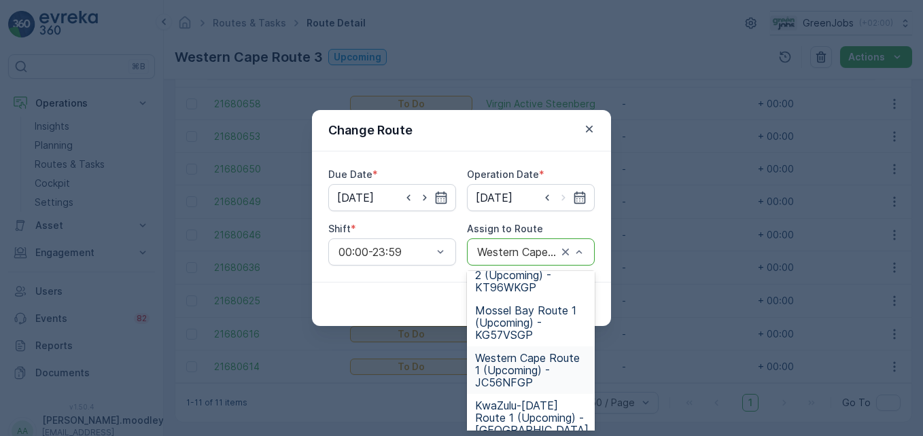
click at [506, 364] on span "Western Cape Route 1 (Upcoming) - JC56NFGP" at bounding box center [530, 370] width 111 height 37
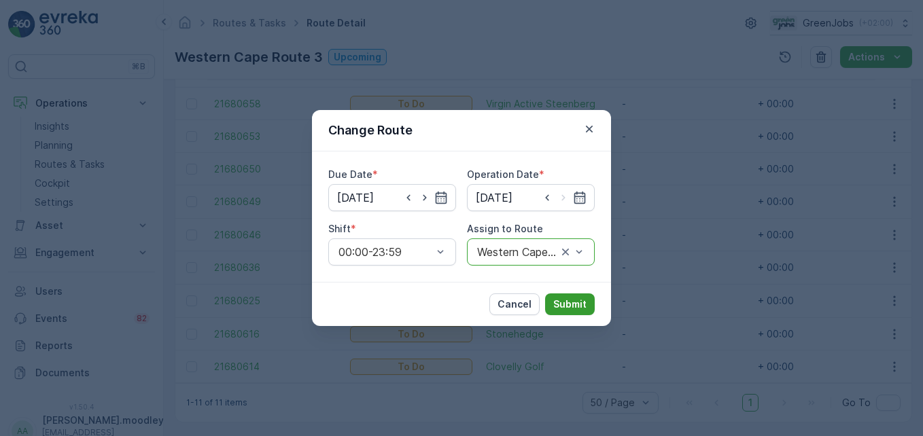
click at [574, 310] on p "Submit" at bounding box center [569, 305] width 33 height 14
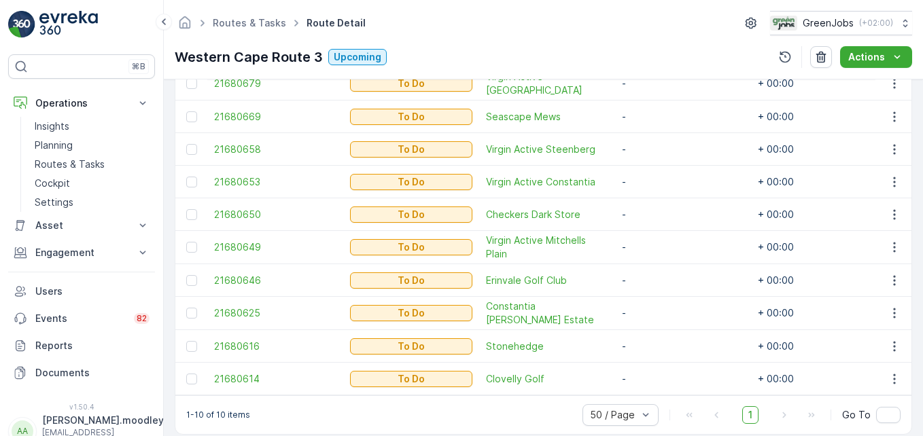
scroll to position [446, 0]
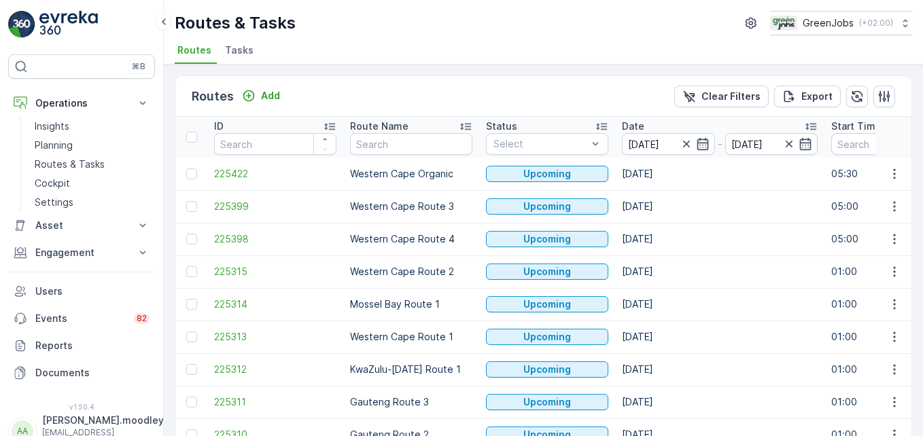
drag, startPoint x: 890, startPoint y: 338, endPoint x: 890, endPoint y: 347, distance: 8.2
click at [660, 338] on icon "button" at bounding box center [895, 337] width 14 height 14
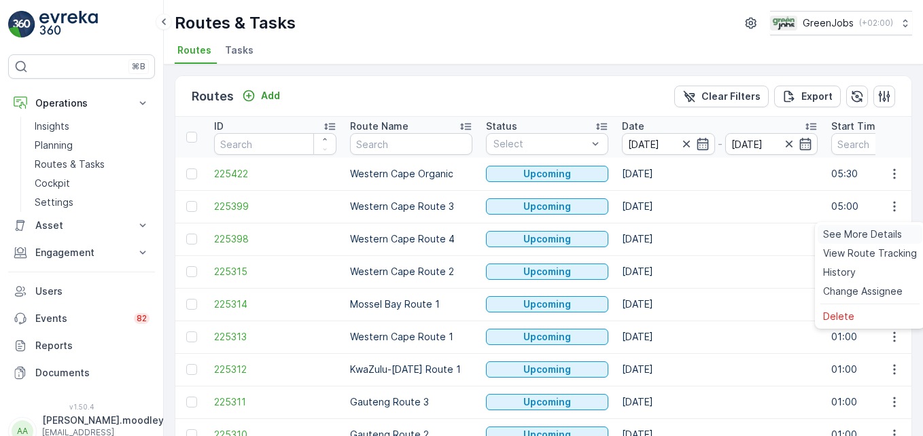
click at [660, 232] on span "See More Details" at bounding box center [862, 235] width 79 height 14
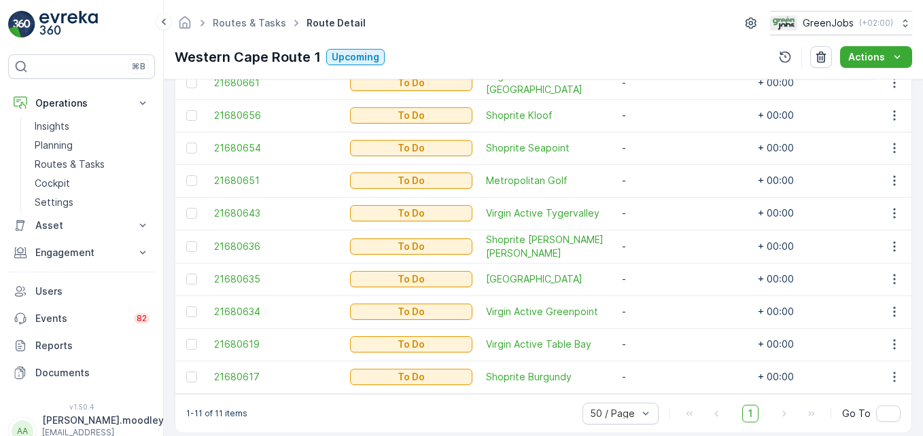
scroll to position [478, 0]
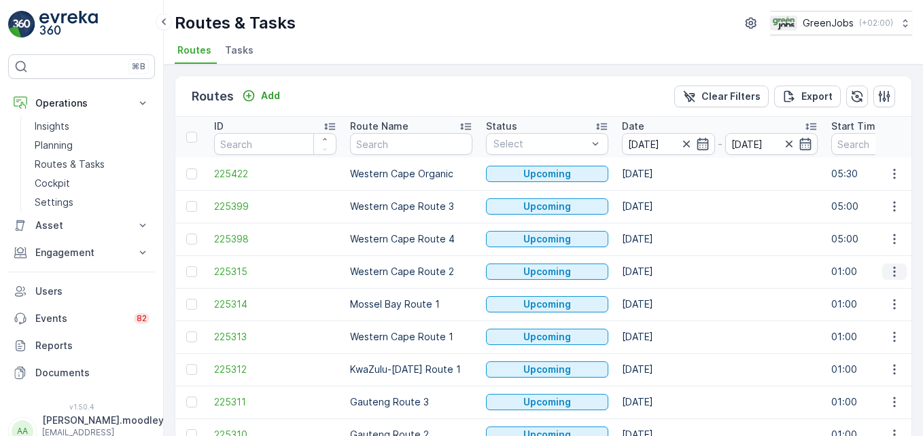
click at [660, 274] on icon "button" at bounding box center [895, 272] width 14 height 14
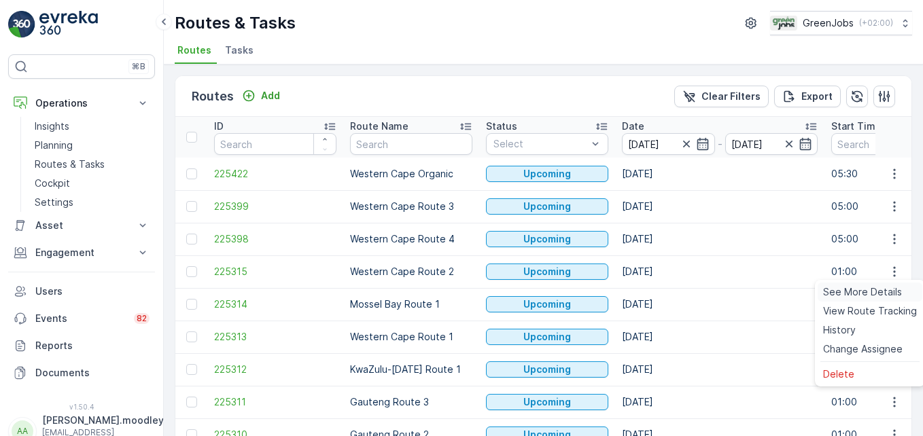
click at [660, 288] on span "See More Details" at bounding box center [862, 292] width 79 height 14
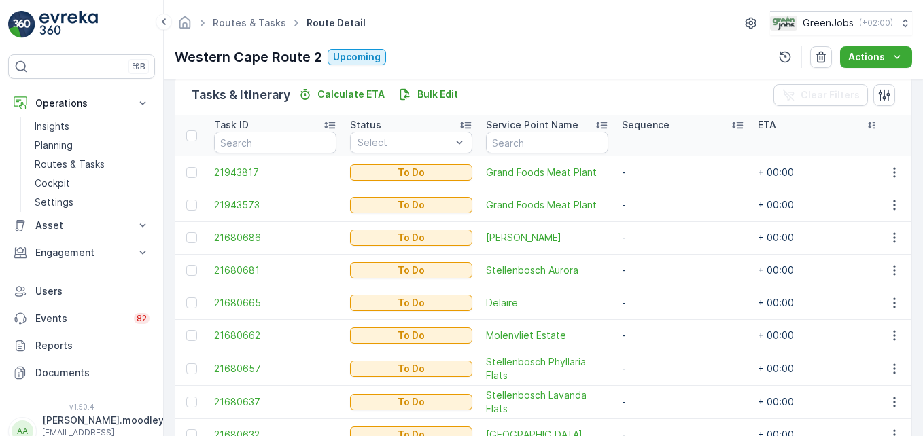
scroll to position [340, 0]
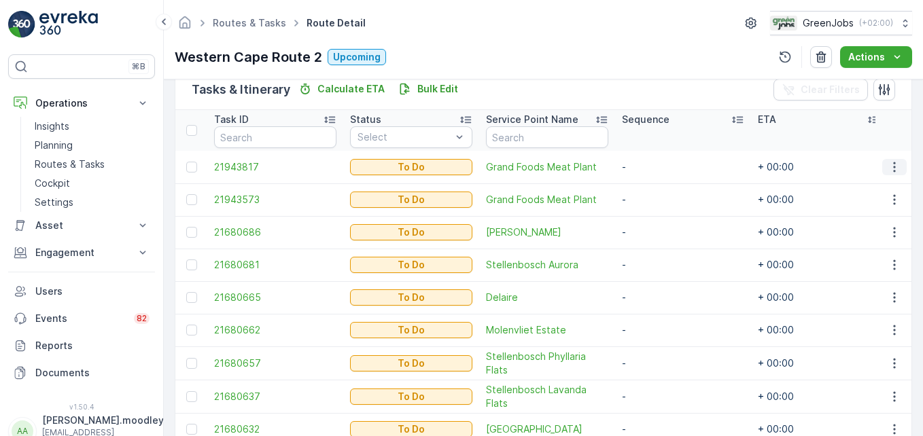
click at [660, 167] on icon "button" at bounding box center [895, 167] width 14 height 14
click at [660, 224] on span "Change Route" at bounding box center [859, 226] width 66 height 14
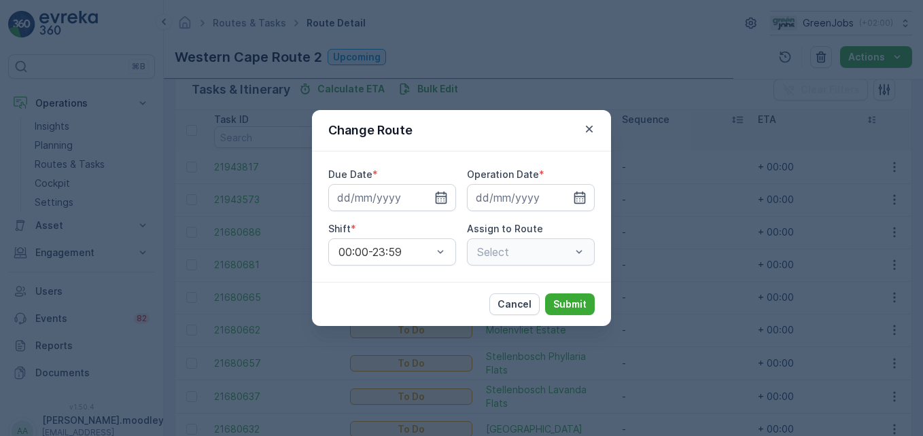
type input "[DATE]"
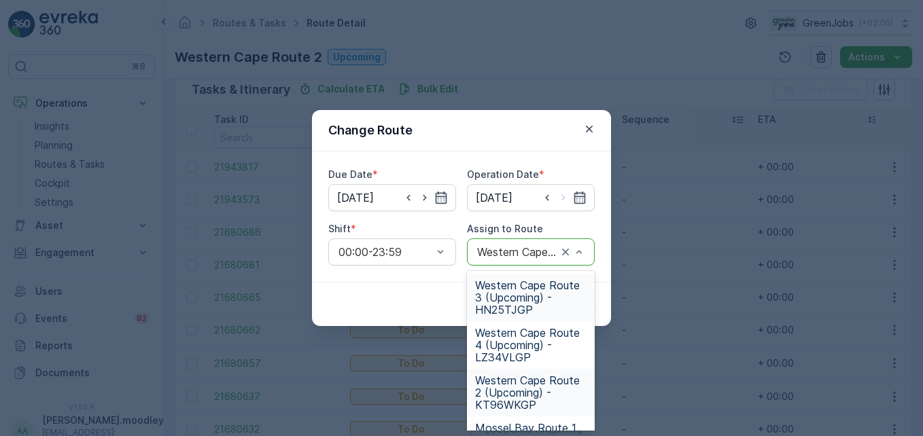
click at [502, 302] on span "Western Cape Route 3 (Upcoming) - HN25TJGP" at bounding box center [530, 297] width 111 height 37
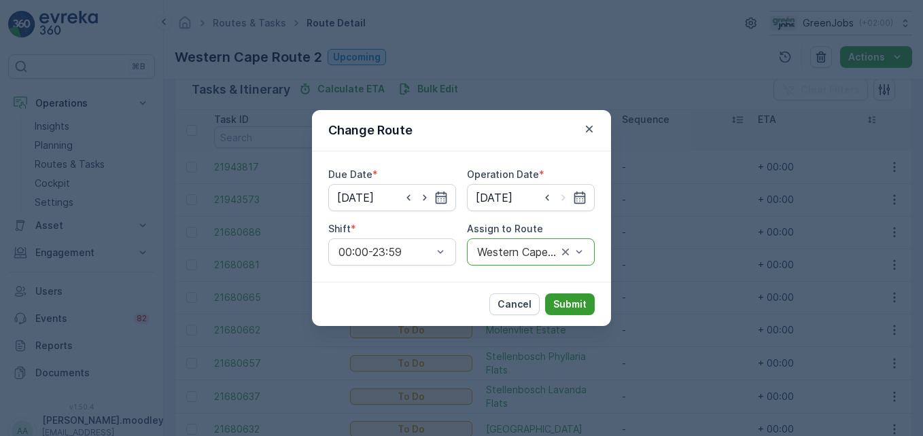
click at [569, 302] on p "Submit" at bounding box center [569, 305] width 33 height 14
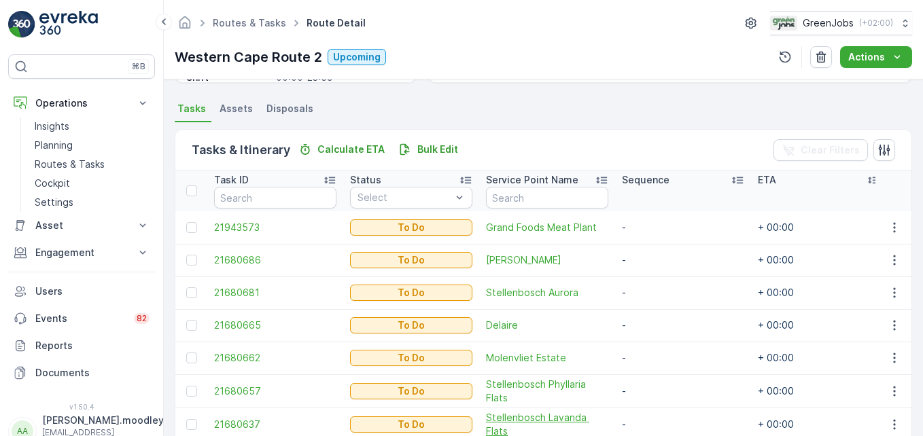
scroll to position [278, 0]
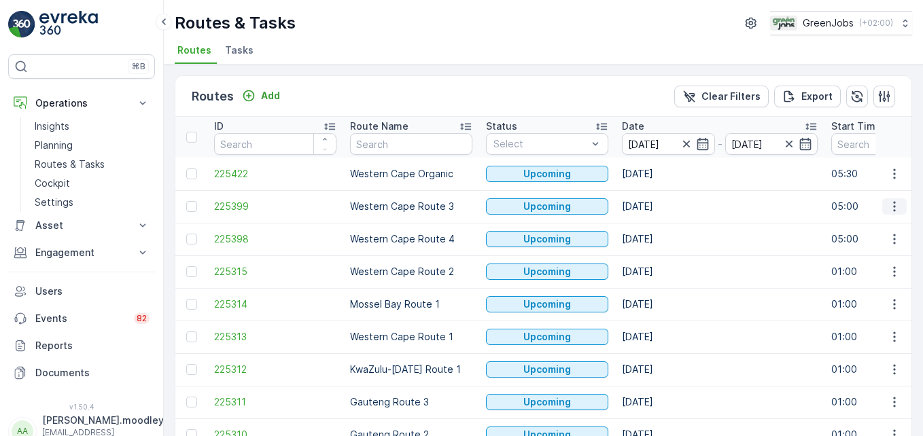
click at [660, 209] on icon "button" at bounding box center [895, 207] width 14 height 14
click at [660, 224] on span "See More Details" at bounding box center [862, 227] width 79 height 14
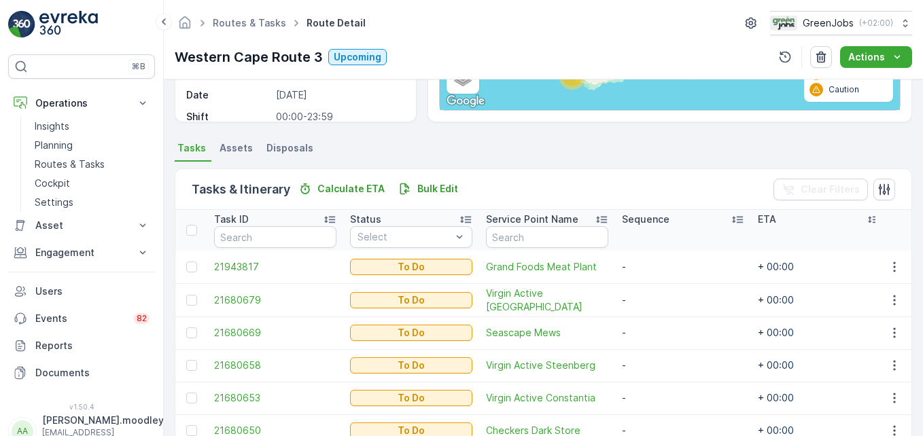
scroll to position [207, 0]
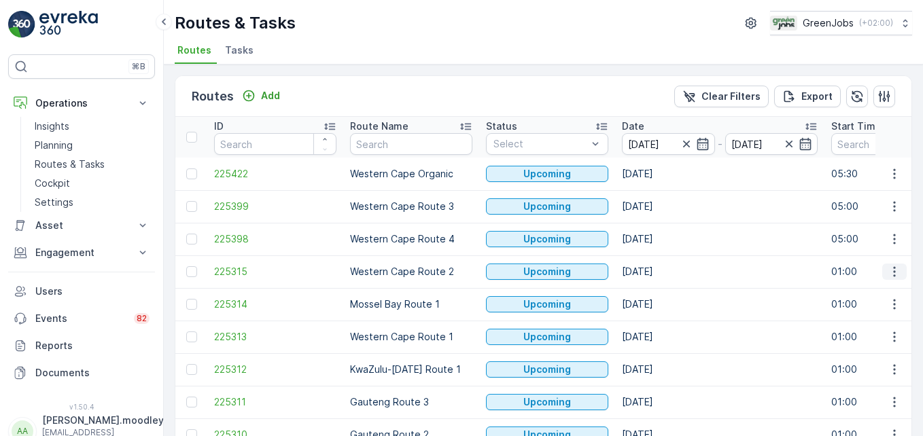
click at [660, 275] on icon "button" at bounding box center [895, 272] width 14 height 14
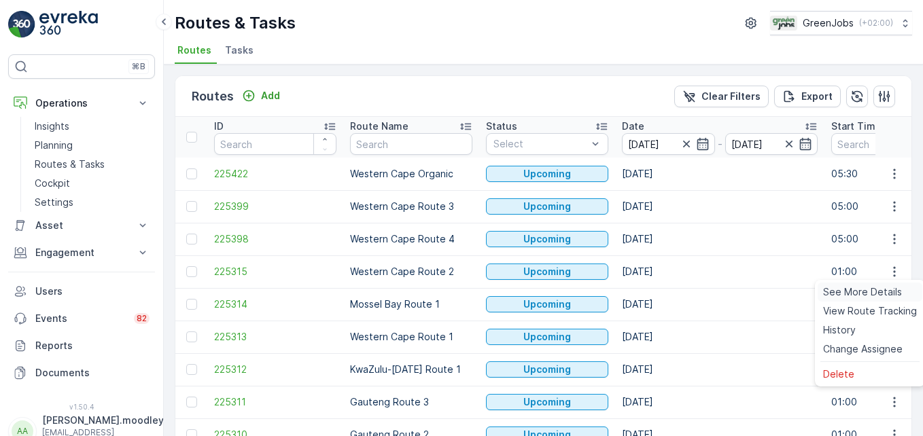
click at [660, 296] on span "See More Details" at bounding box center [862, 292] width 79 height 14
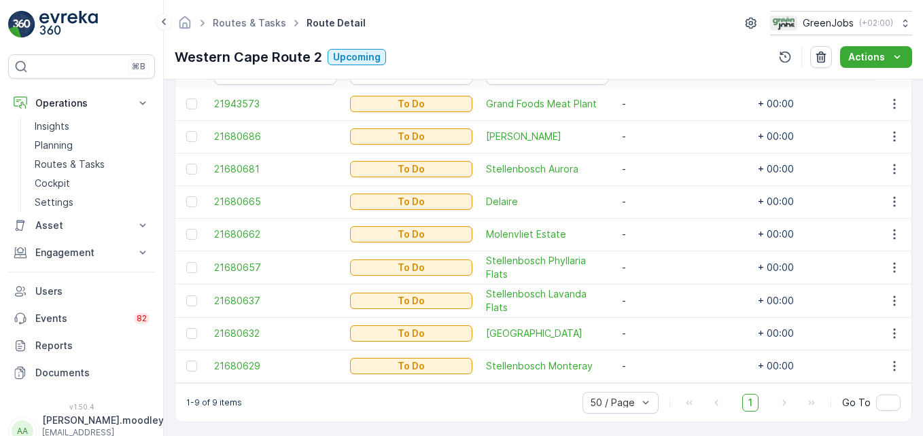
scroll to position [408, 0]
